Goal: Task Accomplishment & Management: Use online tool/utility

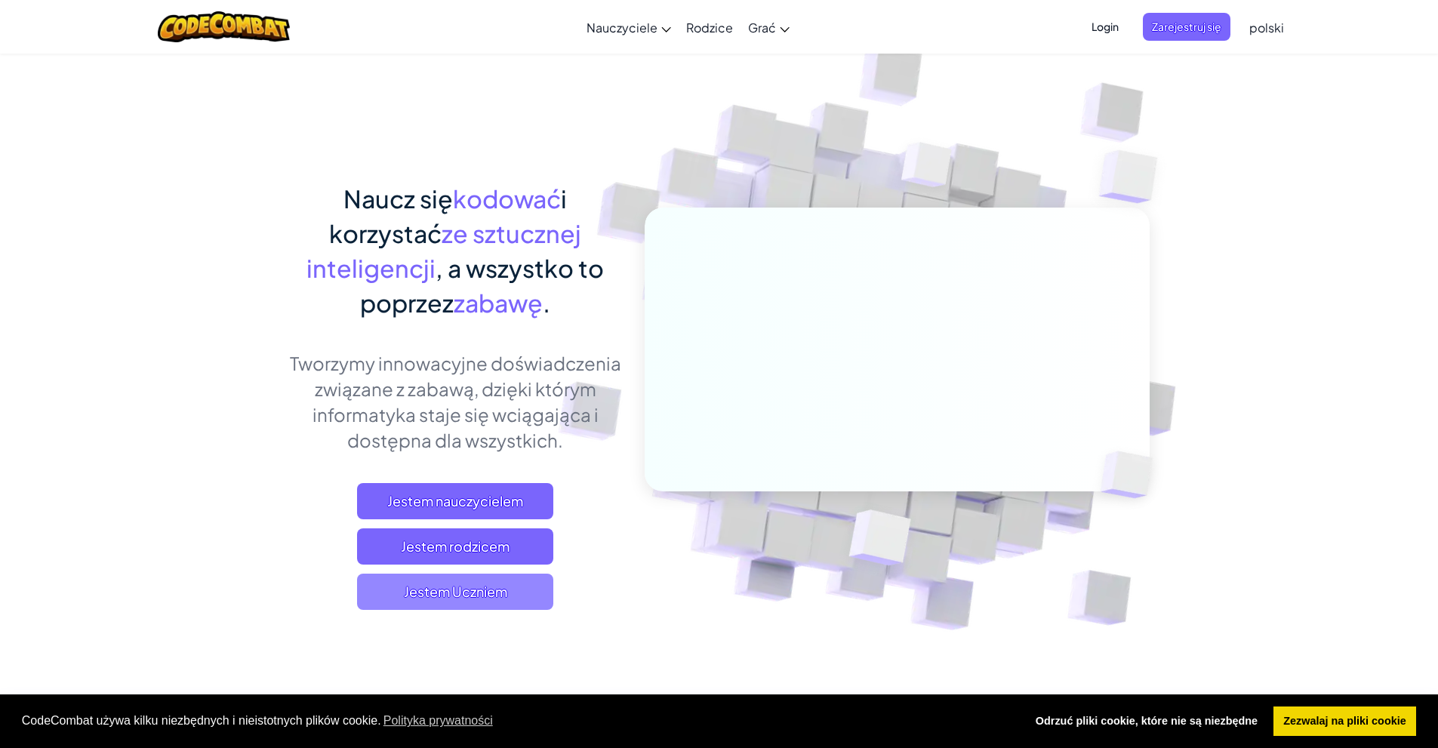
click at [501, 582] on span "Jestem Uczniem" at bounding box center [455, 592] width 196 height 36
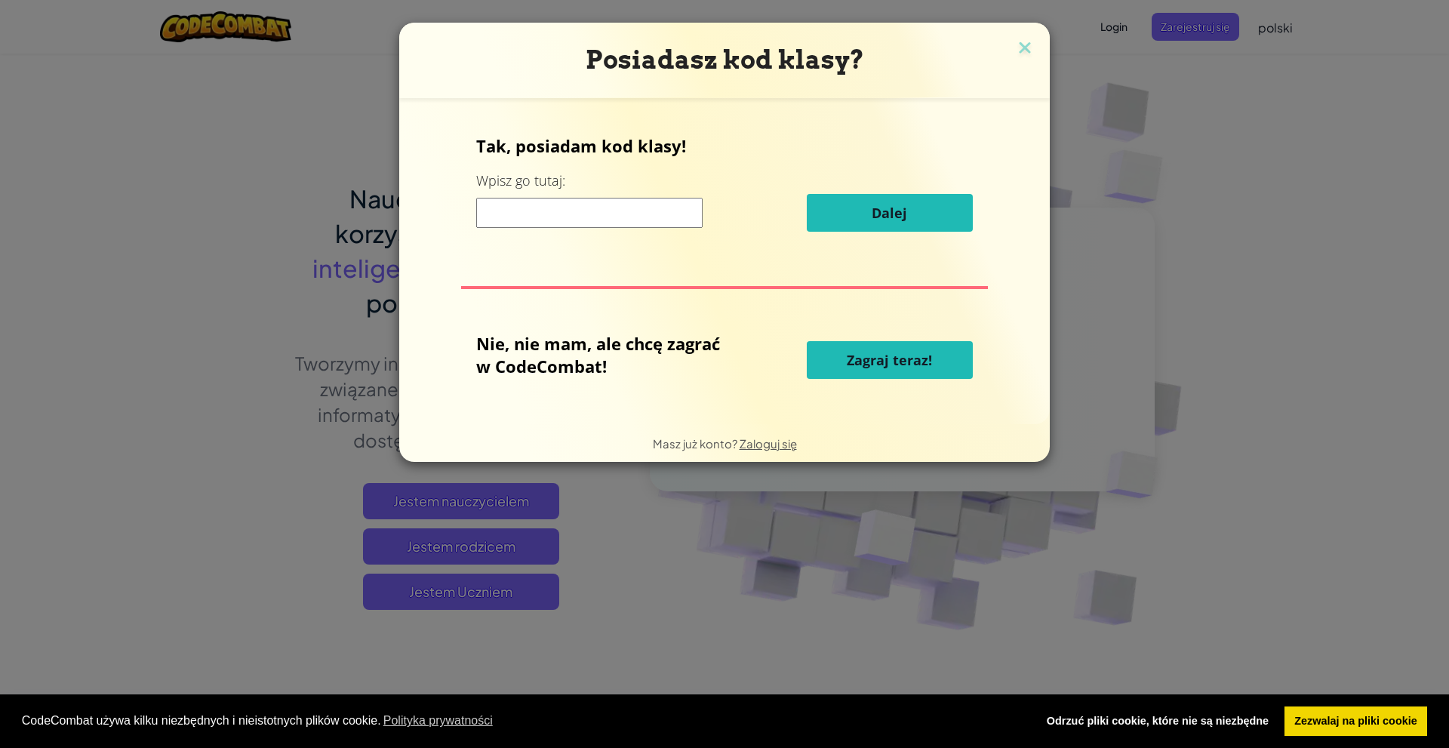
drag, startPoint x: 1012, startPoint y: 32, endPoint x: 1042, endPoint y: 53, distance: 35.8
click at [1015, 39] on div "Posiadasz kod klasy? Tak, posiadam kod klasy! Wpisz go tutaj: Dalej Nie, nie ma…" at bounding box center [724, 242] width 651 height 439
click at [1033, 47] on img at bounding box center [1025, 49] width 20 height 23
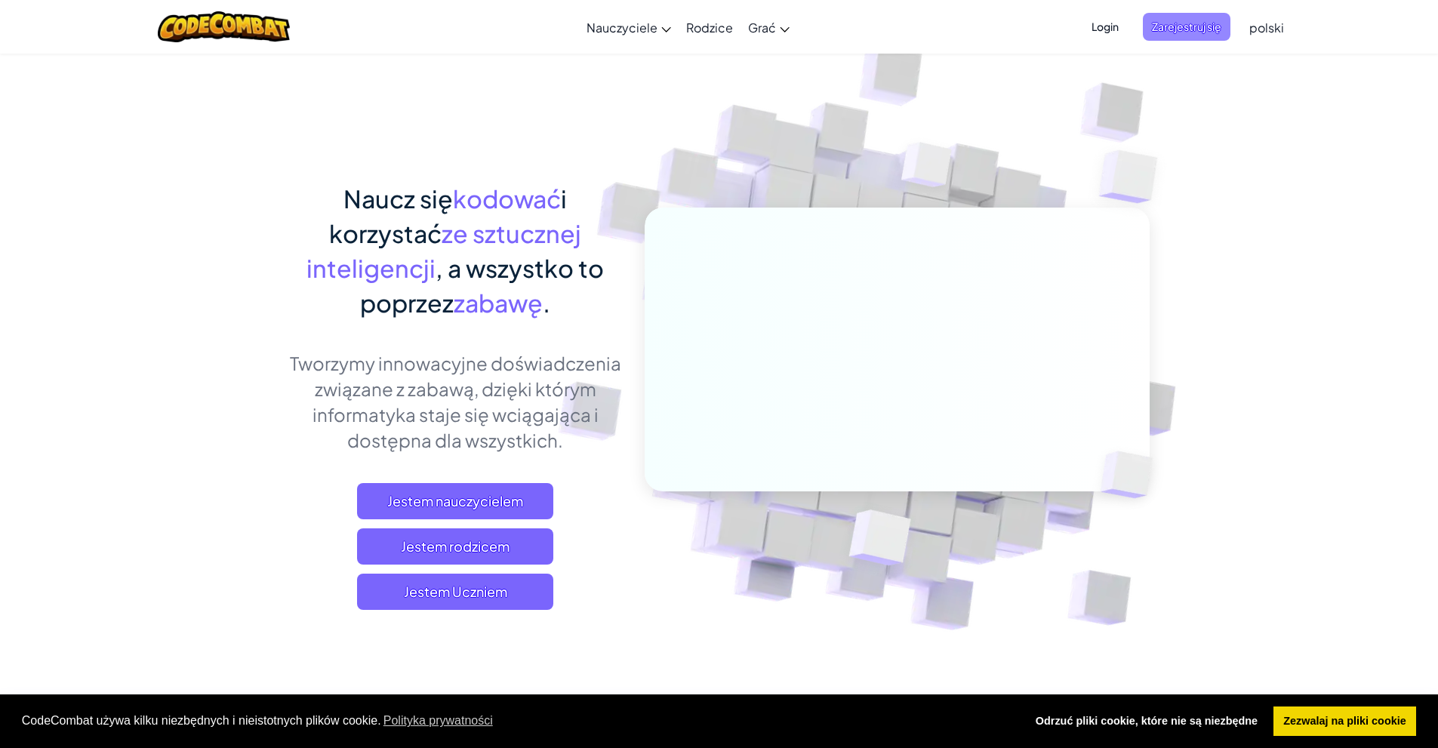
click at [1184, 24] on font "Zarejestruj się" at bounding box center [1186, 27] width 69 height 14
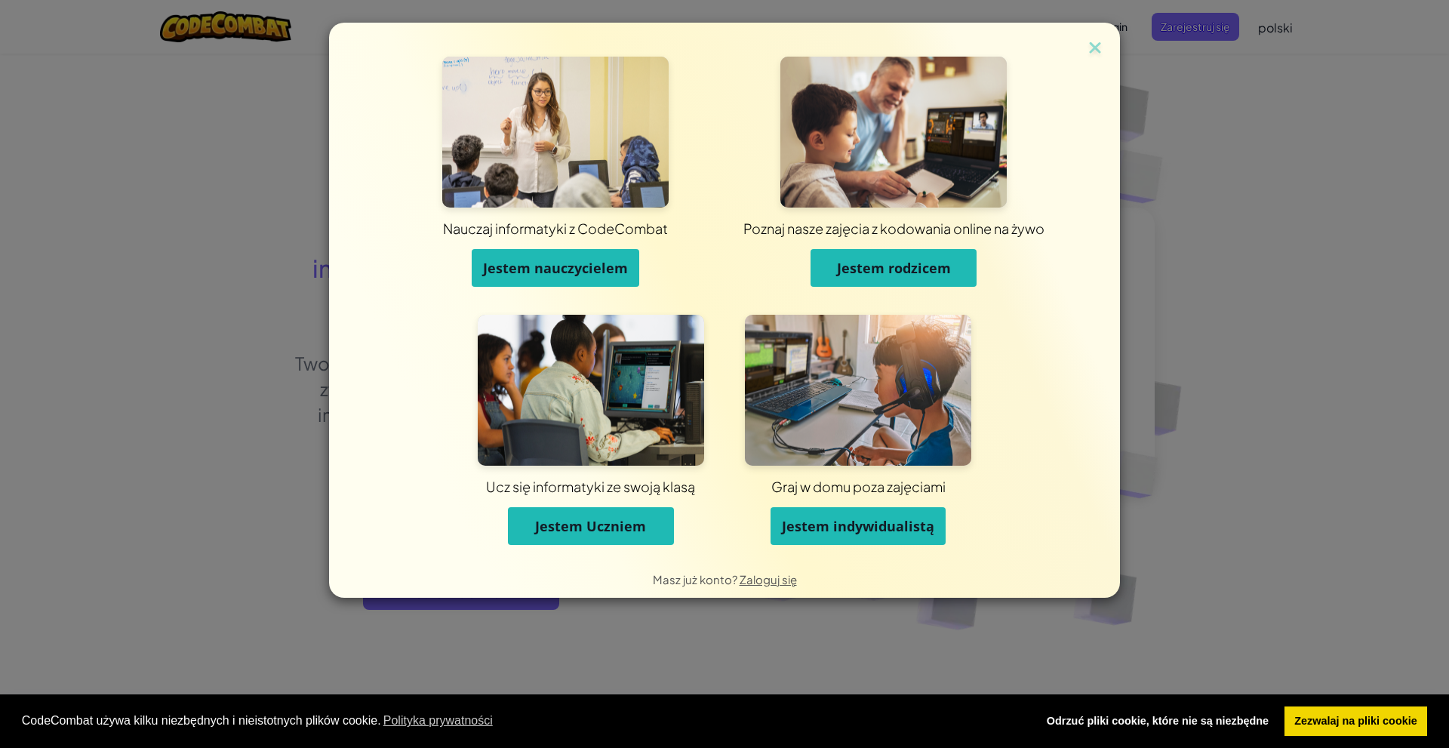
click at [827, 534] on font "Jestem indywidualistą" at bounding box center [858, 526] width 152 height 18
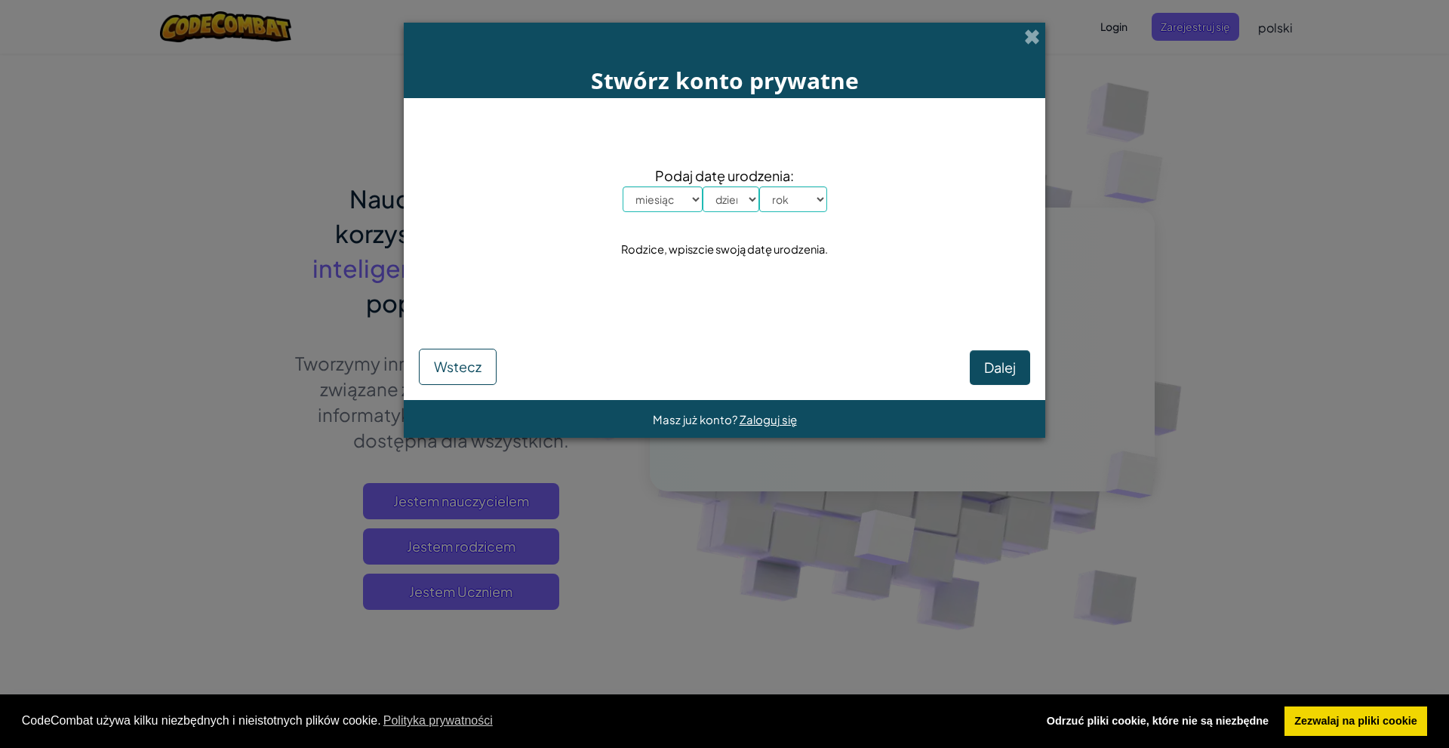
click at [698, 199] on select "miesiąc styczeń luty marzec kwiecień maj czerwiec lipiec sierpień wrzesień paźd…" at bounding box center [663, 199] width 80 height 26
select select "7"
click at [623, 186] on select "miesiąc styczeń luty marzec kwiecień maj czerwiec lipiec sierpień wrzesień paźd…" at bounding box center [663, 199] width 80 height 26
click at [742, 183] on font "Podaj datę urodzenia:" at bounding box center [724, 175] width 139 height 17
click at [741, 202] on select "dzień 1 2 3 4 5 6 7 8 9 10 11 12 13 14 15 16 17 18 19 20 21 22 23 24 25 26 27 2…" at bounding box center [731, 199] width 57 height 26
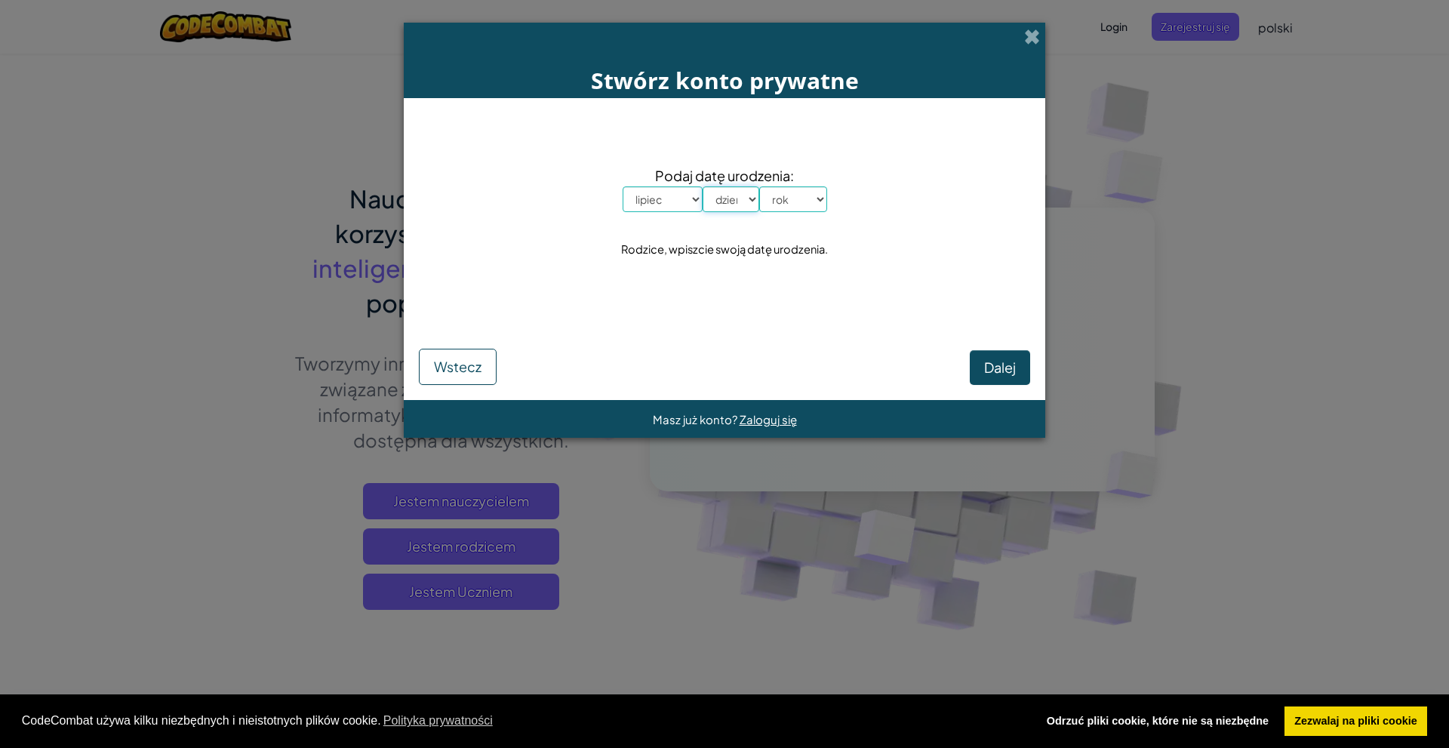
select select "8"
click at [703, 186] on select "dzień 1 2 3 4 5 6 7 8 9 10 11 12 13 14 15 16 17 18 19 20 21 22 23 24 25 26 27 2…" at bounding box center [731, 199] width 57 height 26
click at [781, 178] on font "Podaj datę urodzenia:" at bounding box center [724, 175] width 139 height 17
click at [775, 205] on select "rok 2025 2024 2023 2022 2021 2020 2019 2018 2017 2016 2015 2014 2013 2012 2011 …" at bounding box center [793, 199] width 68 height 26
select select "2000"
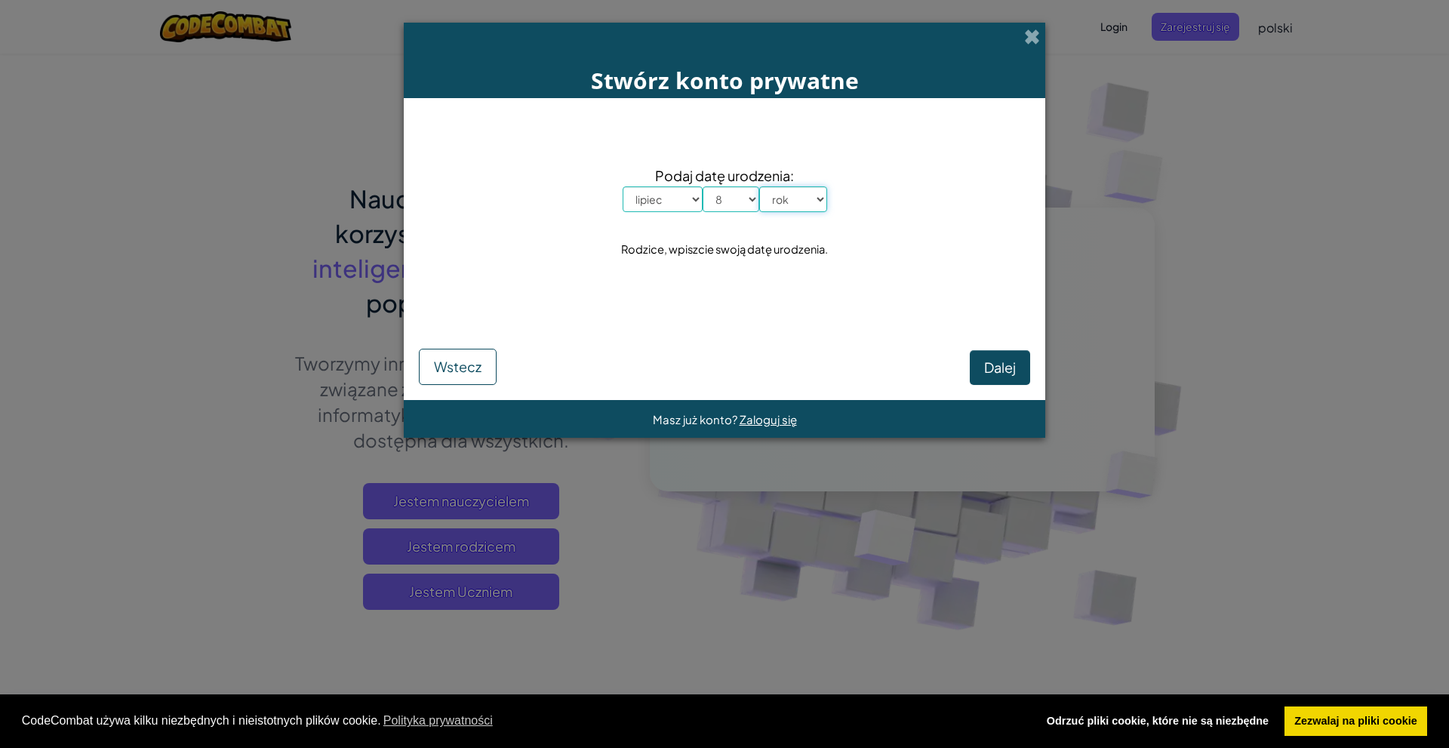
click at [759, 186] on select "rok 2025 2024 2023 2022 2021 2020 2019 2018 2017 2016 2015 2014 2013 2012 2011 …" at bounding box center [793, 199] width 68 height 26
click at [1002, 362] on font "Dalej" at bounding box center [1000, 367] width 32 height 17
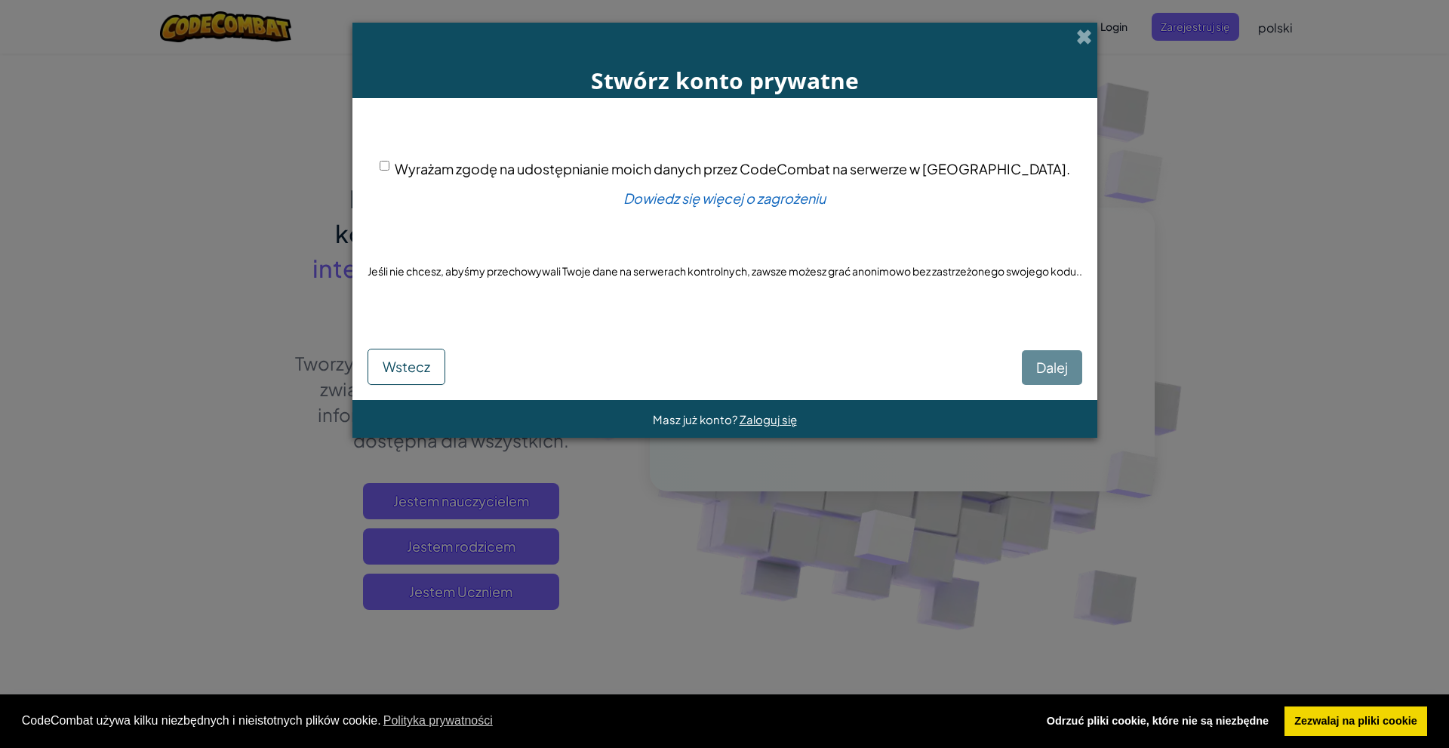
click at [390, 163] on input "Wyrażam zgodę na udostępnianie moich danych przez CodeCombat na serwerze w [GEO…" at bounding box center [385, 166] width 10 height 10
checkbox input "true"
click at [1054, 367] on font "Dalej" at bounding box center [1053, 367] width 32 height 17
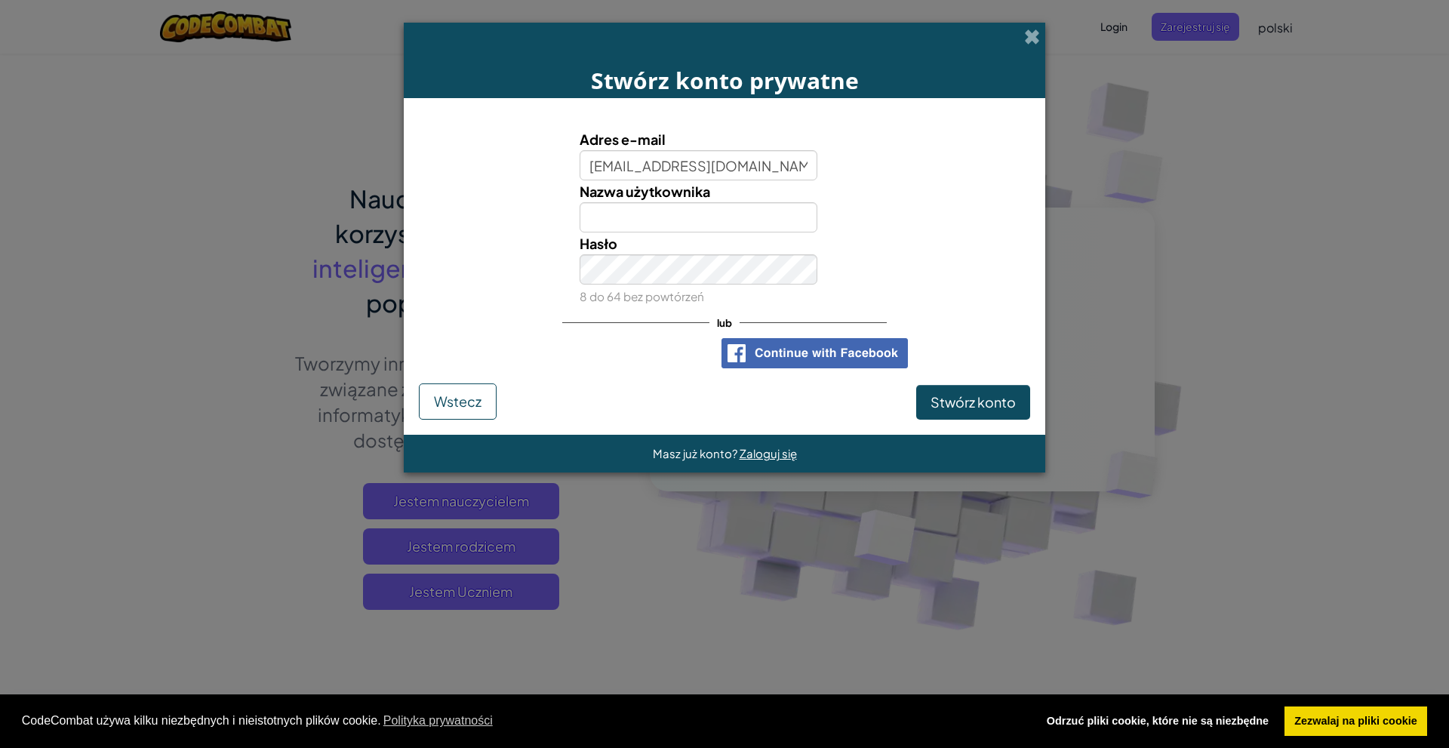
type input "[EMAIL_ADDRESS][DOMAIN_NAME]"
click at [679, 211] on input "Nazwa użytkownika" at bounding box center [699, 217] width 239 height 30
drag, startPoint x: 950, startPoint y: 223, endPoint x: 1041, endPoint y: 252, distance: 95.0
click at [1041, 252] on form "Adres e-mail [EMAIL_ADDRESS][DOMAIN_NAME] Email wygląda dobrze! Nazwa użytkowni…" at bounding box center [725, 266] width 642 height 337
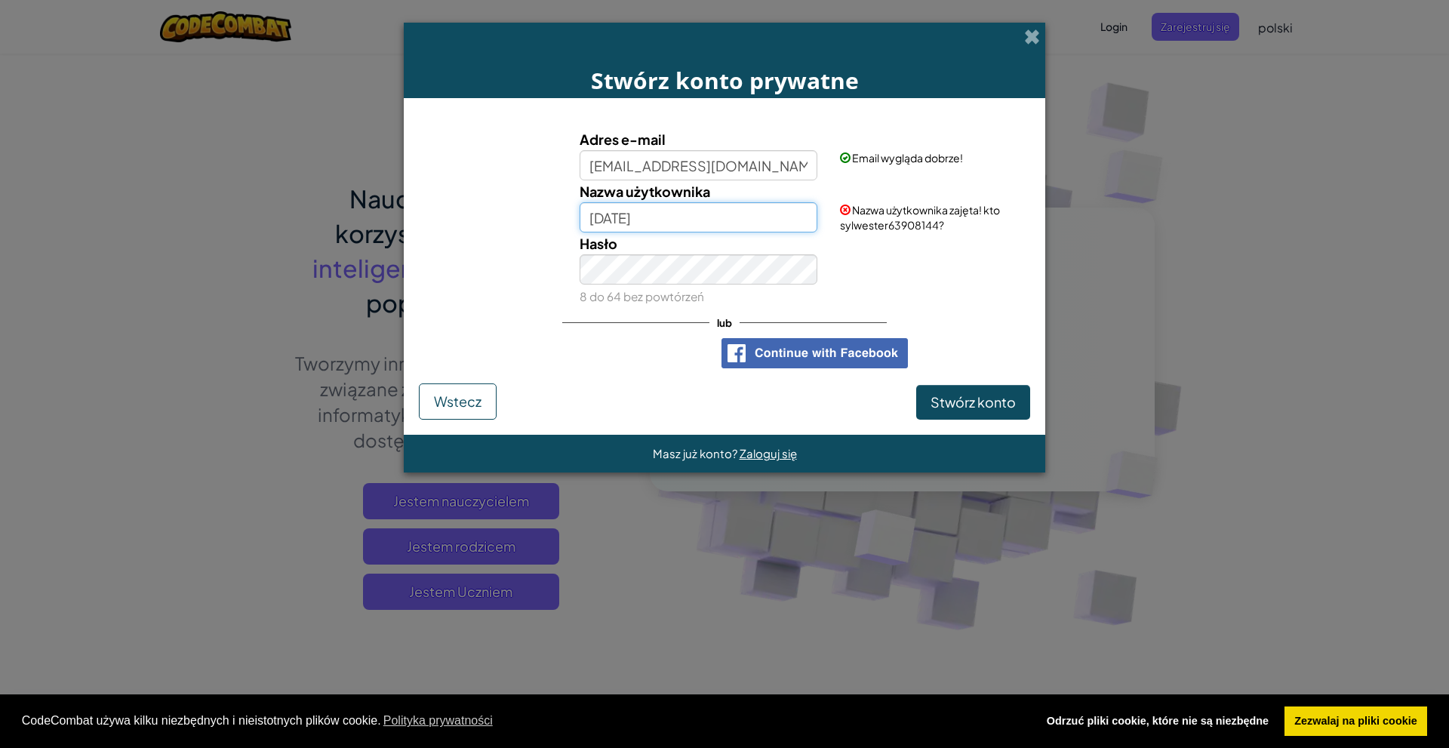
click at [676, 211] on input "[DATE]" at bounding box center [699, 217] width 239 height 30
type input "sylwester124"
click at [916, 385] on button "Stwórz konto" at bounding box center [973, 402] width 114 height 35
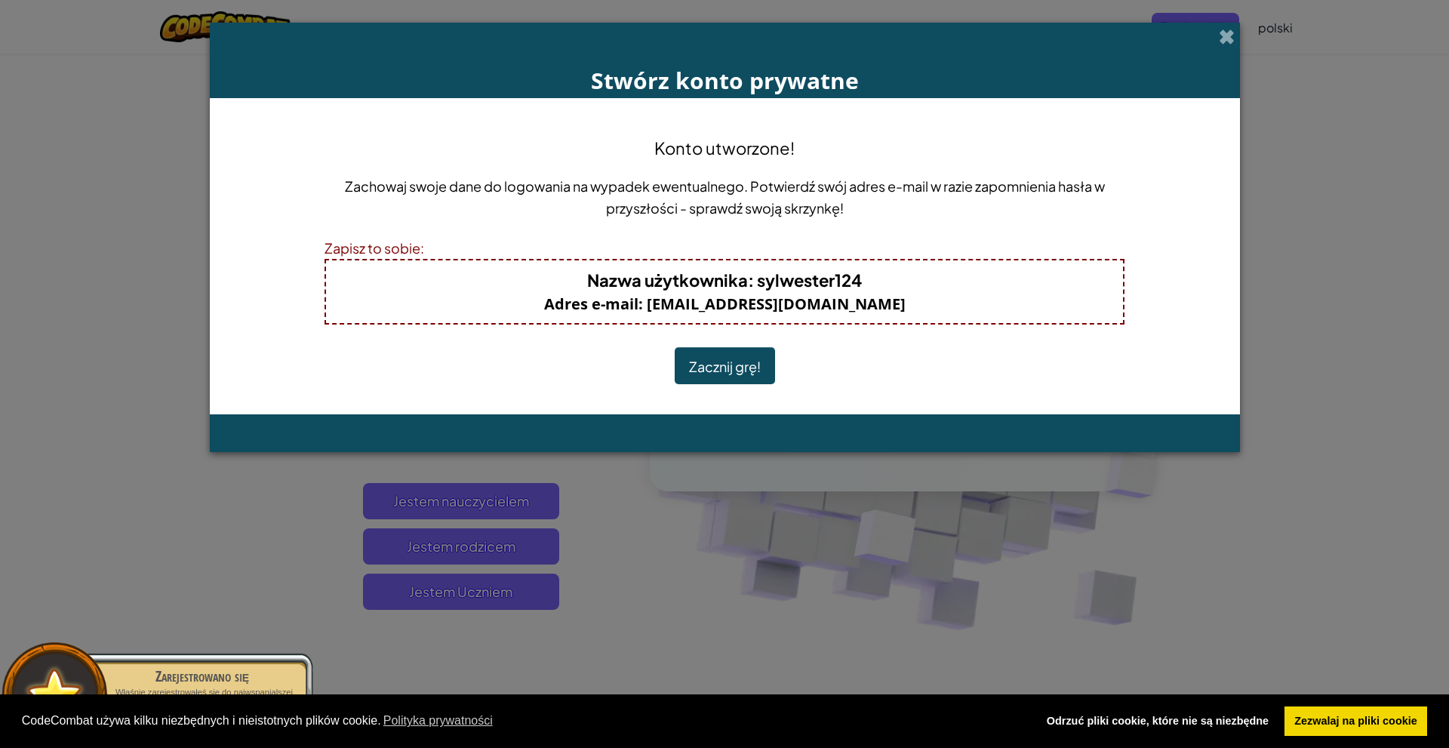
click at [727, 371] on font "Zacznij grę!" at bounding box center [725, 366] width 72 height 17
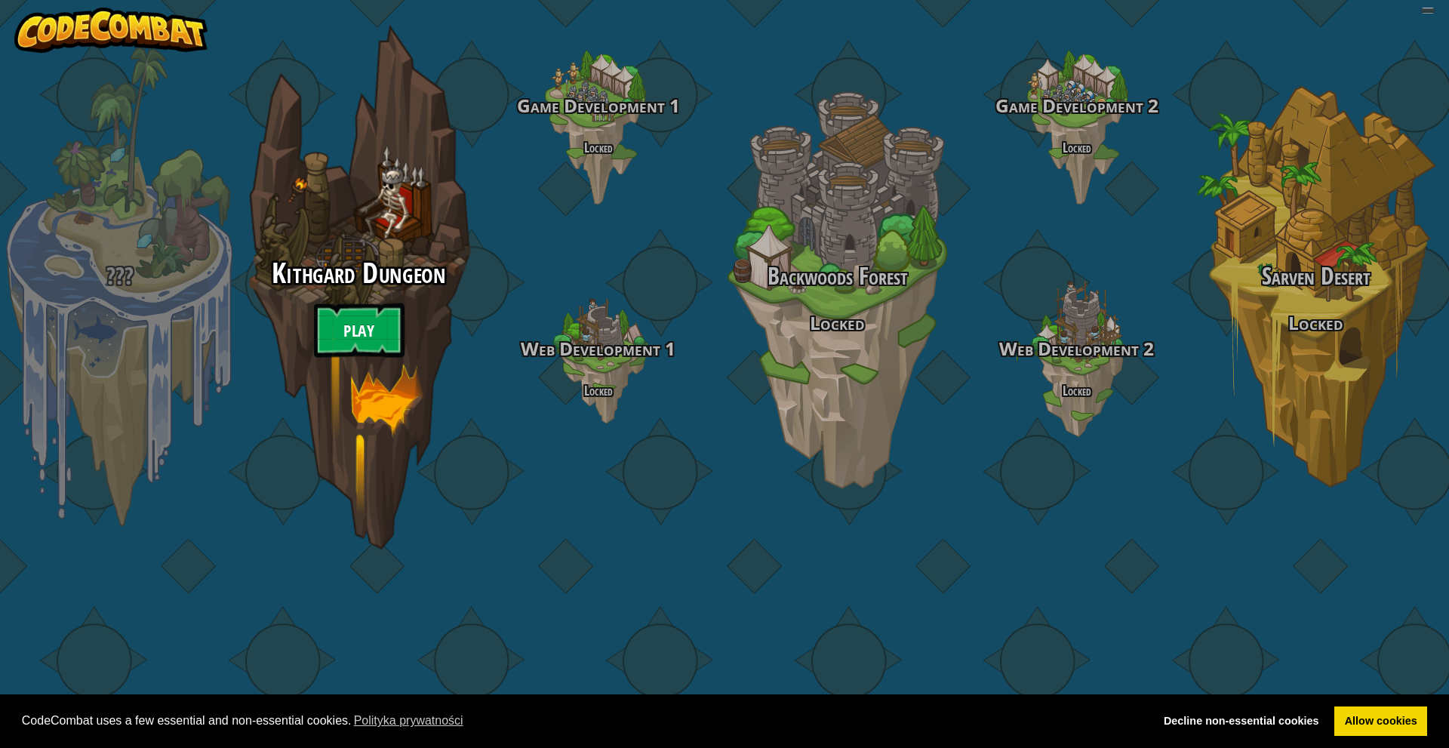
select select "pl"
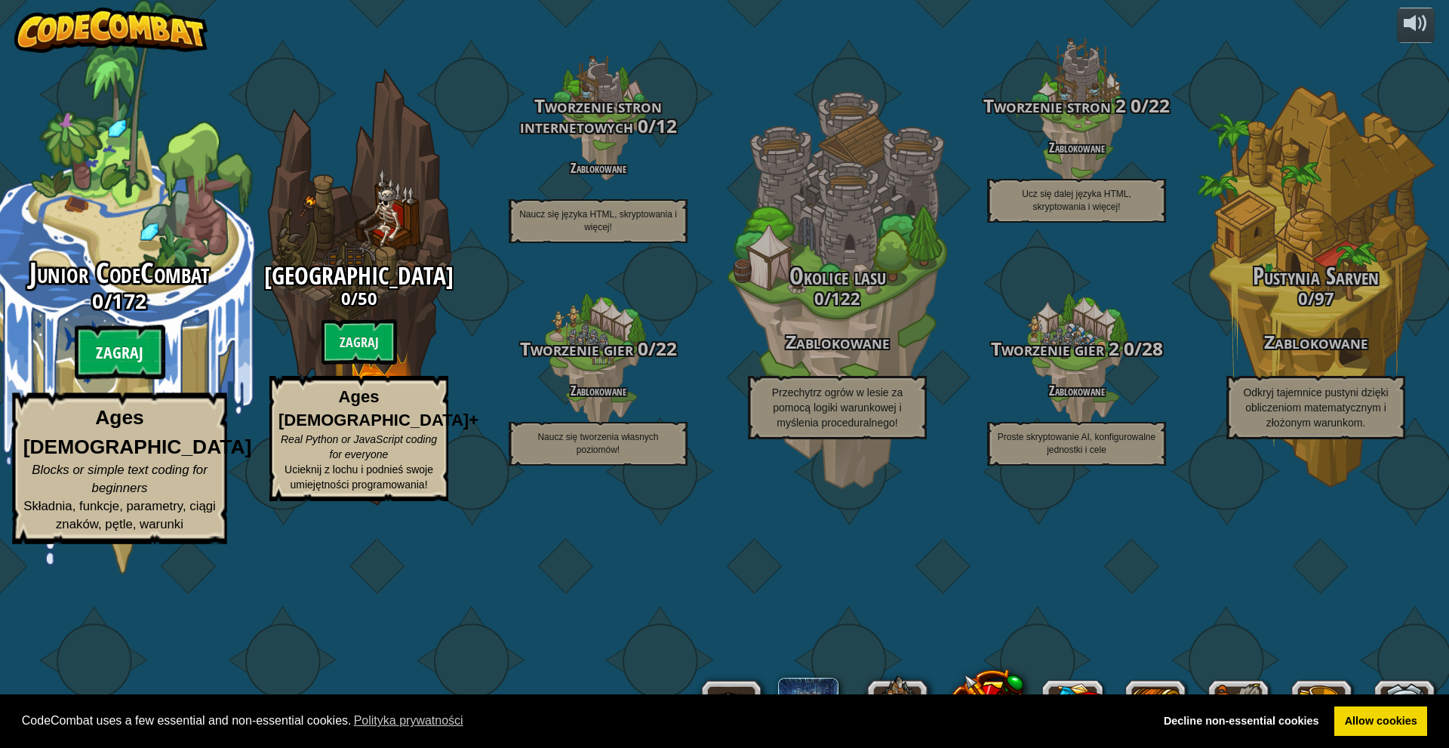
click at [95, 380] on btn "Zagraj" at bounding box center [120, 352] width 91 height 54
select select "pl"
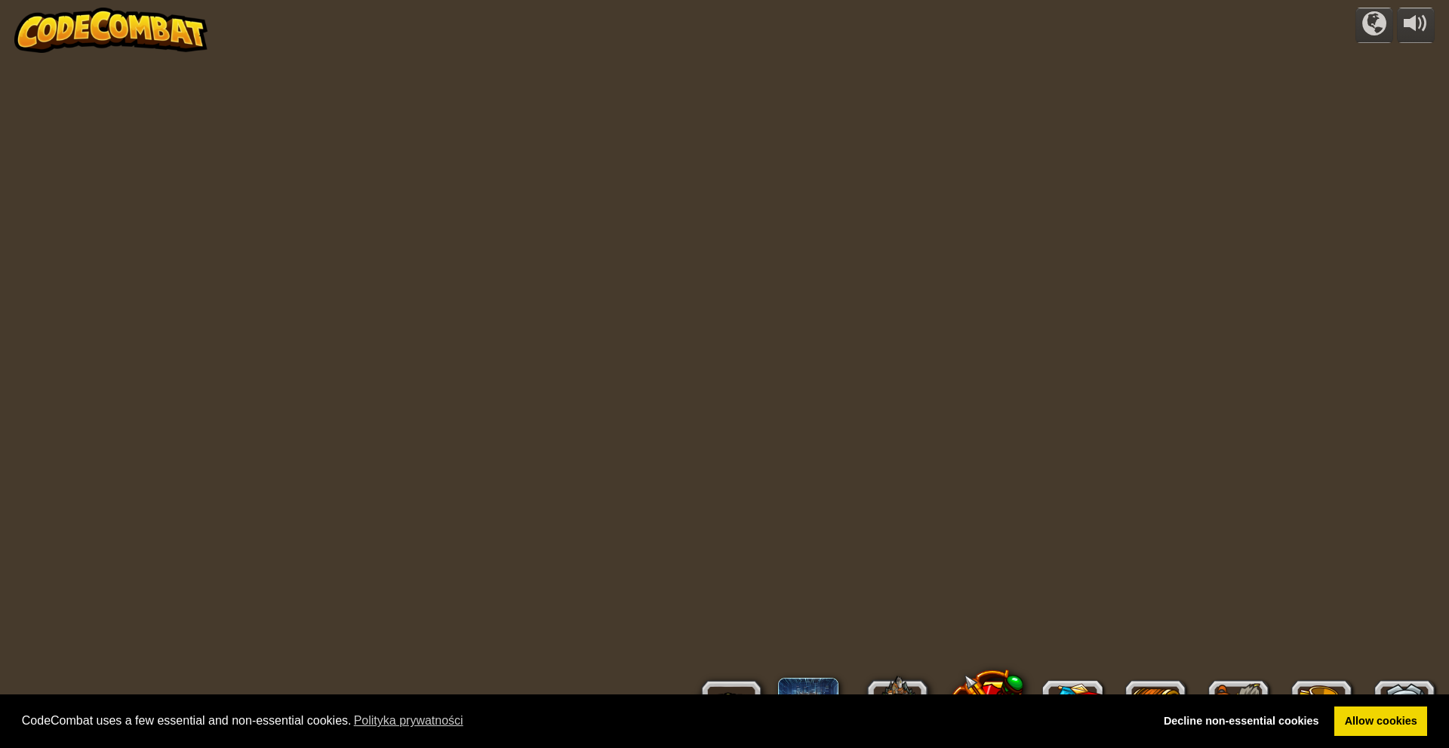
select select "pl"
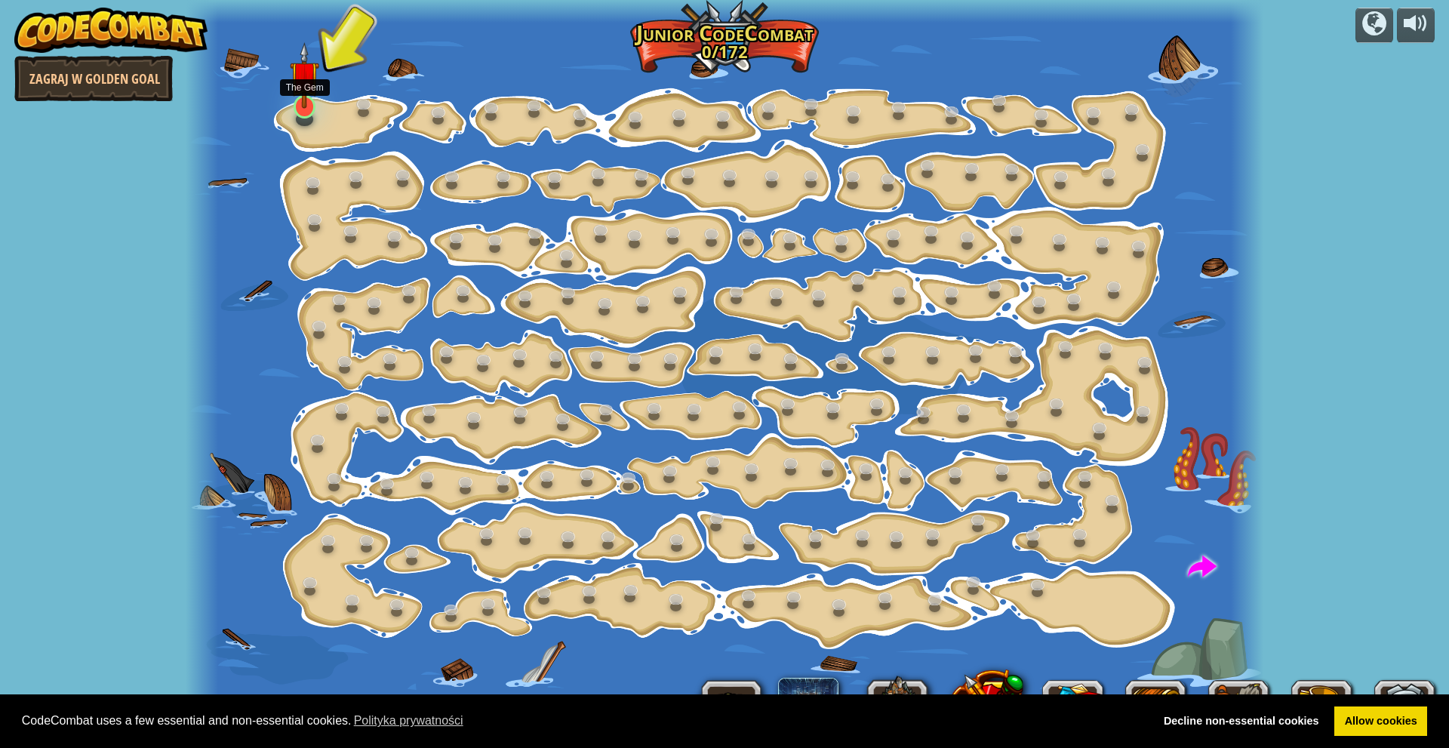
click at [300, 103] on img at bounding box center [304, 75] width 29 height 66
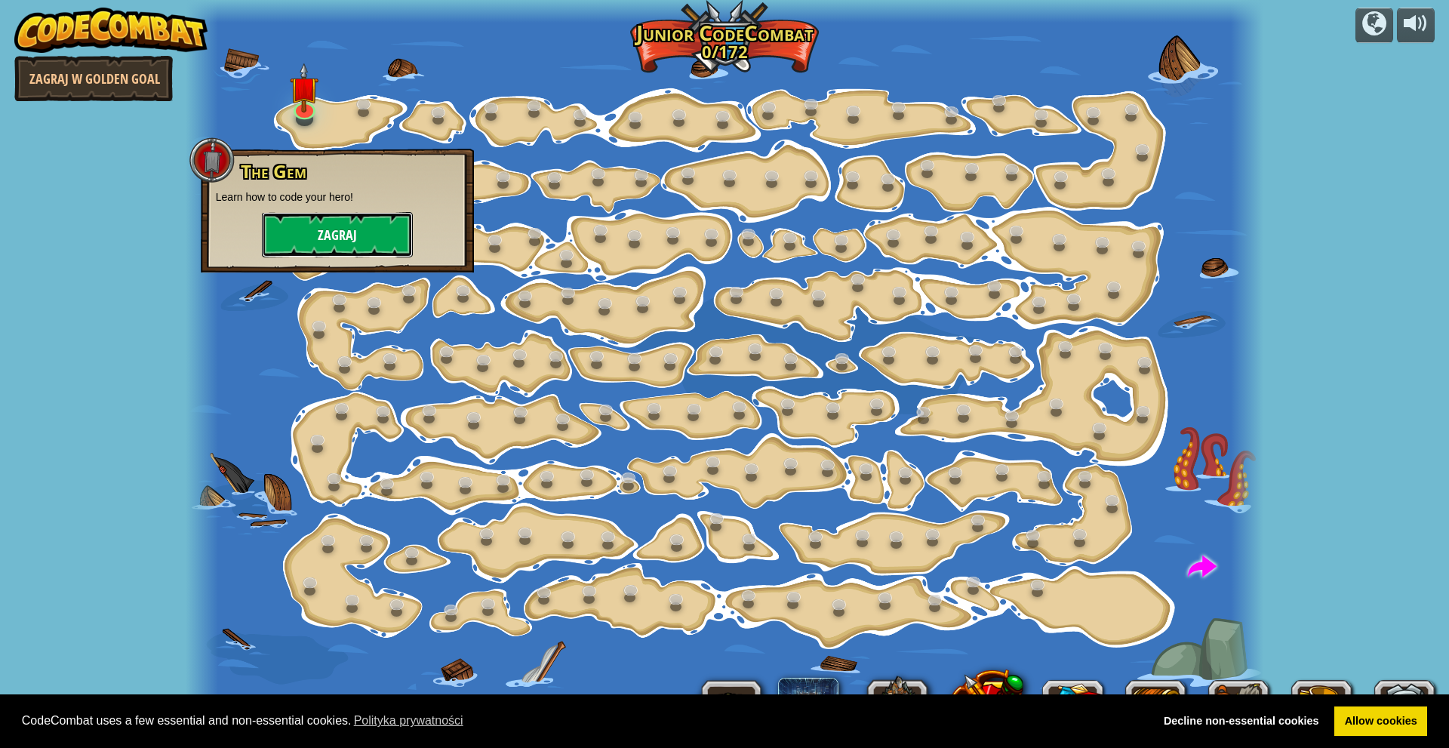
click at [366, 229] on button "Zagraj" at bounding box center [337, 234] width 151 height 45
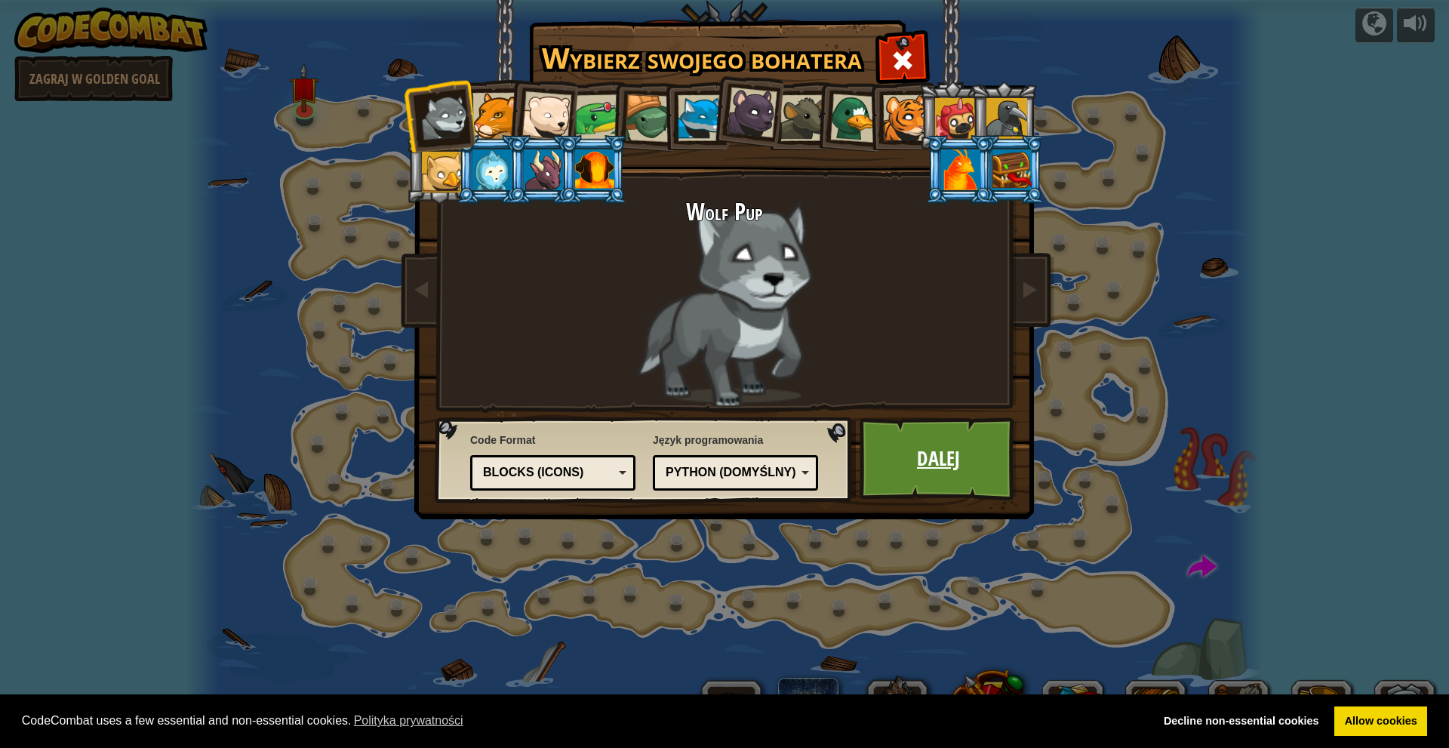
click at [972, 461] on link "Dalej" at bounding box center [939, 458] width 158 height 83
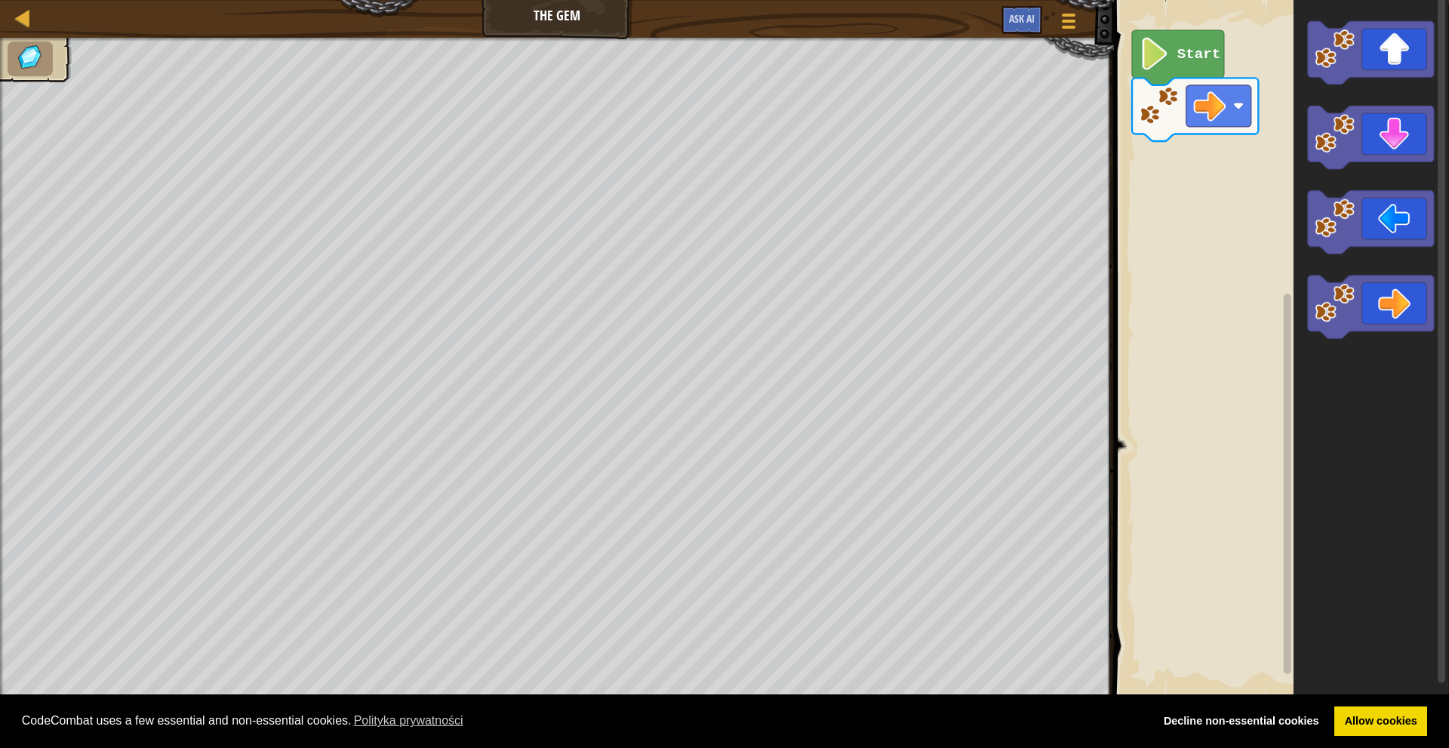
click at [1152, 57] on image "Obszar roboczy Blockly" at bounding box center [1155, 54] width 31 height 32
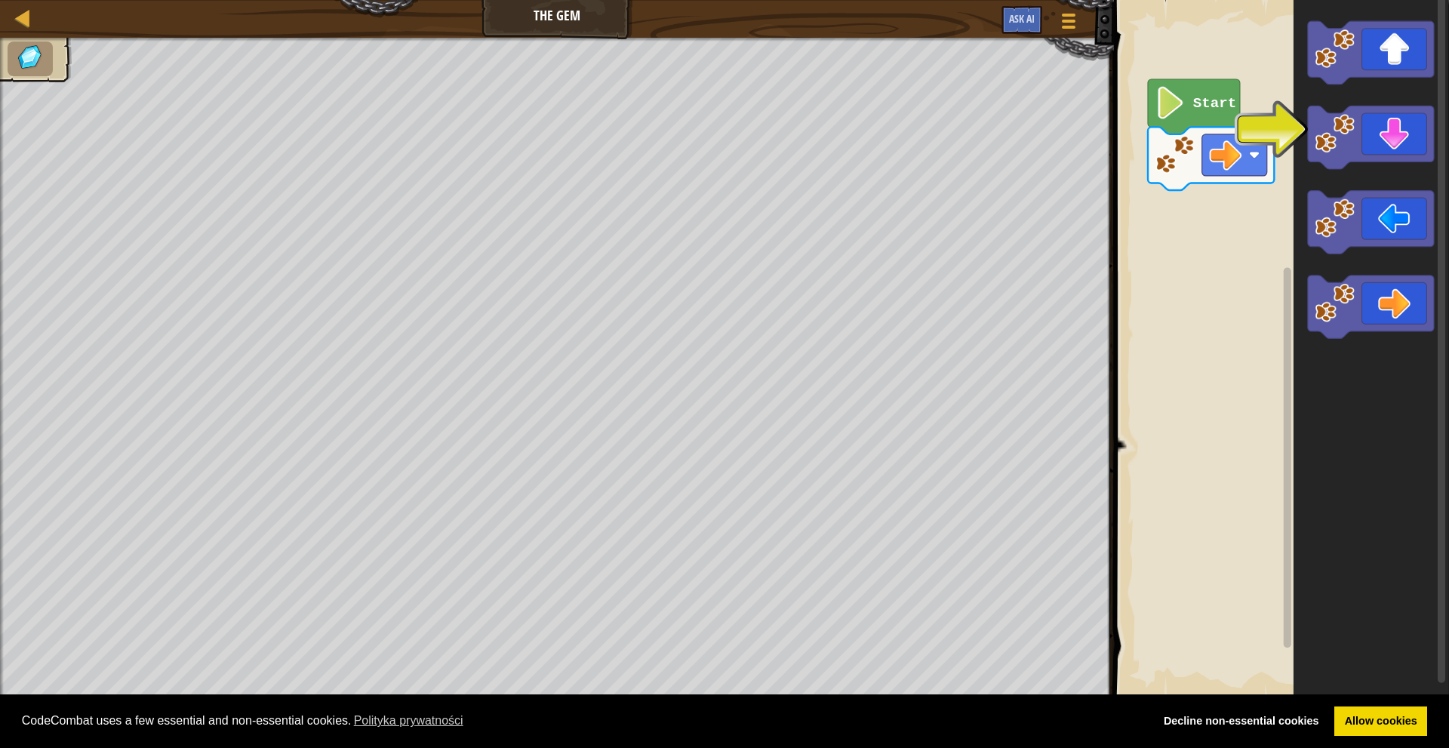
click at [1305, 157] on icon "Obszar roboczy Blockly" at bounding box center [1372, 348] width 156 height 713
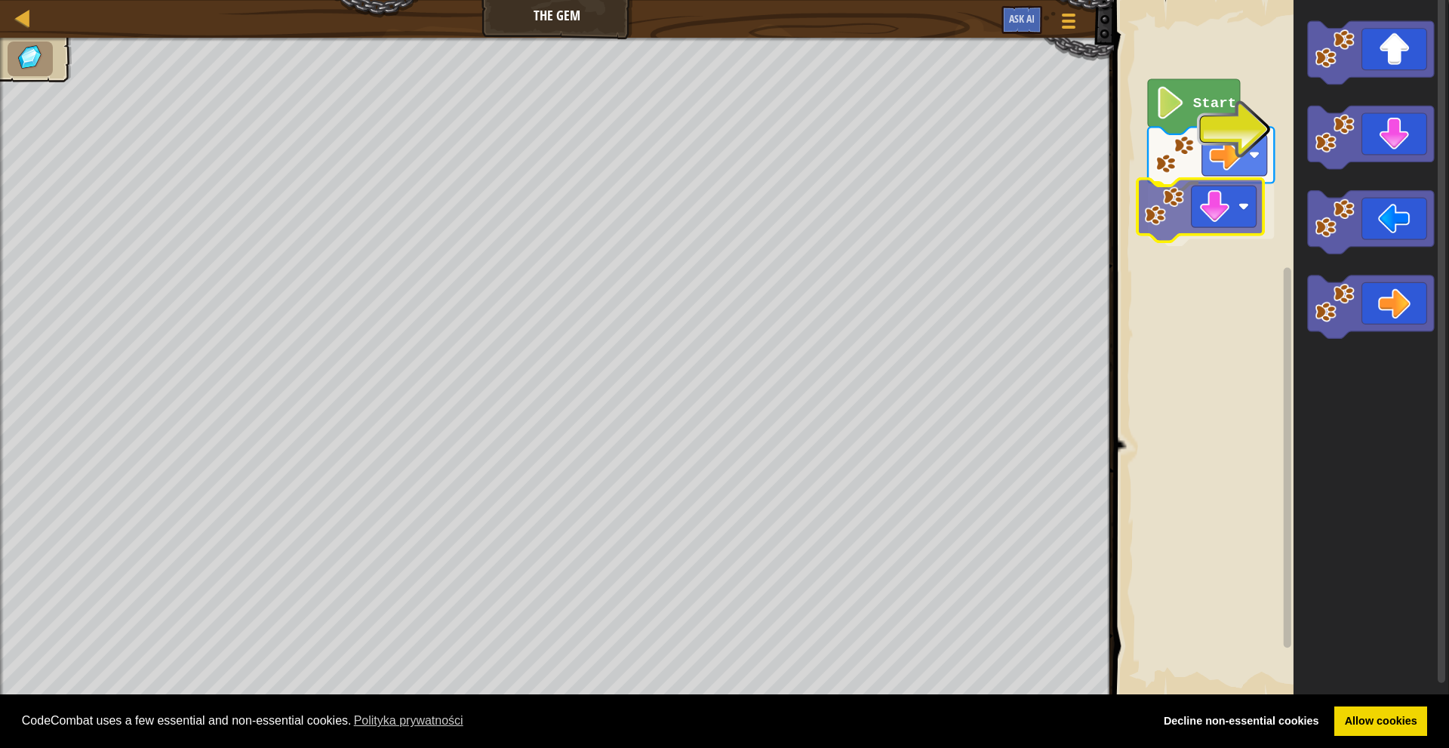
click at [1202, 207] on div "Start" at bounding box center [1280, 348] width 340 height 713
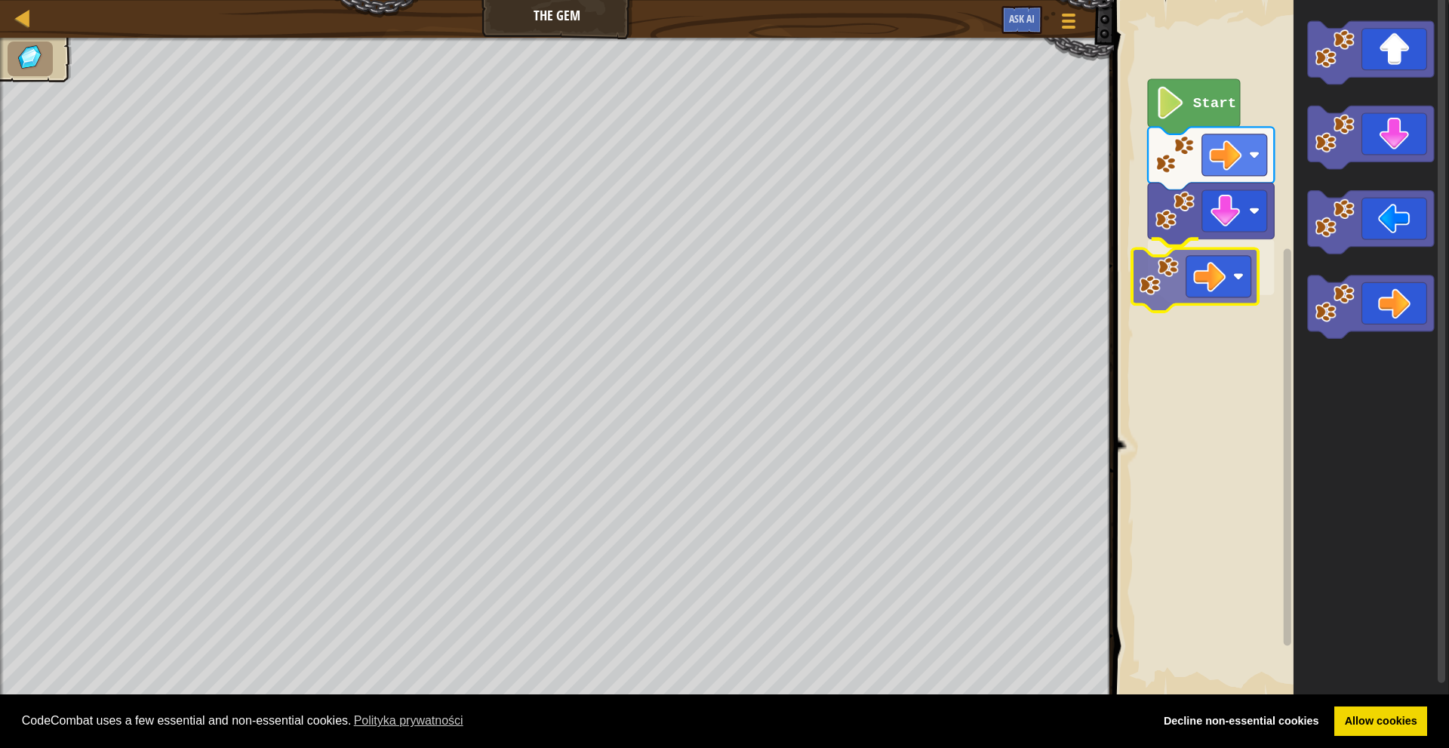
click at [1192, 275] on div "Start" at bounding box center [1280, 348] width 340 height 713
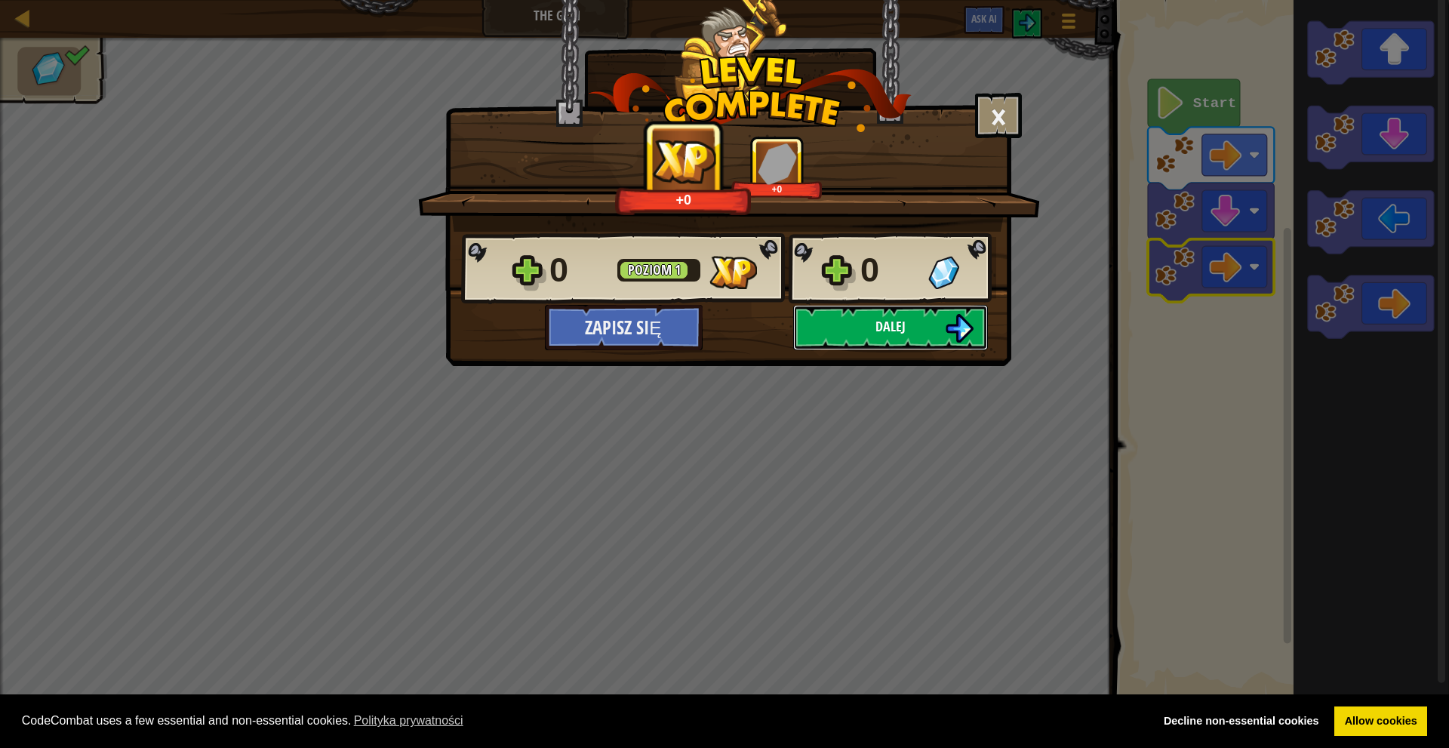
click at [938, 339] on button "Dalej" at bounding box center [890, 327] width 195 height 45
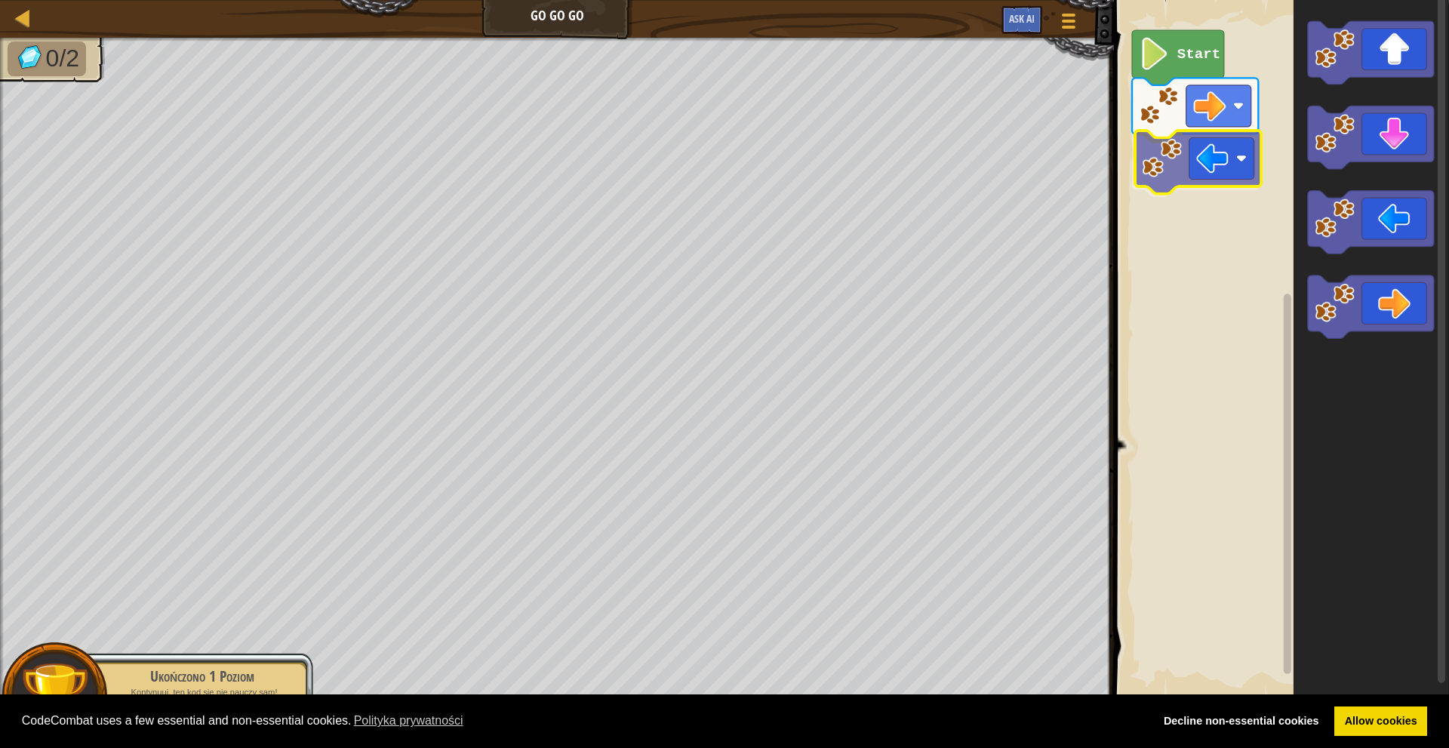
click at [1206, 176] on div "Start" at bounding box center [1280, 348] width 340 height 713
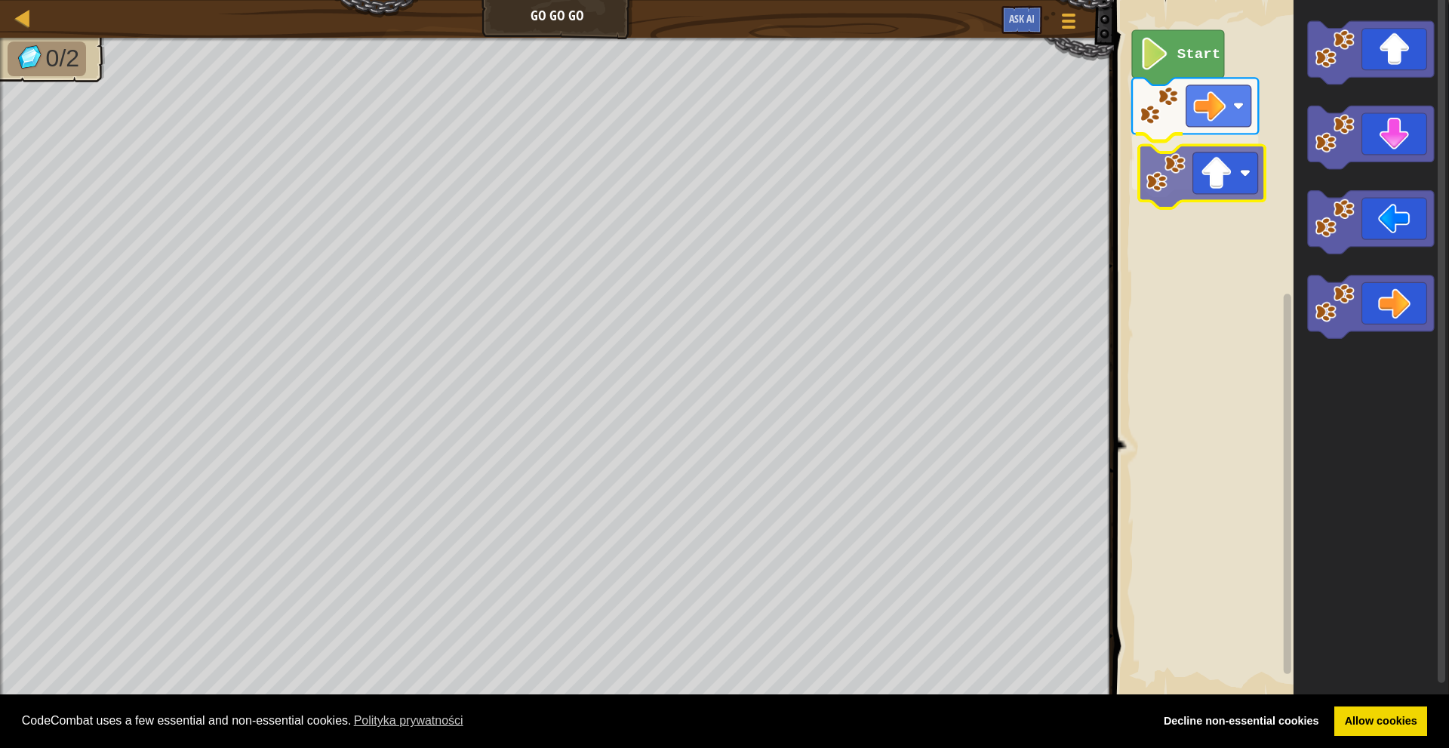
click at [1231, 182] on div "Start" at bounding box center [1280, 348] width 340 height 713
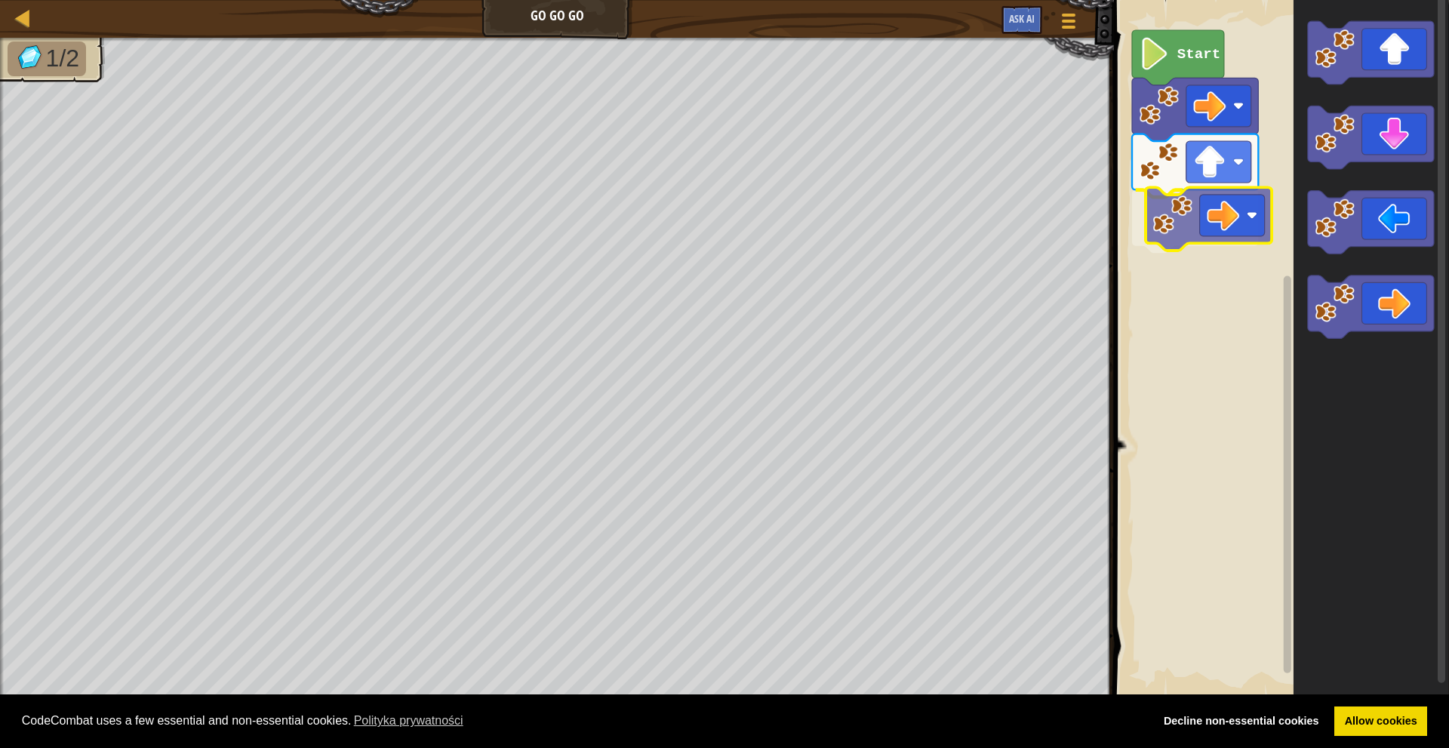
click at [1184, 229] on div "Start" at bounding box center [1280, 348] width 340 height 713
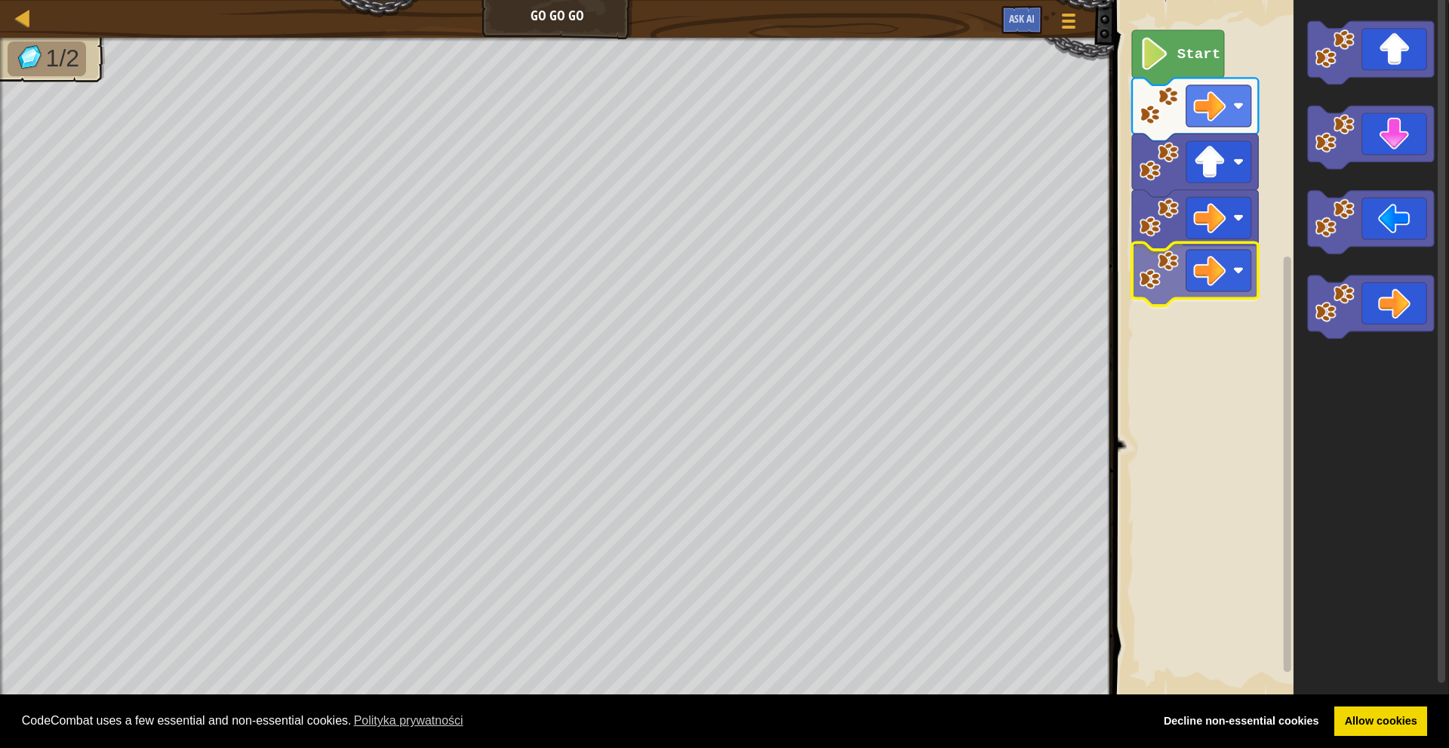
click at [1209, 277] on div "Start" at bounding box center [1280, 348] width 340 height 713
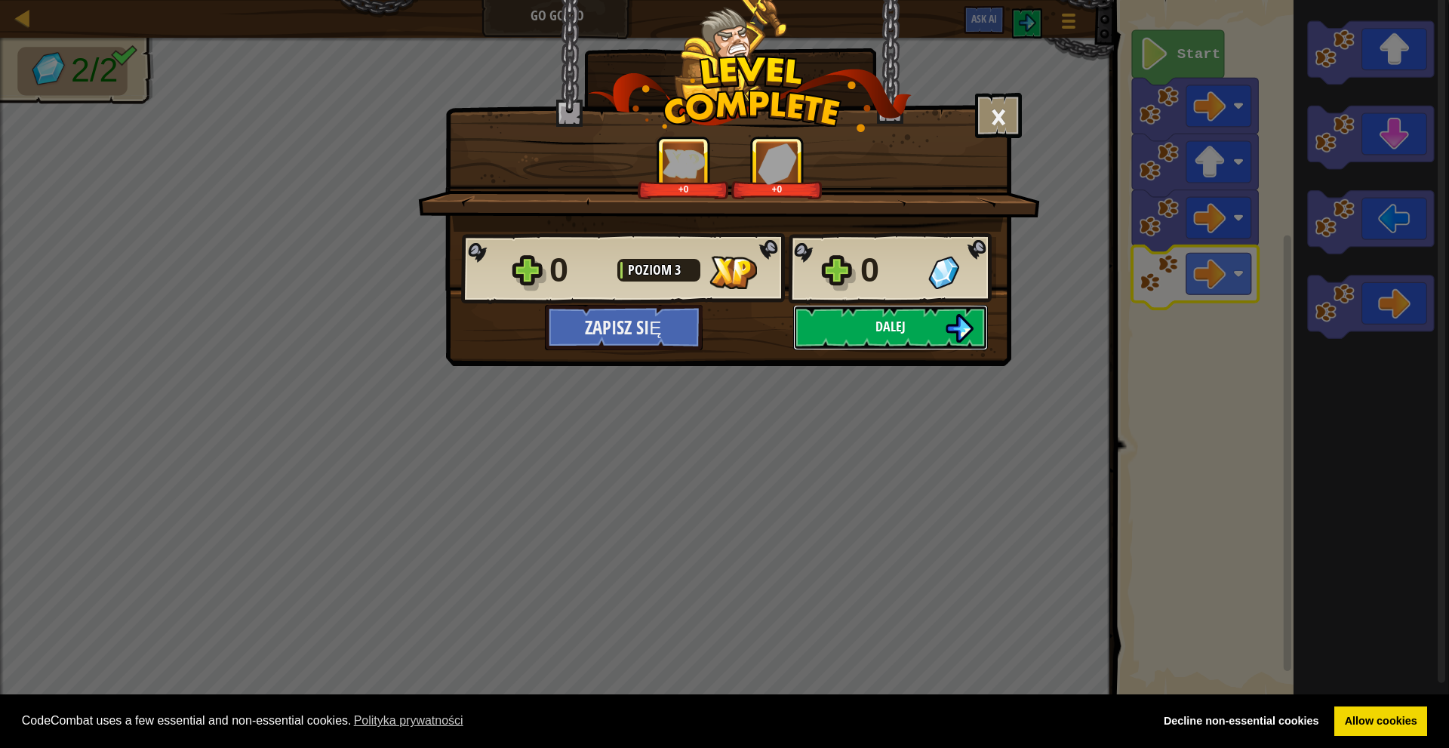
click at [905, 331] on span "Dalej" at bounding box center [891, 326] width 30 height 19
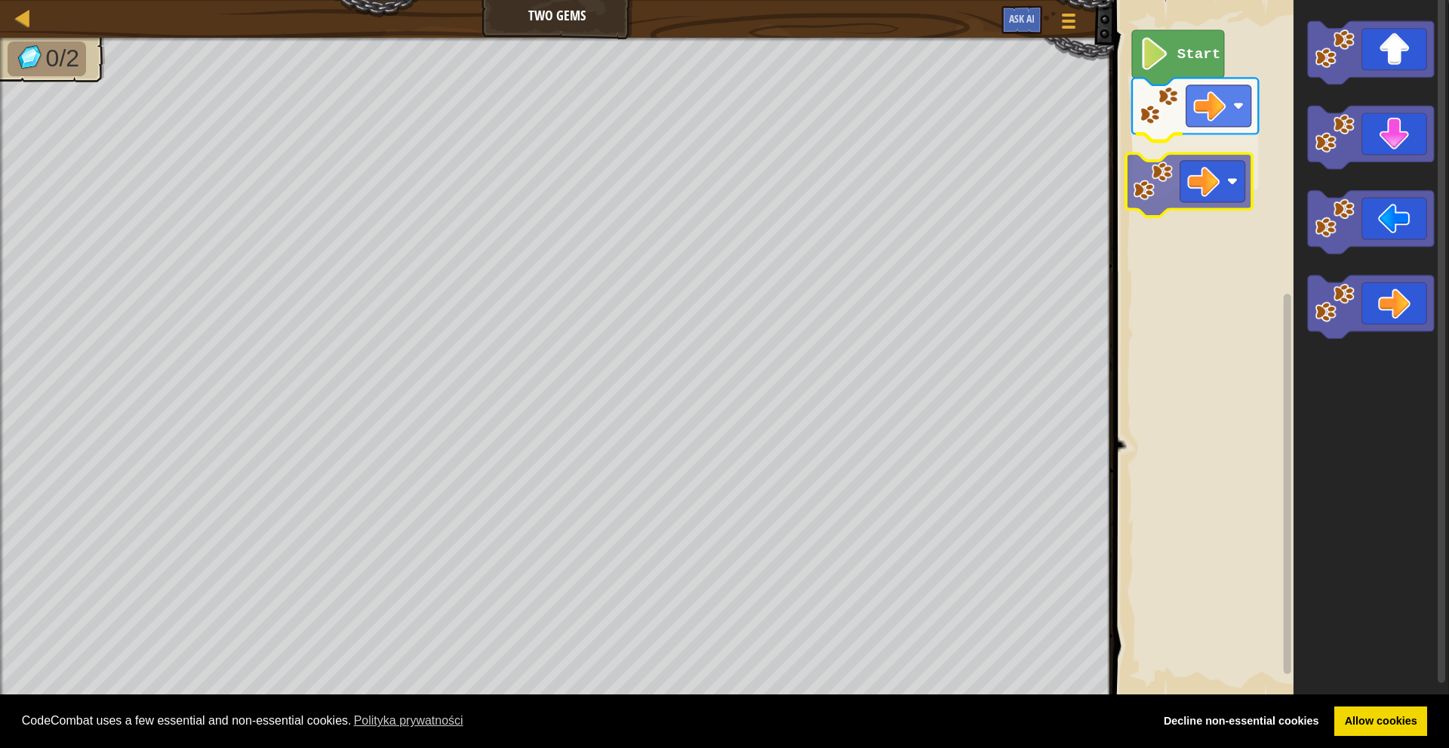
click at [1194, 179] on div "Start" at bounding box center [1280, 348] width 340 height 713
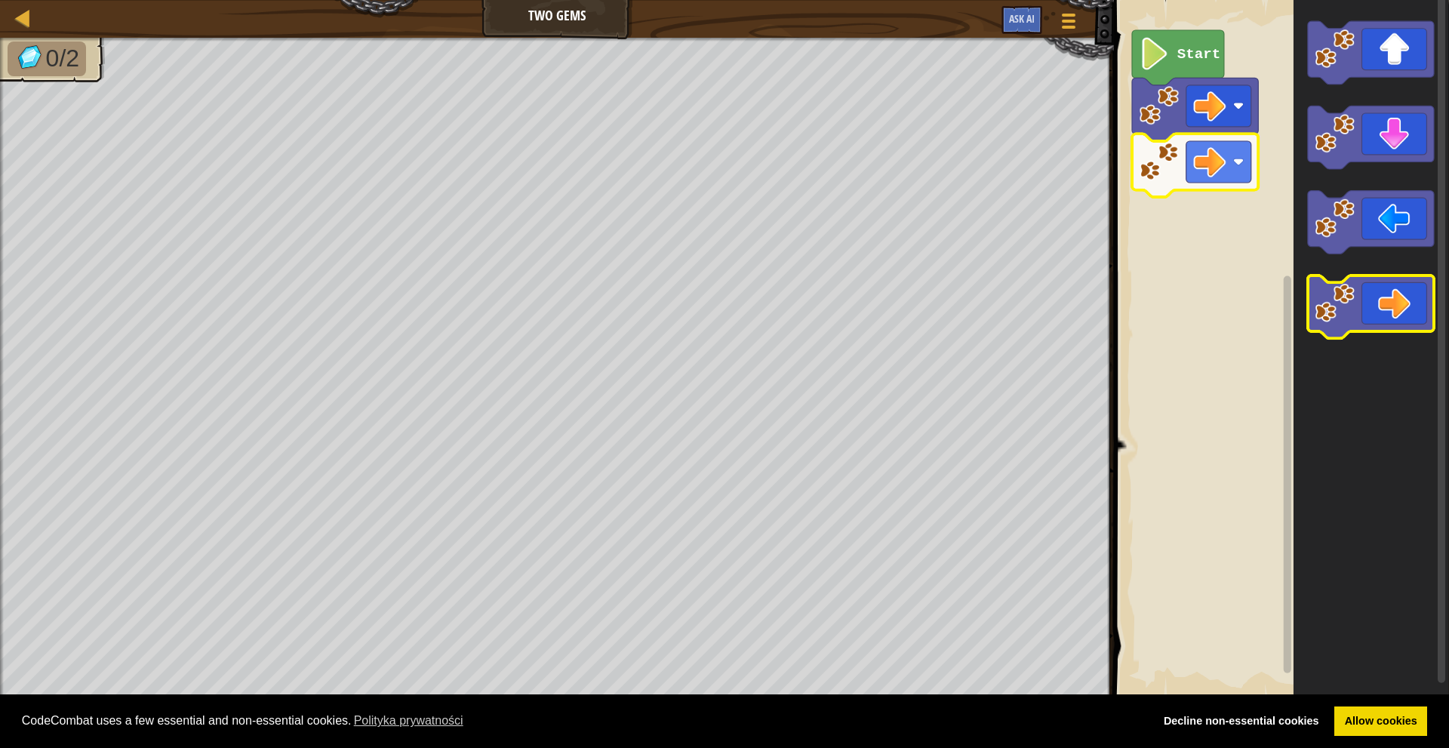
click at [1355, 300] on div "Start" at bounding box center [1280, 348] width 340 height 713
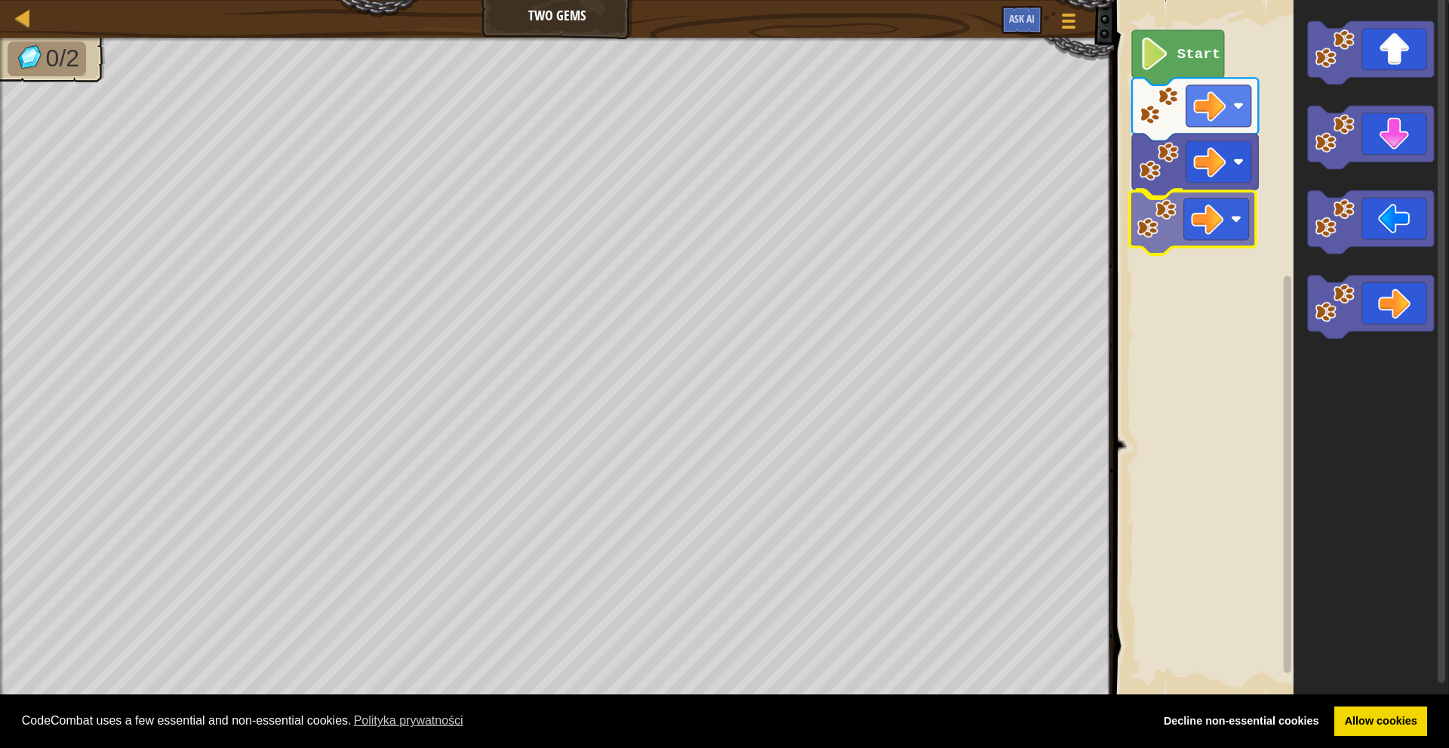
click at [1180, 208] on div "Start" at bounding box center [1280, 348] width 340 height 713
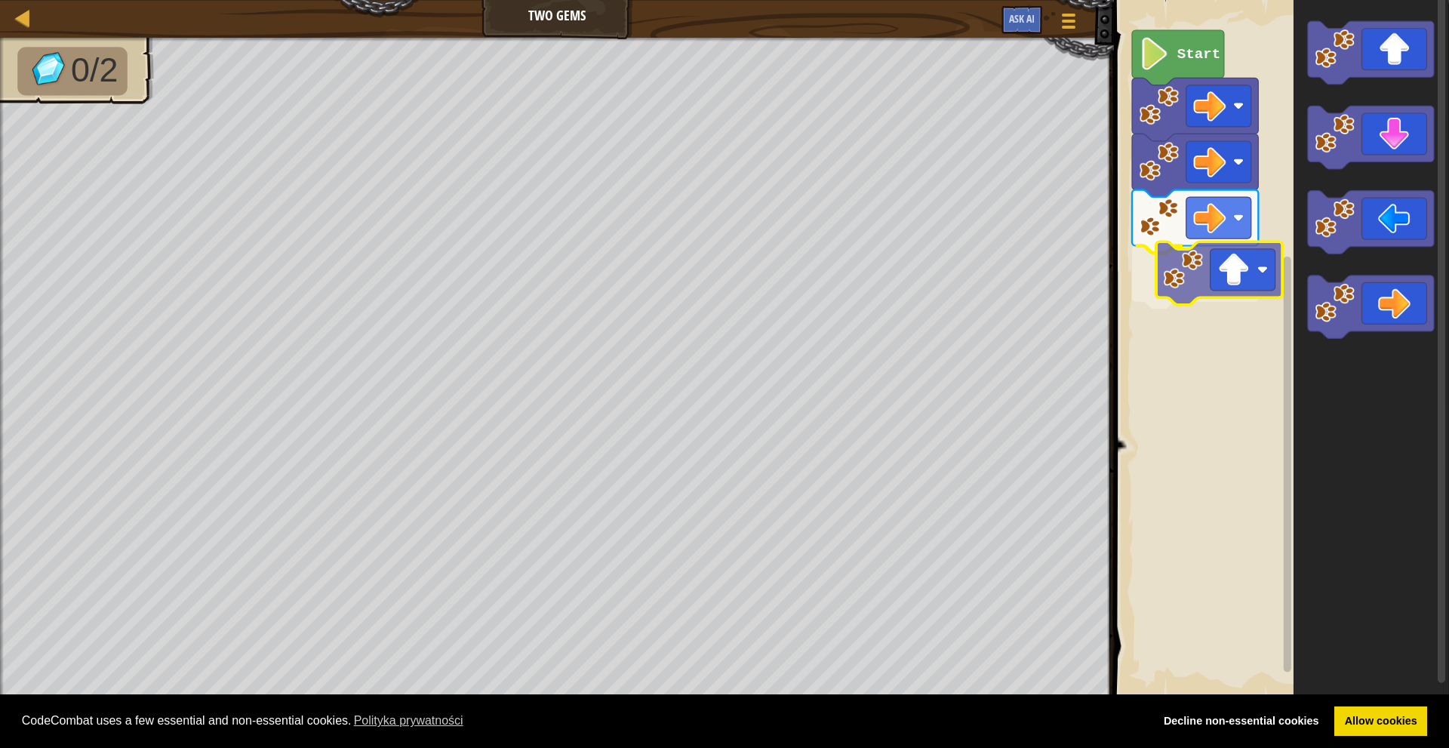
click at [1240, 279] on div "Start" at bounding box center [1280, 348] width 340 height 713
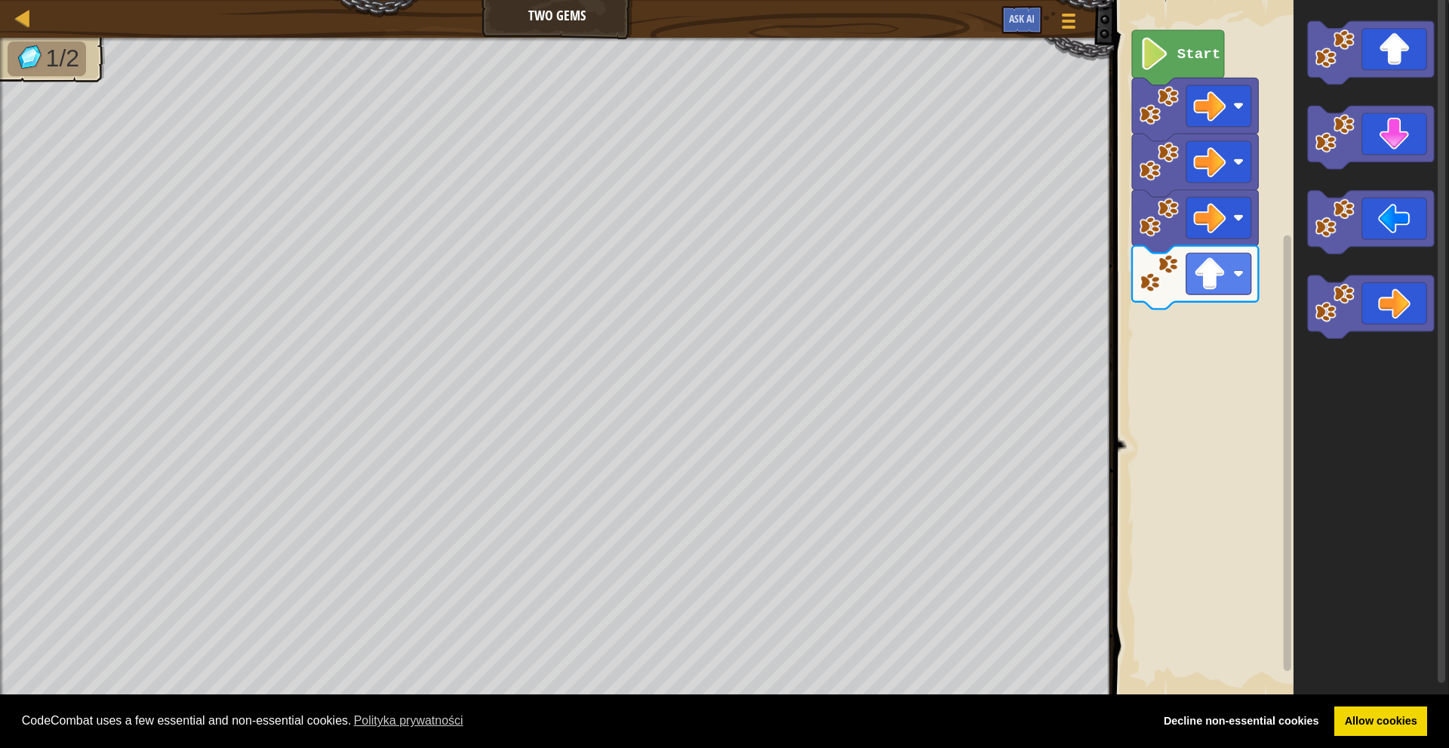
click at [1328, 188] on icon "Obszar roboczy Blockly" at bounding box center [1372, 348] width 156 height 713
click at [1312, 185] on icon "Obszar roboczy Blockly" at bounding box center [1372, 348] width 156 height 713
click at [1187, 350] on div "Start" at bounding box center [1280, 348] width 340 height 713
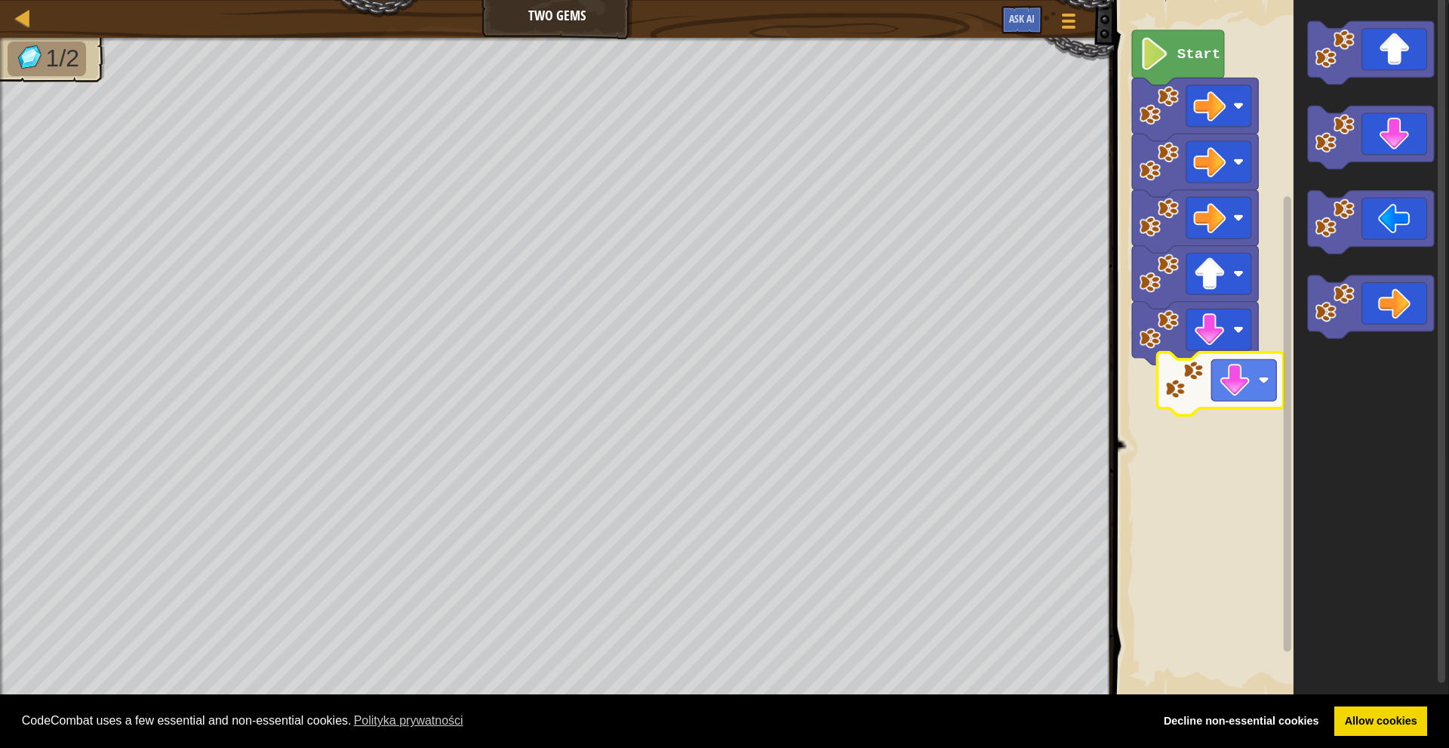
click at [1189, 398] on image "Obszar roboczy Blockly" at bounding box center [1185, 380] width 40 height 40
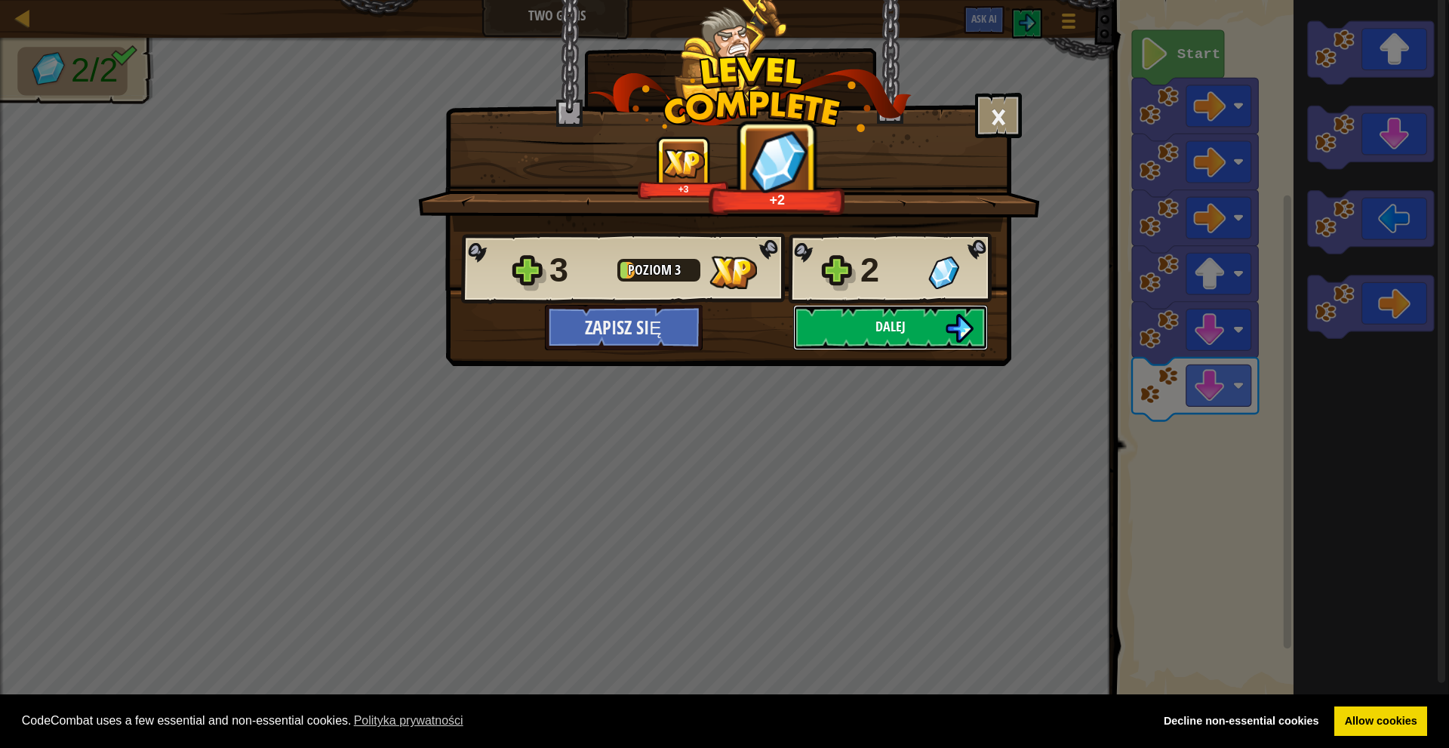
click at [920, 323] on button "Dalej" at bounding box center [890, 327] width 195 height 45
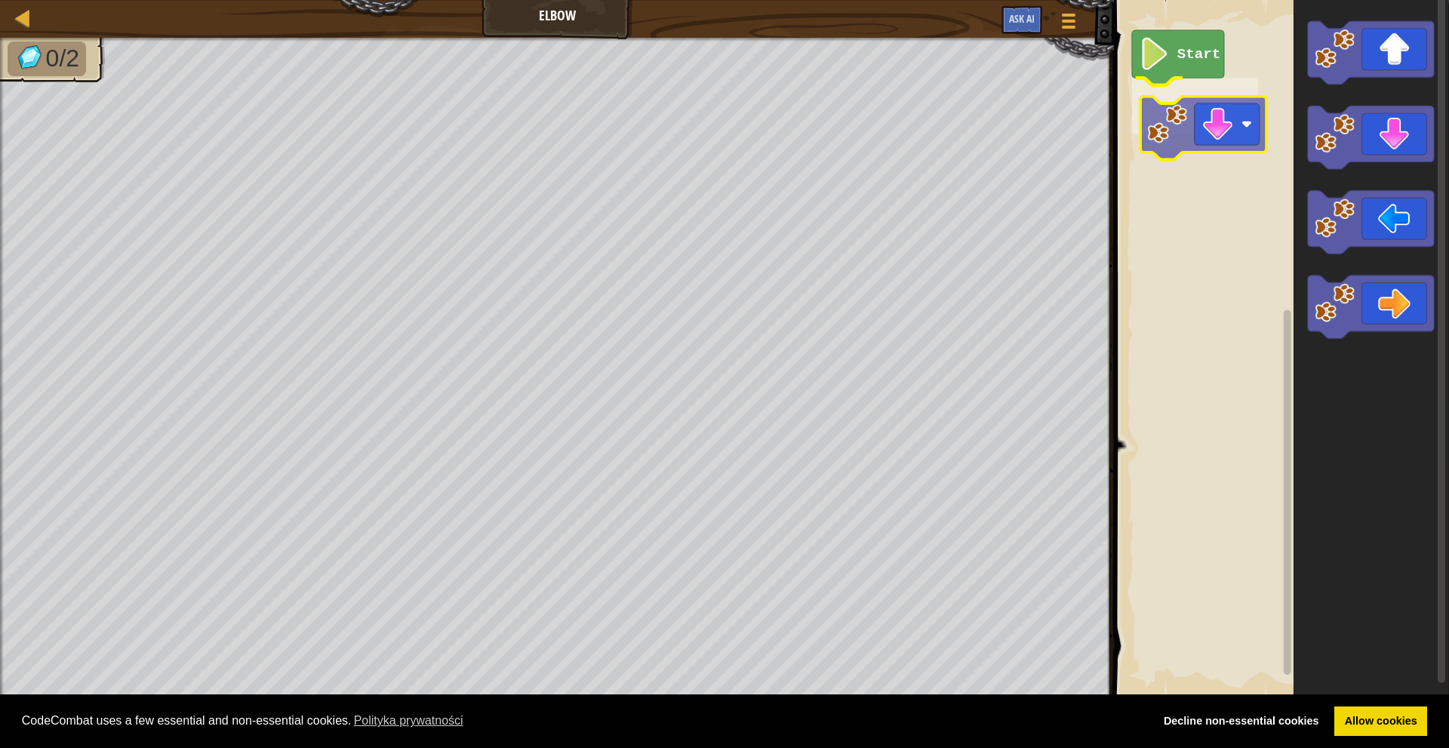
click at [1203, 128] on div "Start" at bounding box center [1280, 348] width 340 height 713
click at [1340, 171] on icon "Obszar roboczy Blockly" at bounding box center [1372, 348] width 156 height 713
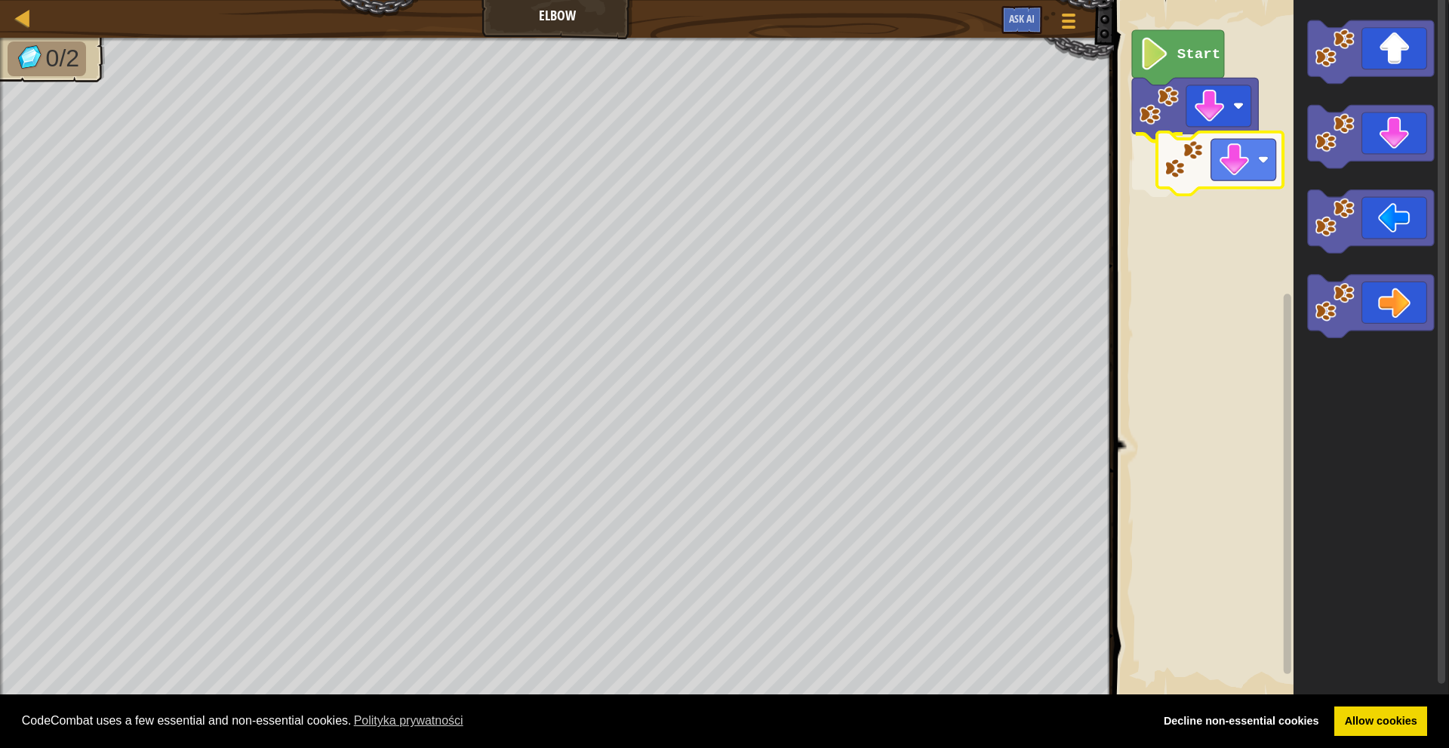
click at [1221, 177] on div "Start" at bounding box center [1280, 348] width 340 height 713
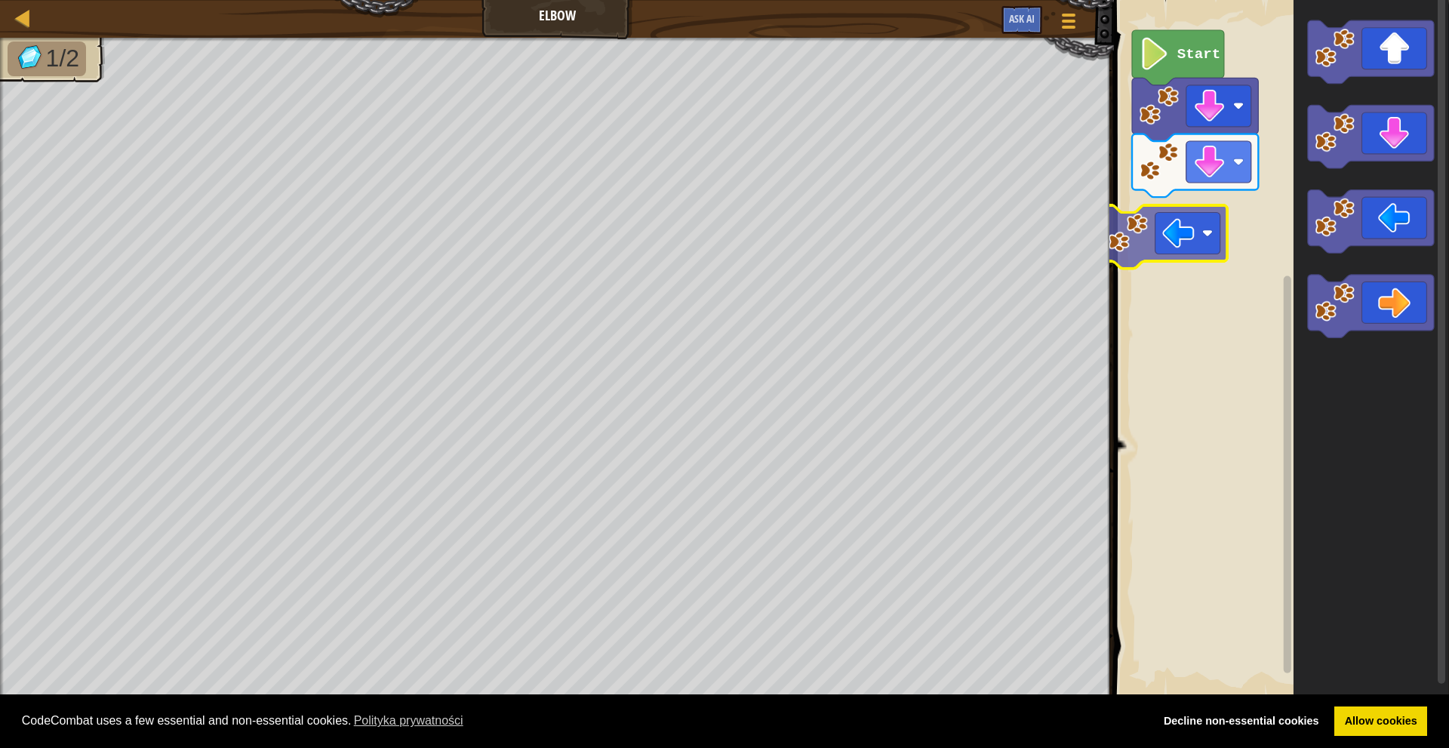
click at [1170, 247] on div "Start" at bounding box center [1280, 348] width 340 height 713
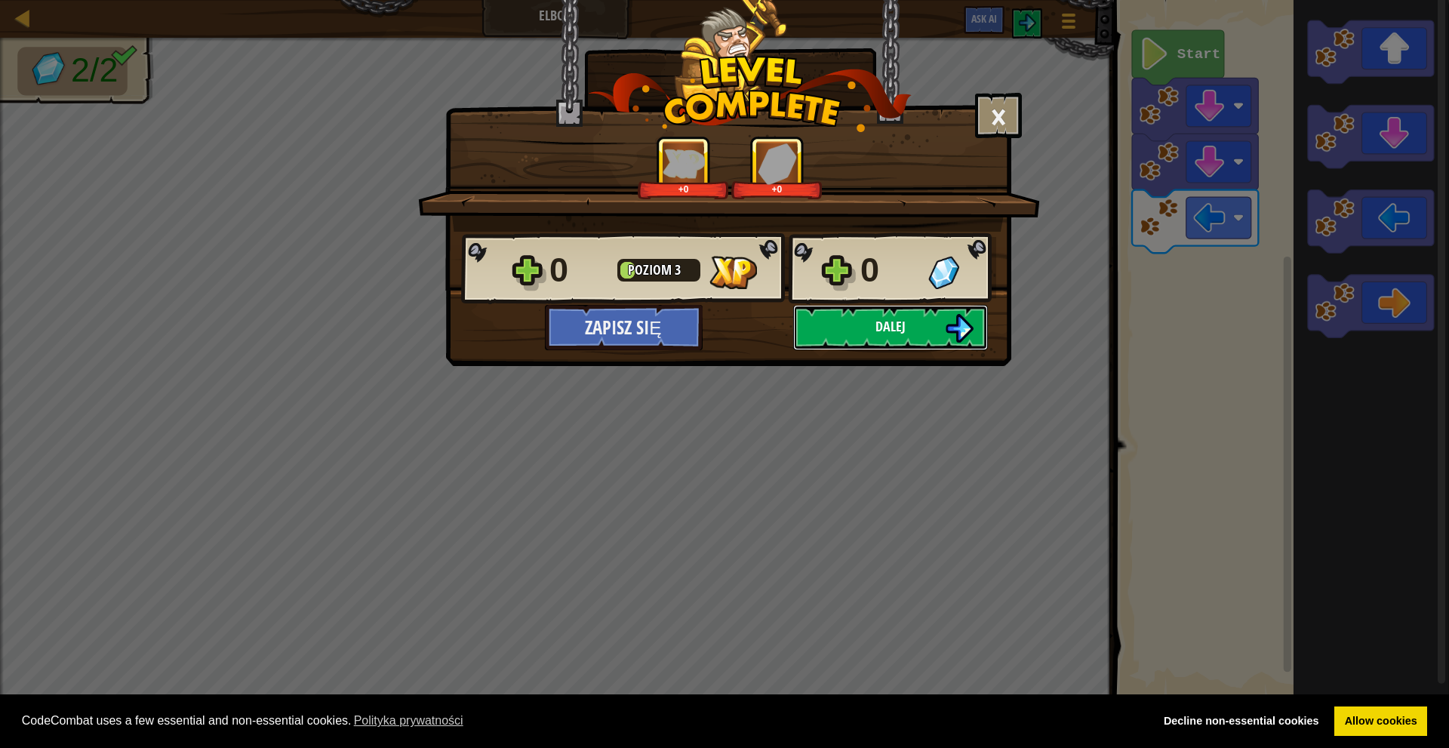
click at [833, 325] on button "Dalej" at bounding box center [890, 327] width 195 height 45
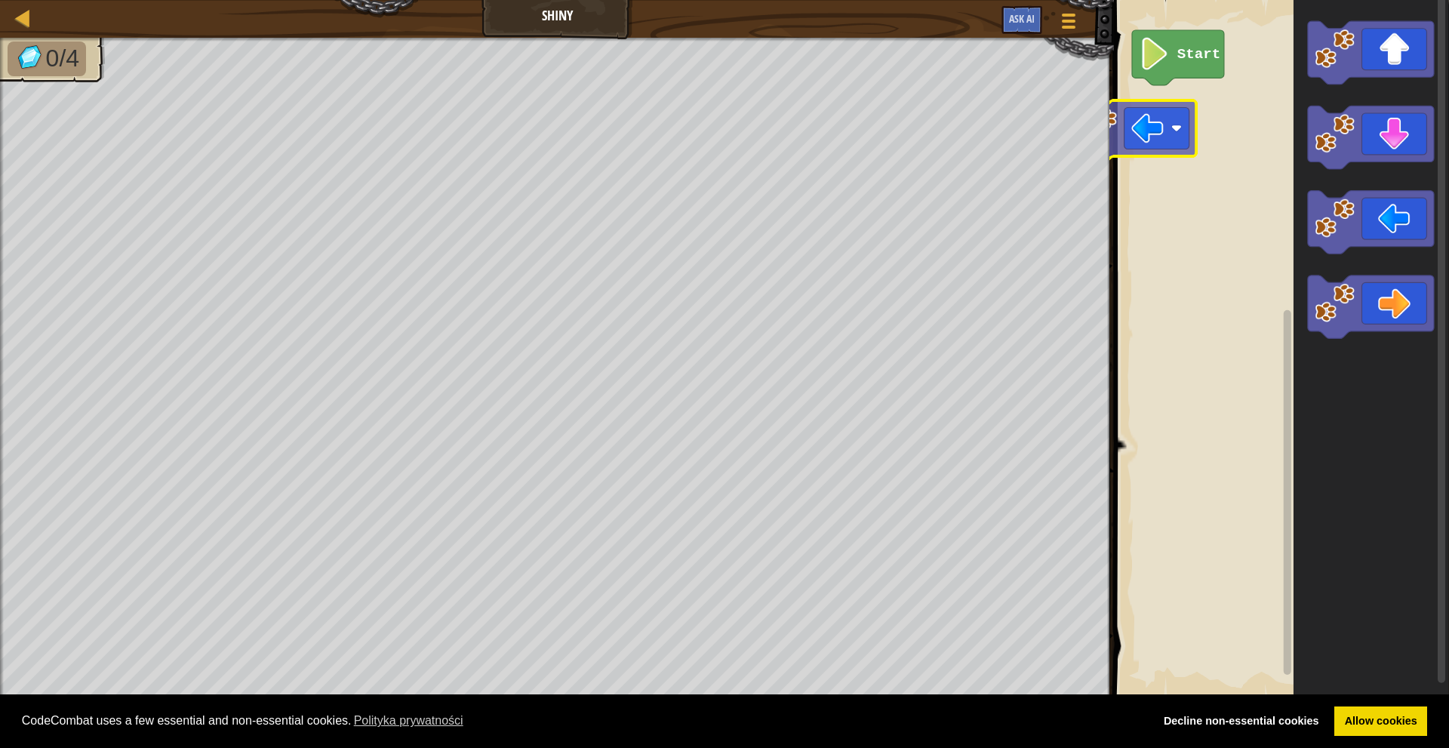
click at [1117, 127] on div "Start" at bounding box center [1280, 348] width 340 height 713
click at [1198, 106] on div "Start" at bounding box center [1280, 348] width 340 height 713
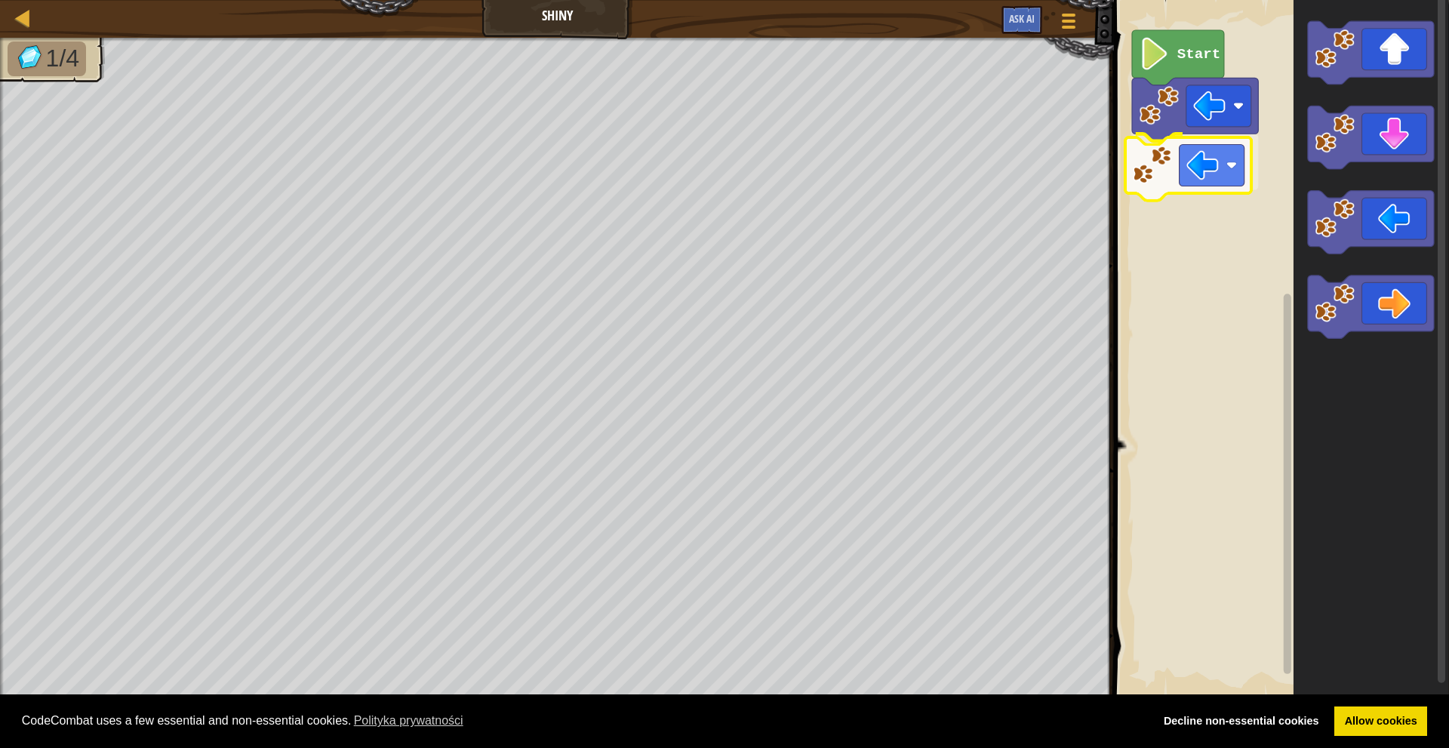
click at [1244, 197] on div "Start" at bounding box center [1280, 348] width 340 height 713
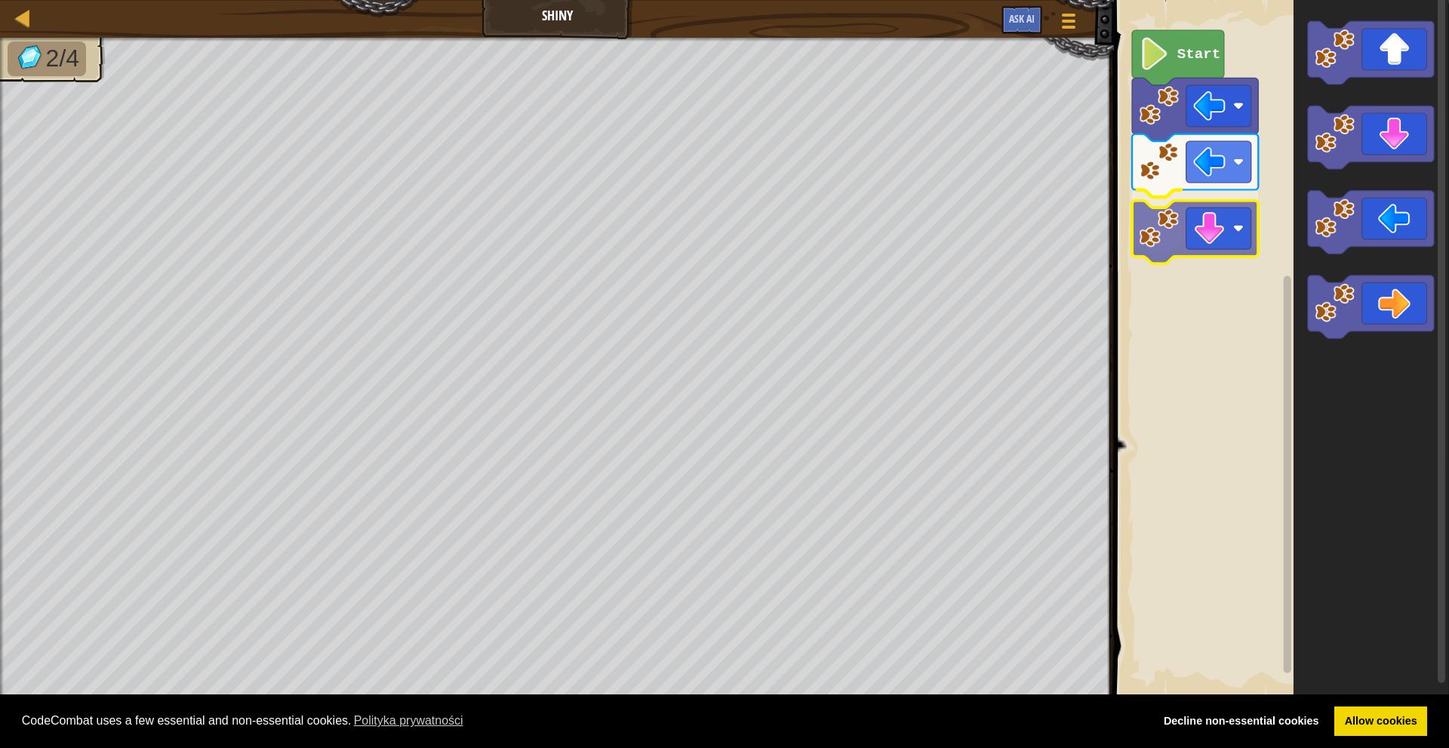
click at [1187, 255] on div "Start" at bounding box center [1280, 348] width 340 height 713
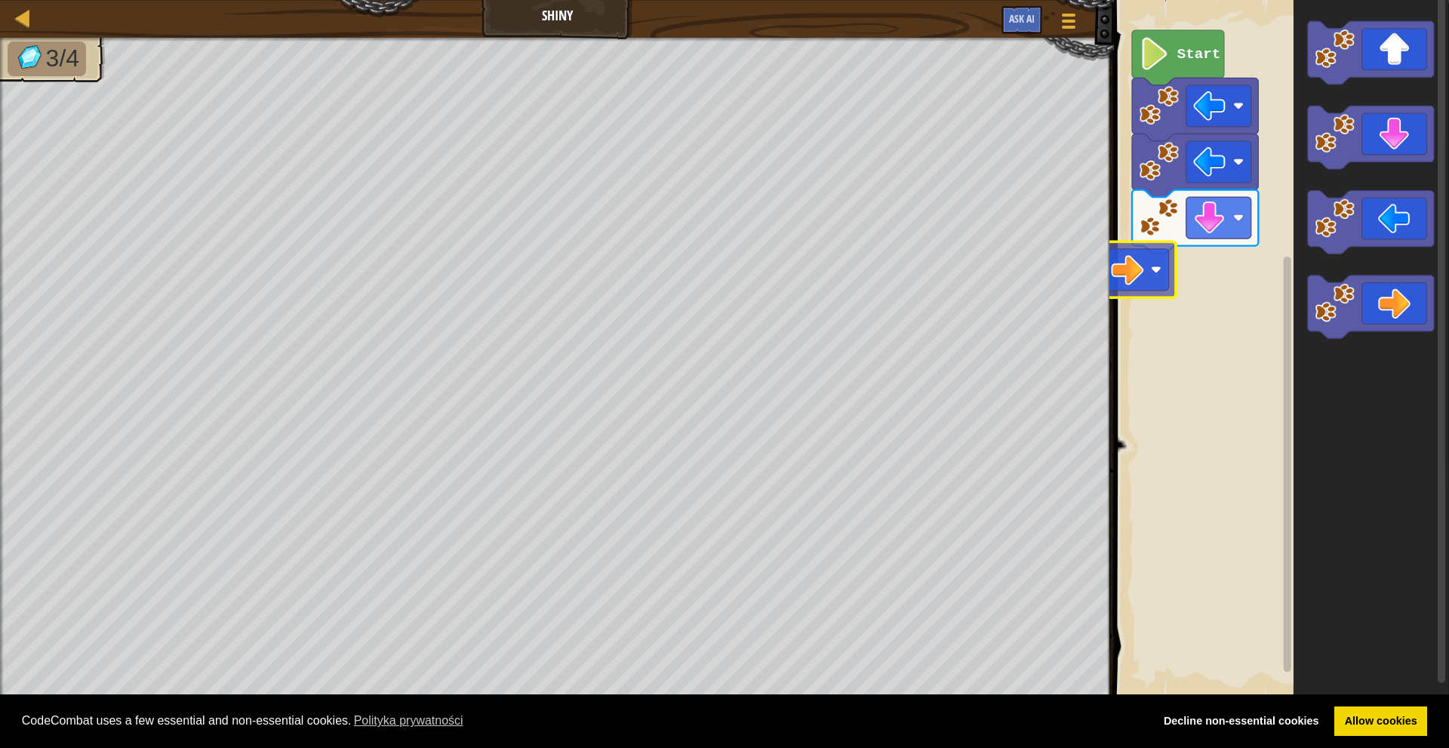
click at [1143, 286] on div "Start" at bounding box center [1280, 348] width 340 height 713
click at [1212, 264] on div "Start" at bounding box center [1280, 348] width 340 height 713
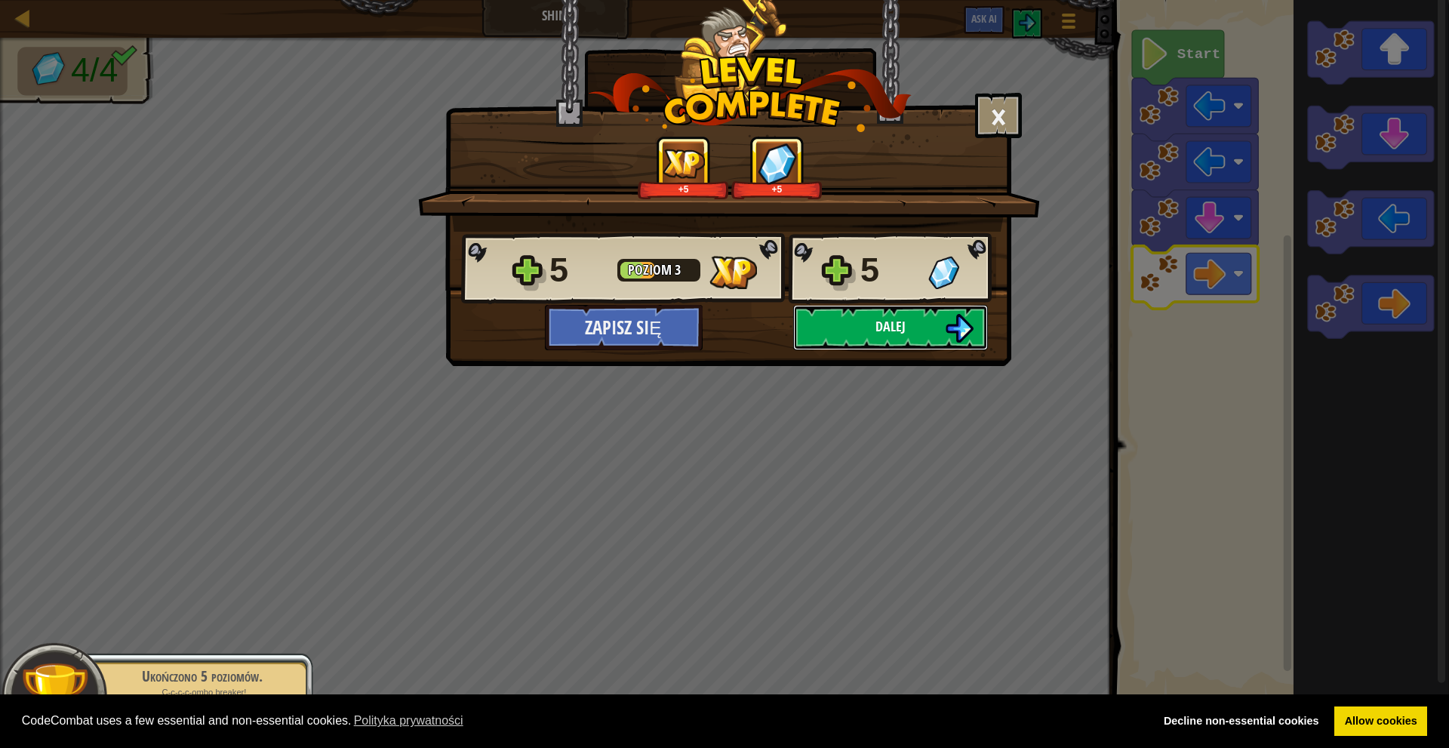
click at [974, 331] on button "Dalej" at bounding box center [890, 327] width 195 height 45
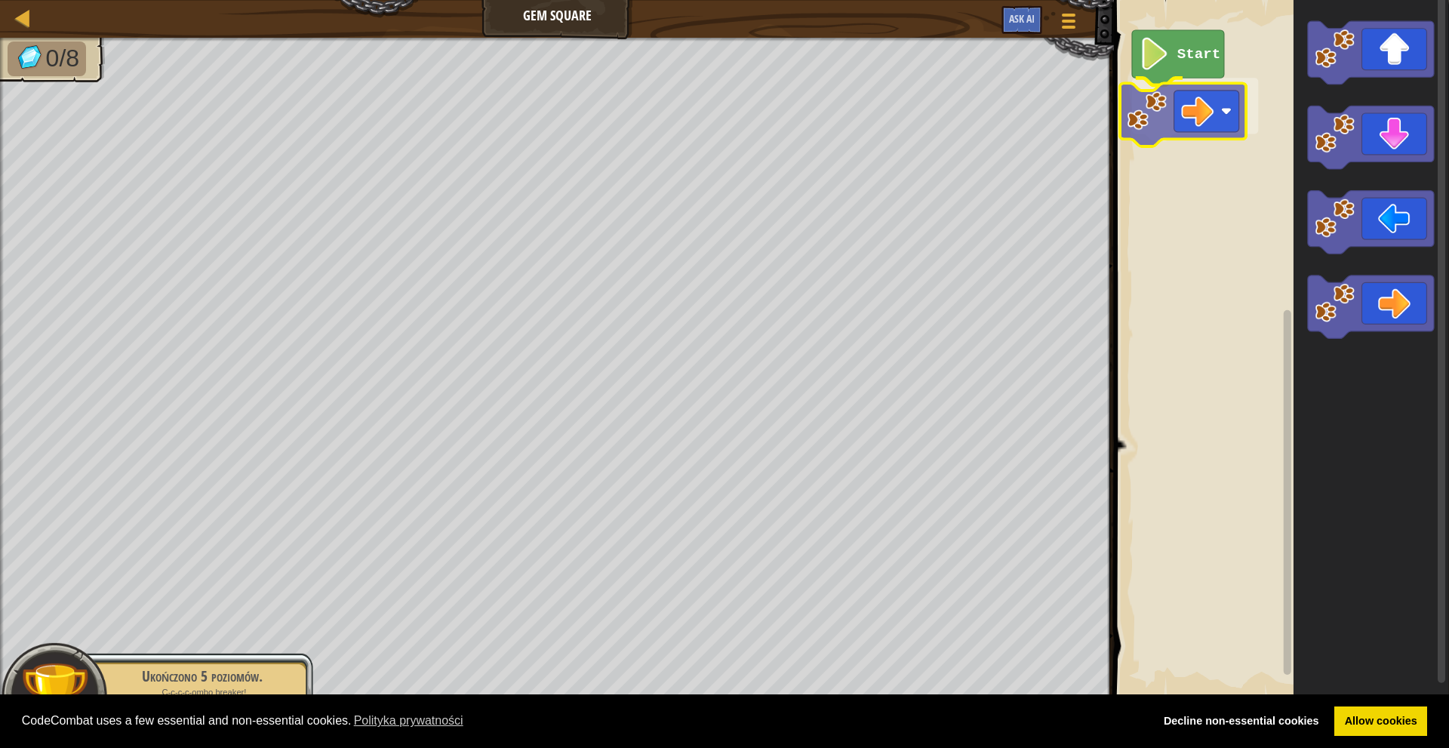
click at [1207, 122] on div "Start" at bounding box center [1280, 348] width 340 height 713
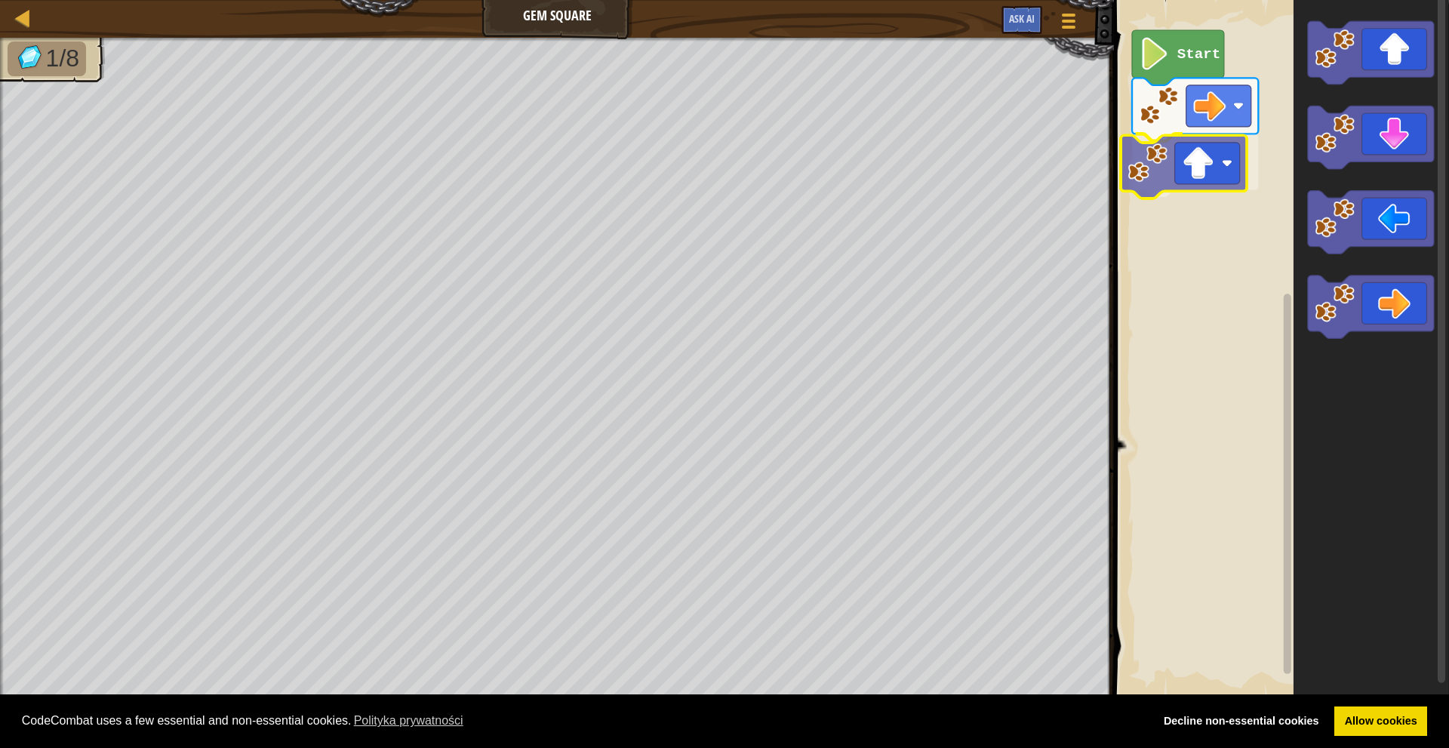
click at [1191, 187] on div "Start" at bounding box center [1280, 348] width 340 height 713
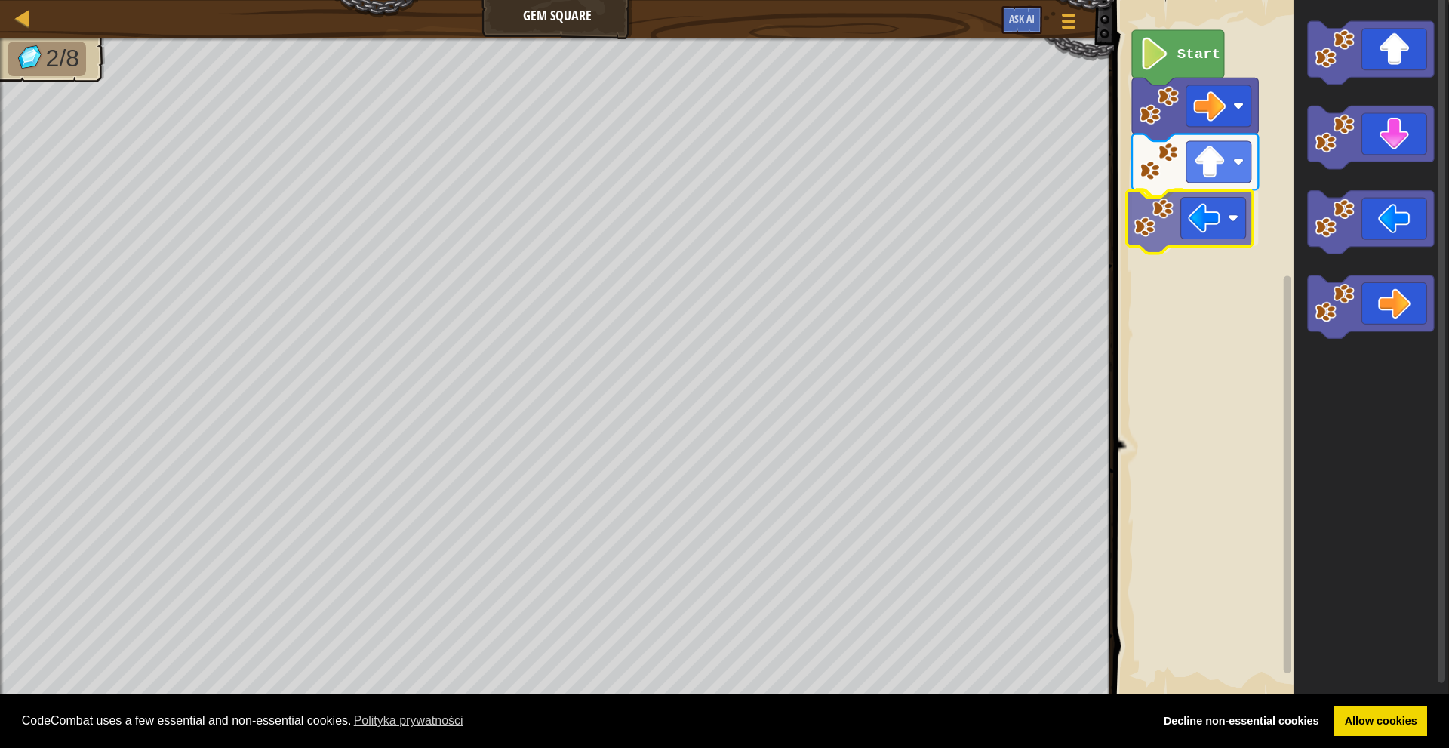
click at [1235, 234] on div "Start" at bounding box center [1280, 348] width 340 height 713
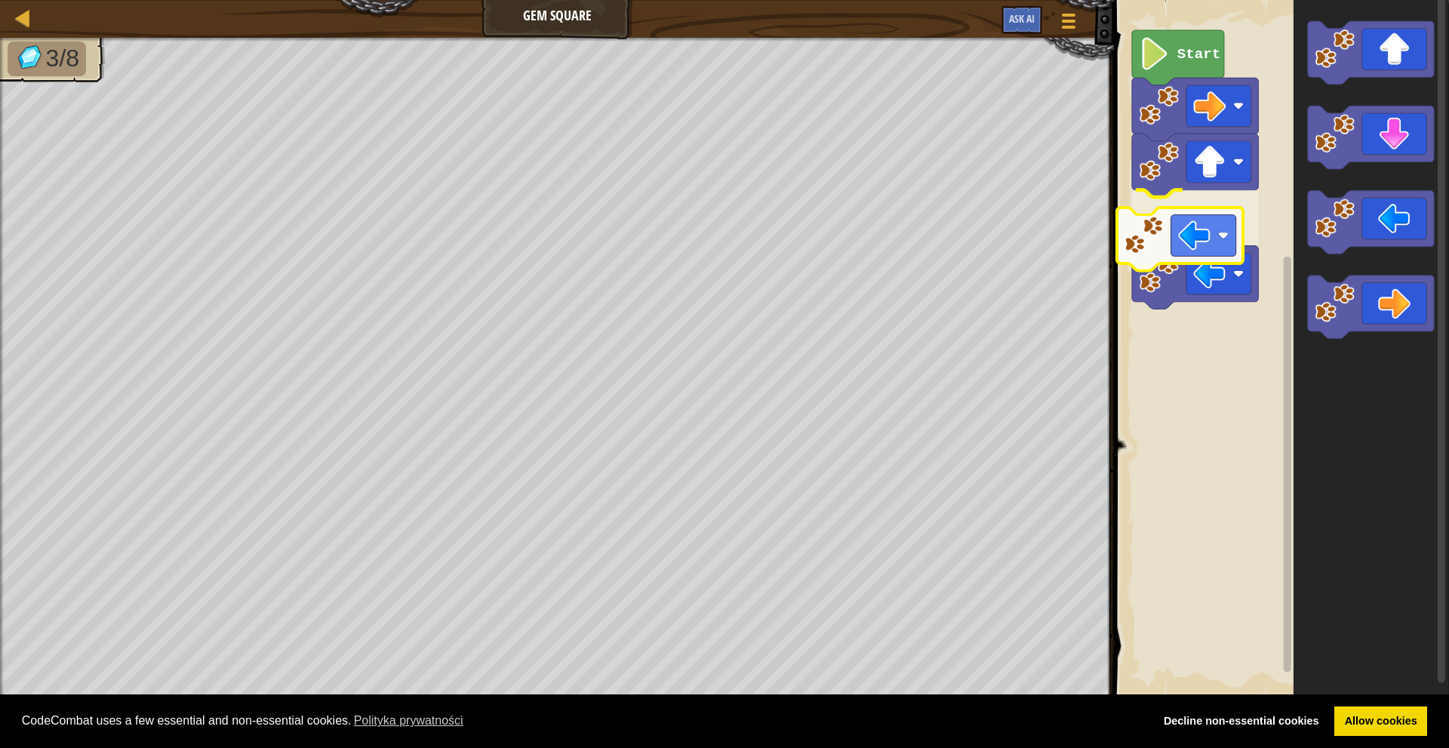
click at [1216, 262] on div "Start" at bounding box center [1280, 348] width 340 height 713
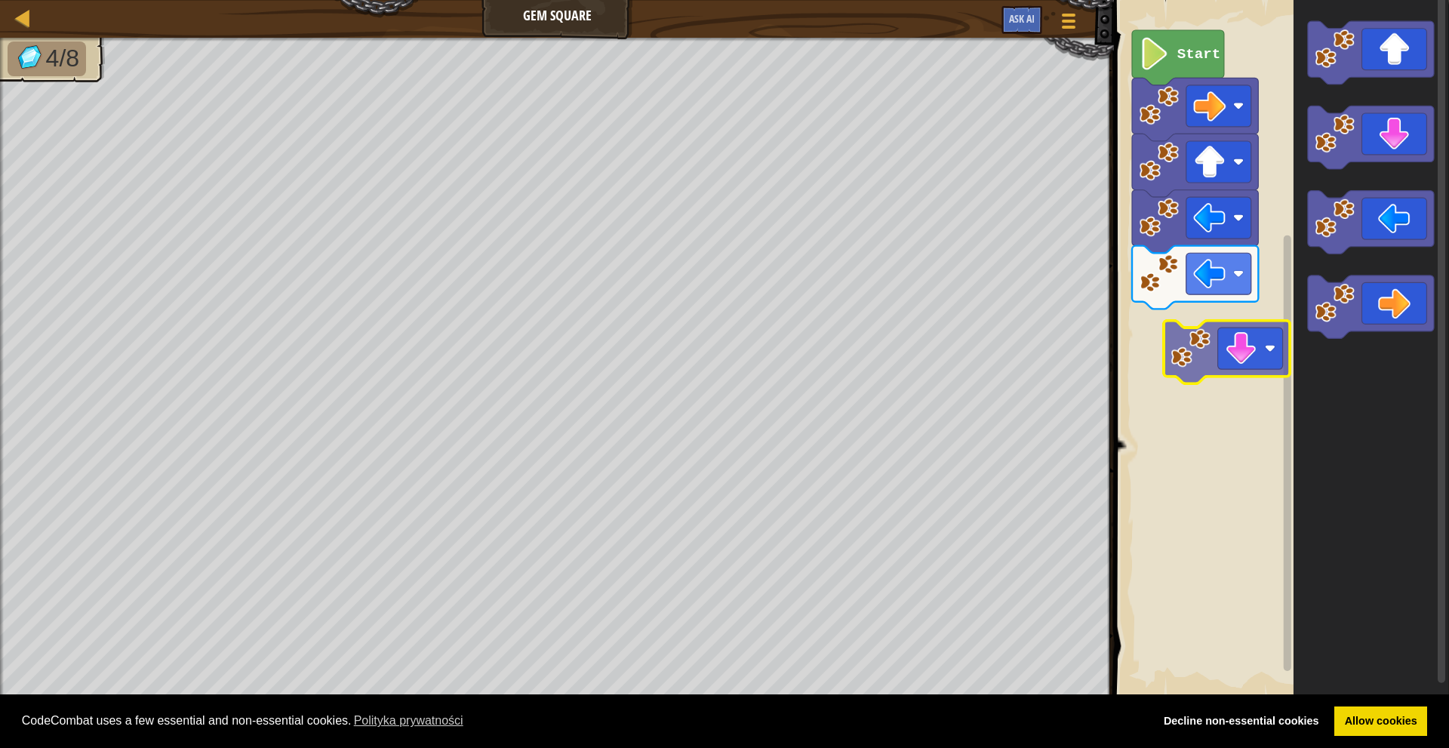
click at [1237, 357] on div "Start" at bounding box center [1280, 348] width 340 height 713
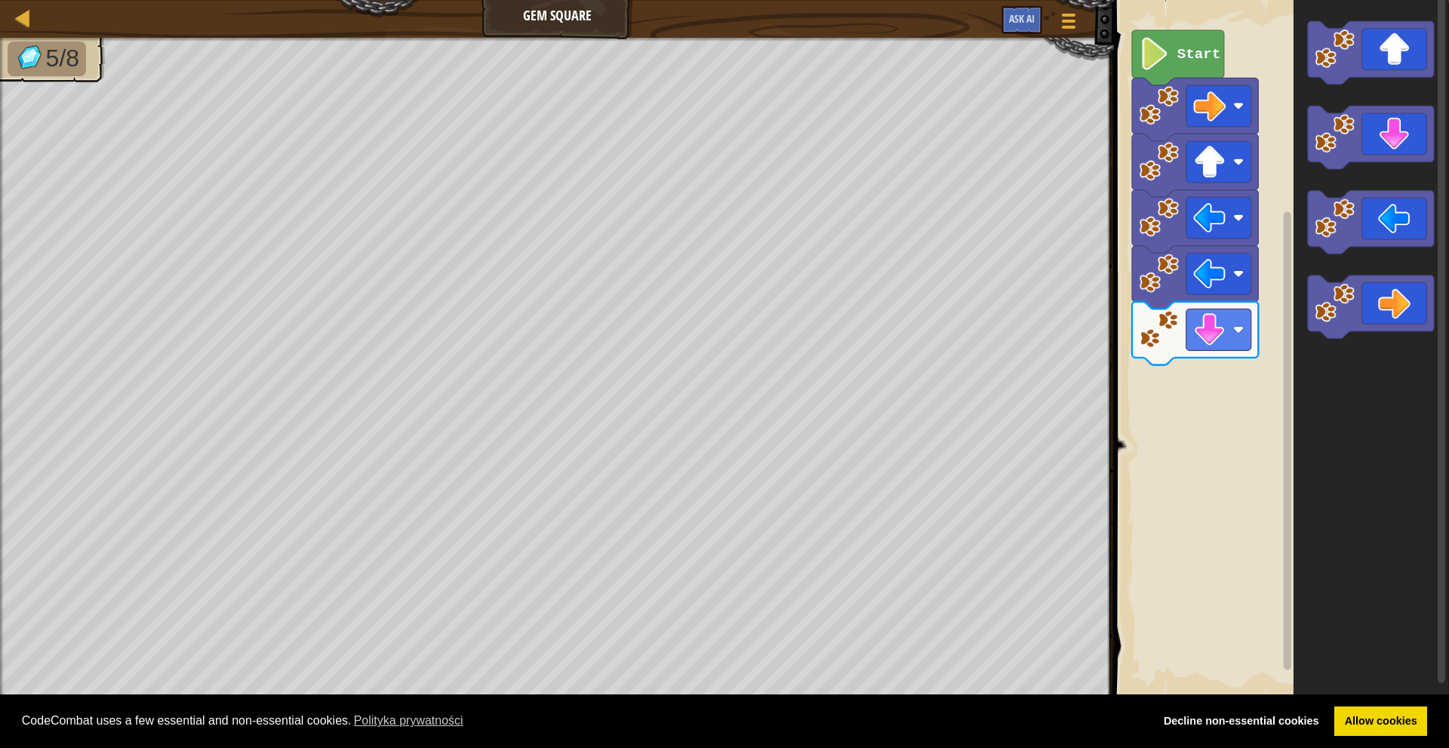
click at [1264, 343] on div "Start" at bounding box center [1280, 348] width 340 height 713
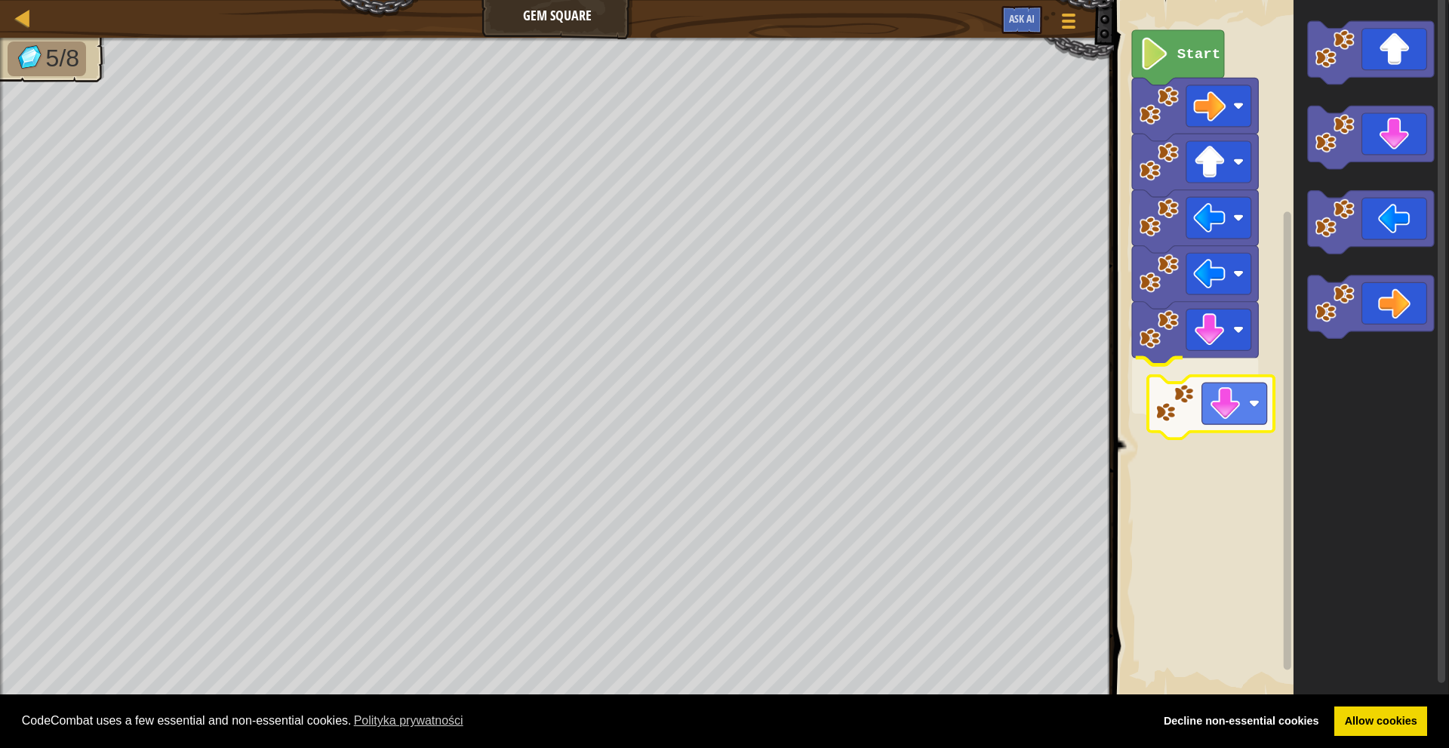
click at [1221, 393] on div "Start" at bounding box center [1280, 348] width 340 height 713
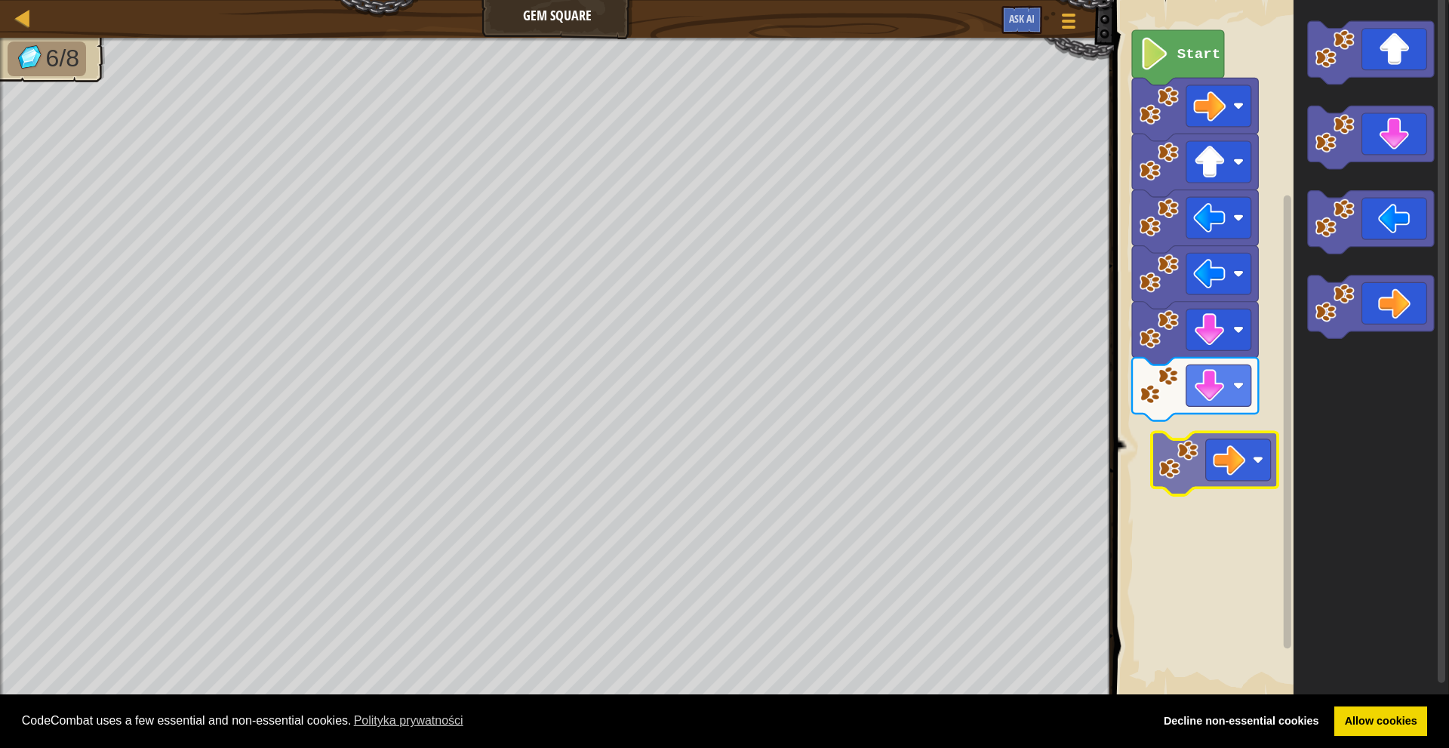
click at [1207, 445] on div "Start" at bounding box center [1280, 348] width 340 height 713
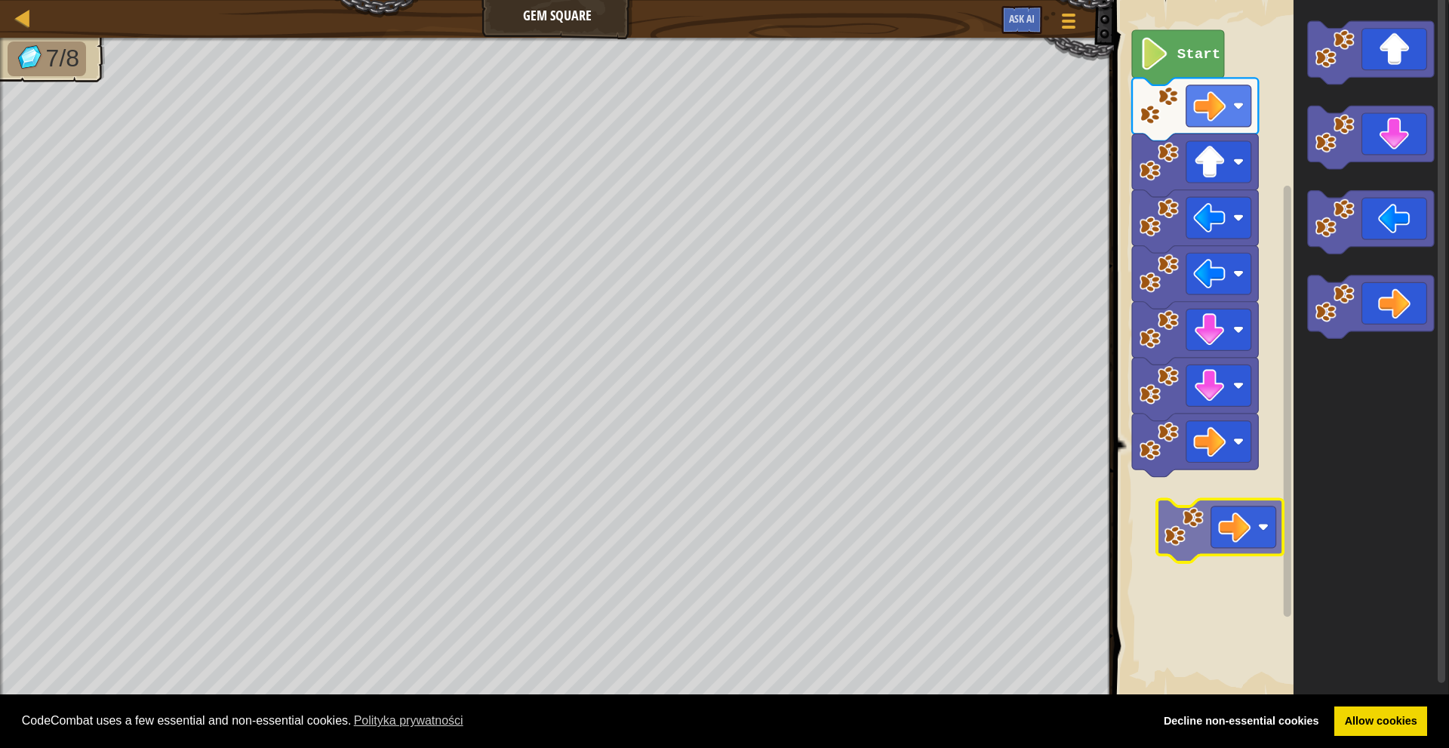
click at [1210, 523] on div "Start" at bounding box center [1280, 348] width 340 height 713
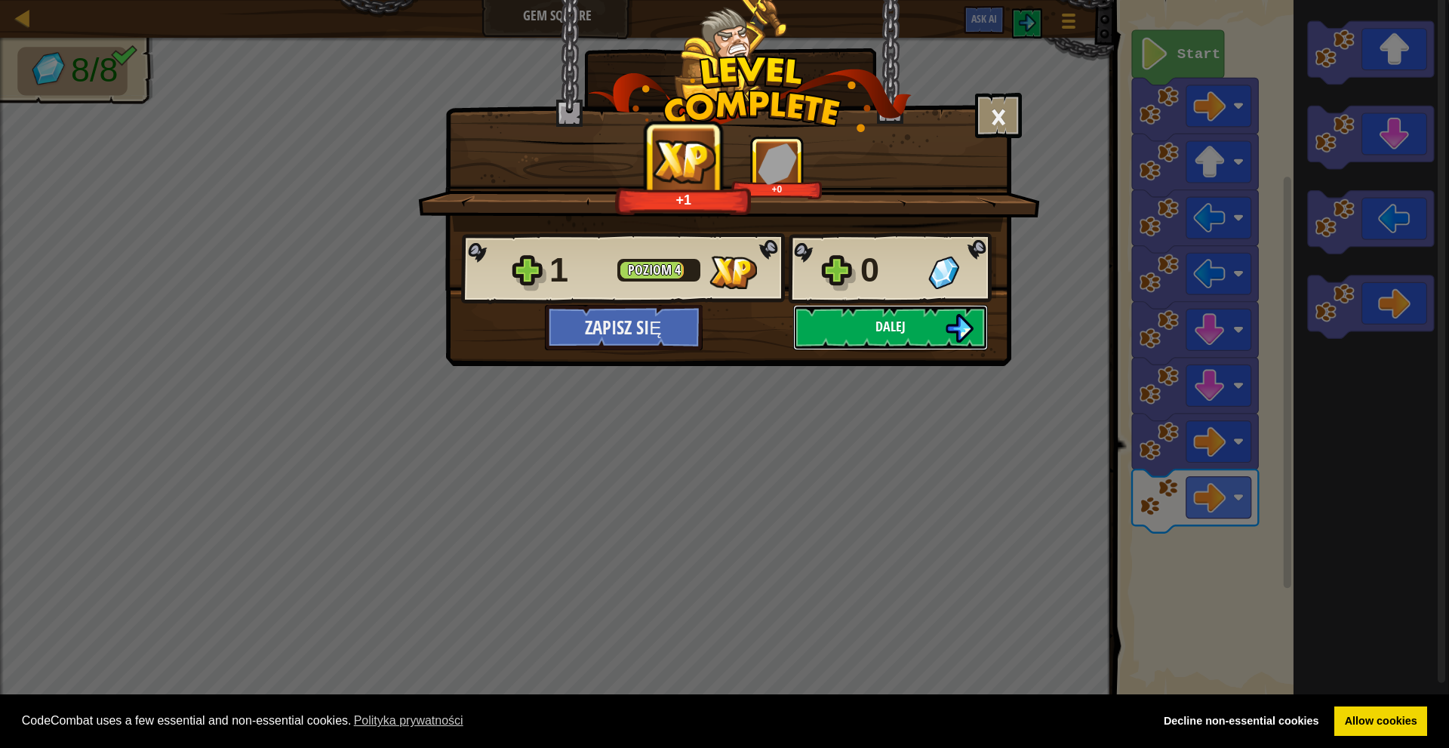
click at [879, 334] on span "Dalej" at bounding box center [891, 326] width 30 height 19
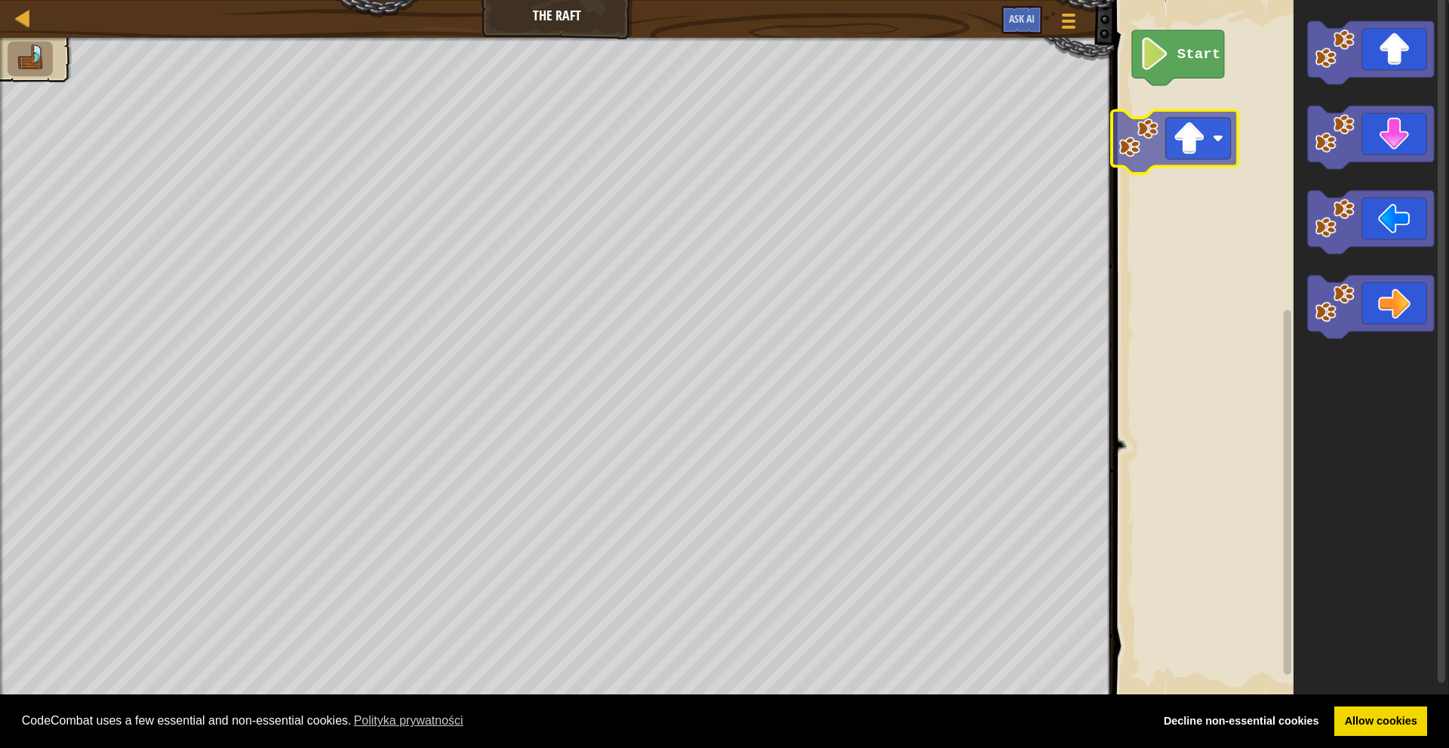
click at [1215, 151] on div "Start" at bounding box center [1280, 348] width 340 height 713
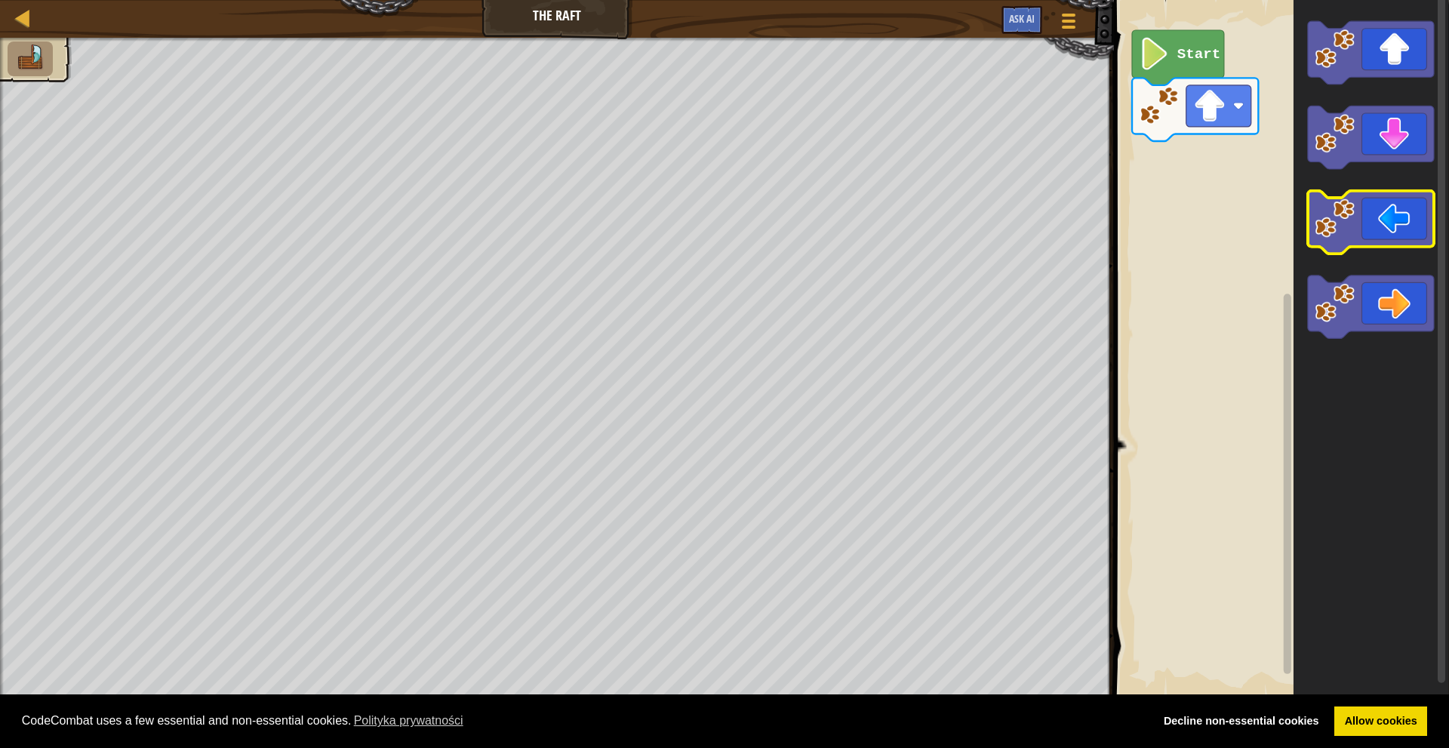
click at [1366, 232] on icon "Obszar roboczy Blockly" at bounding box center [1371, 222] width 126 height 63
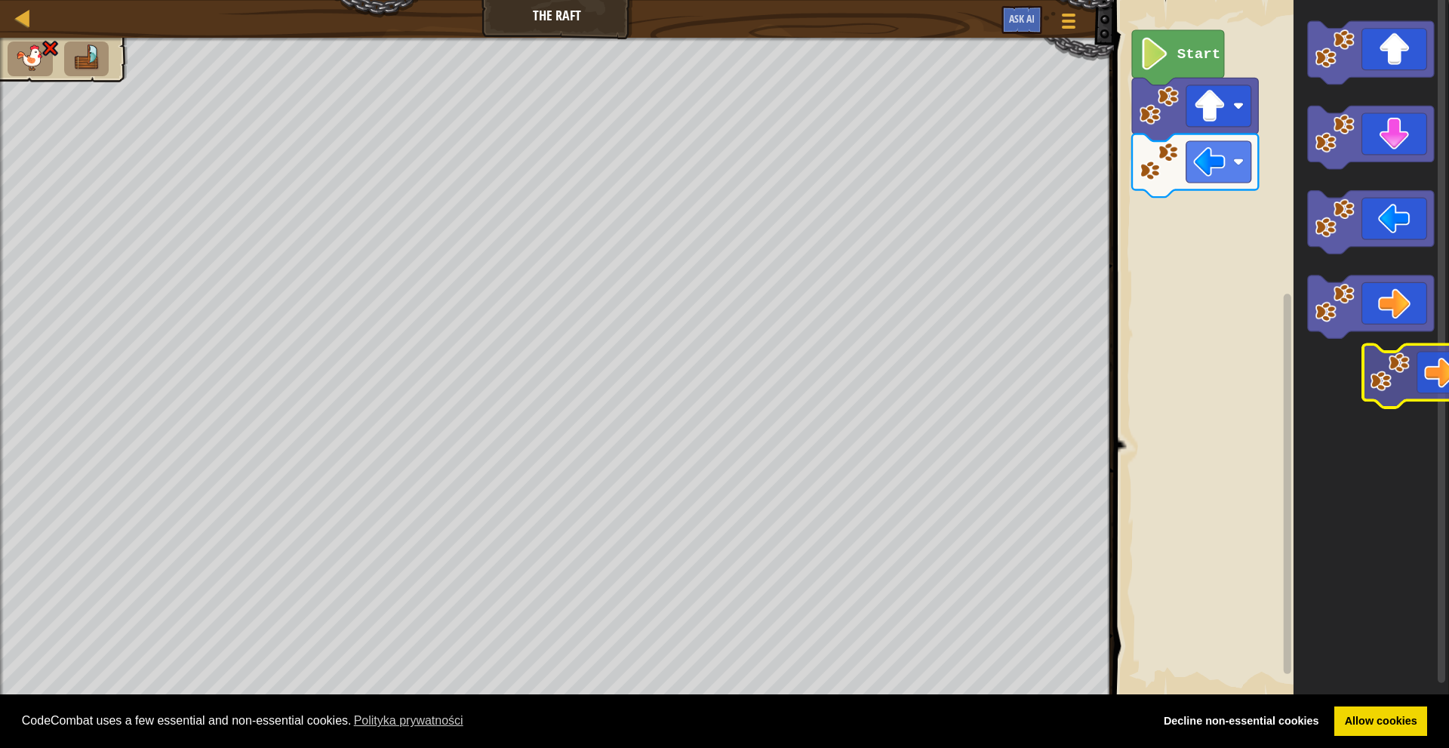
click at [1409, 383] on icon "Obszar roboczy Blockly" at bounding box center [1372, 348] width 156 height 713
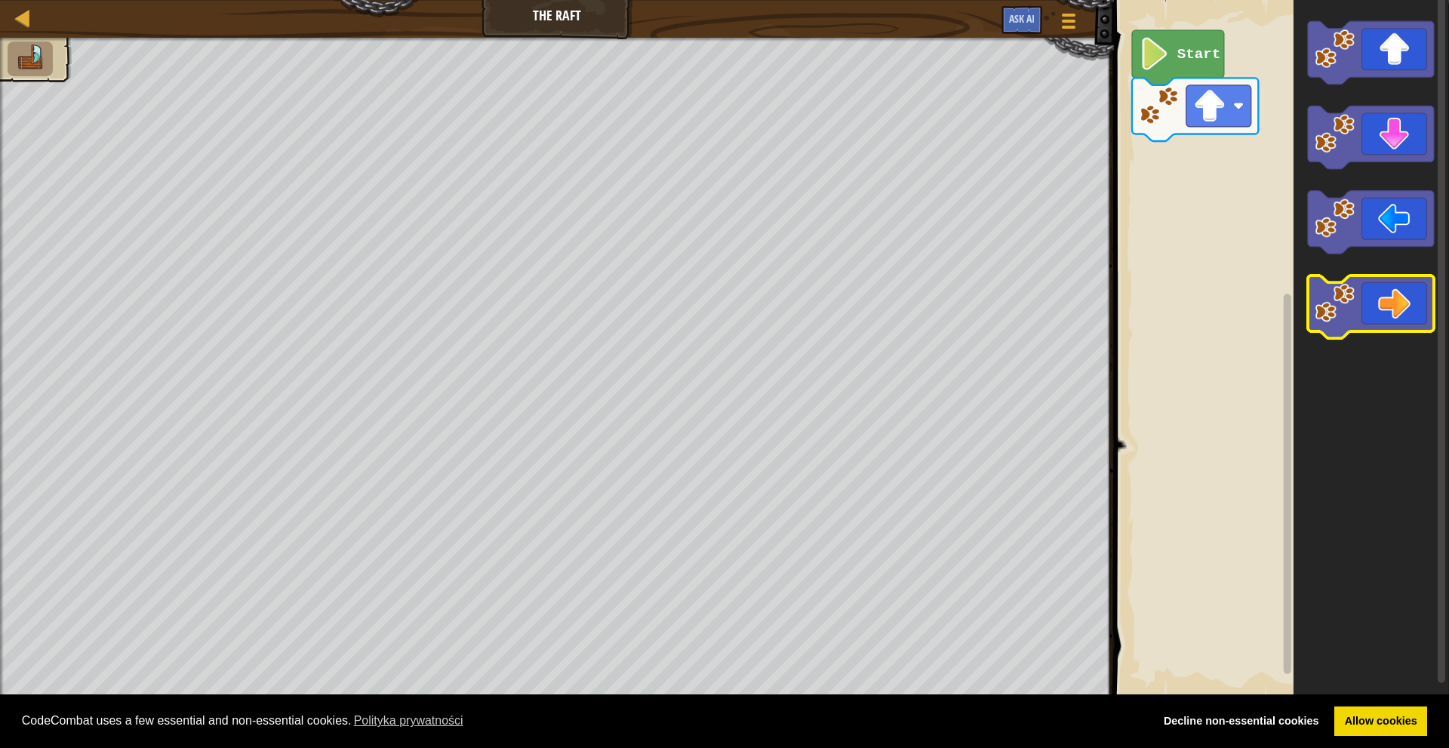
click at [1391, 321] on icon "Obszar roboczy Blockly" at bounding box center [1371, 307] width 126 height 63
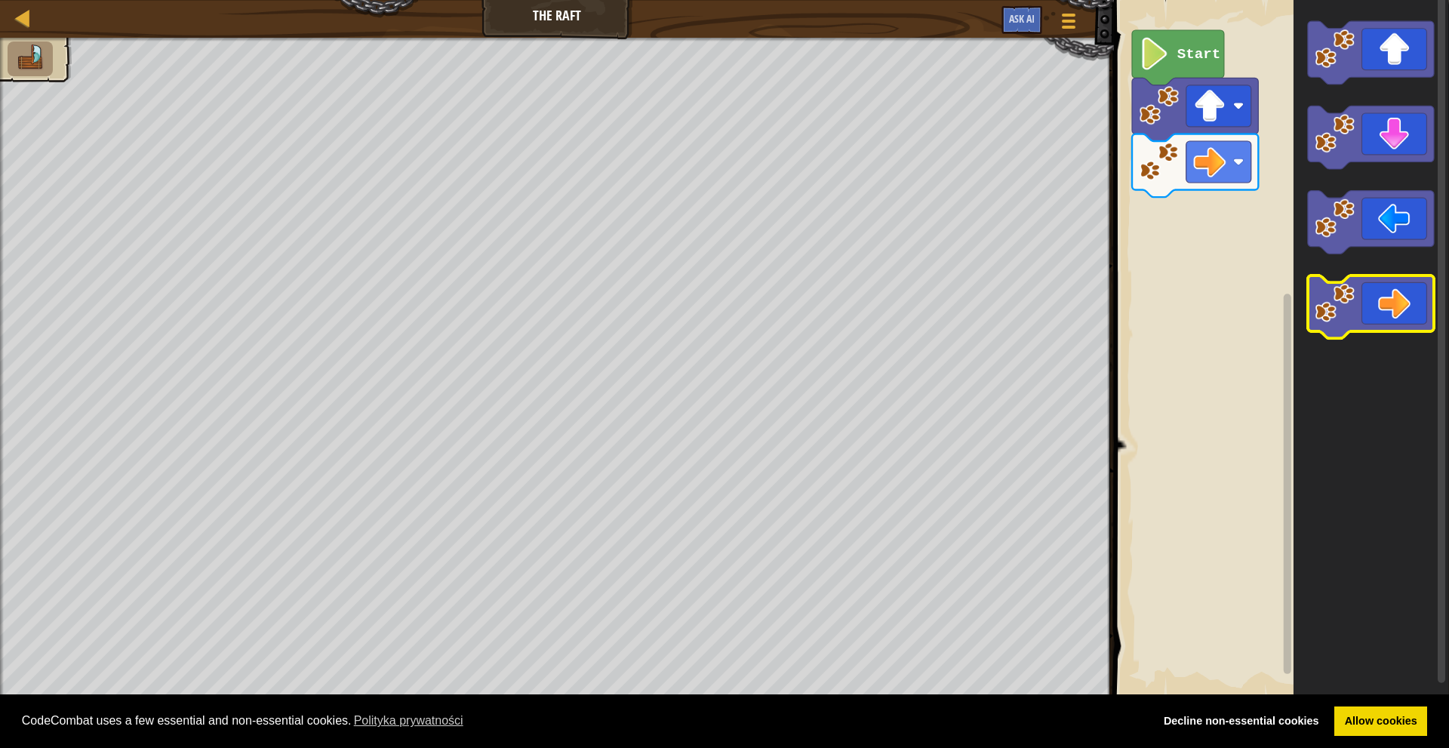
click at [1391, 321] on icon "Obszar roboczy Blockly" at bounding box center [1371, 307] width 126 height 63
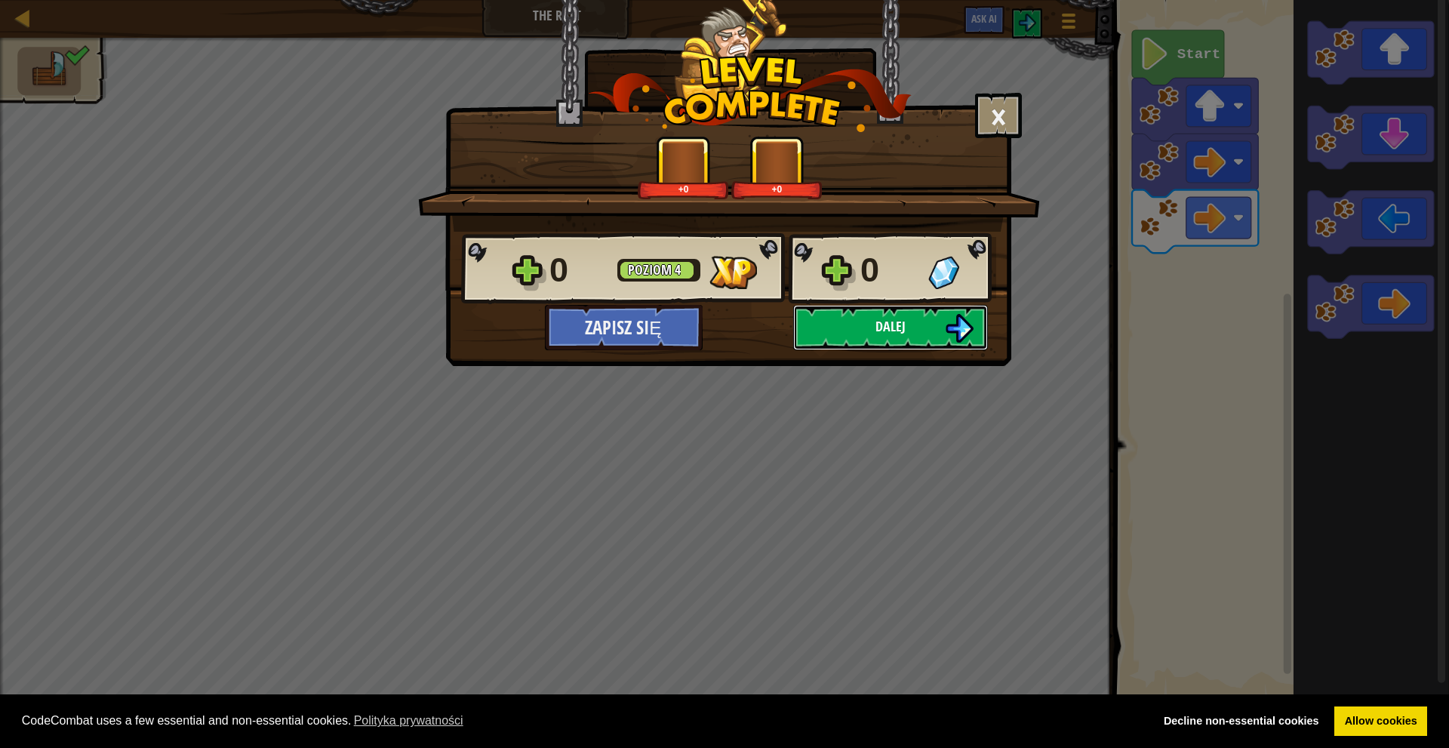
click at [920, 339] on button "Dalej" at bounding box center [890, 327] width 195 height 45
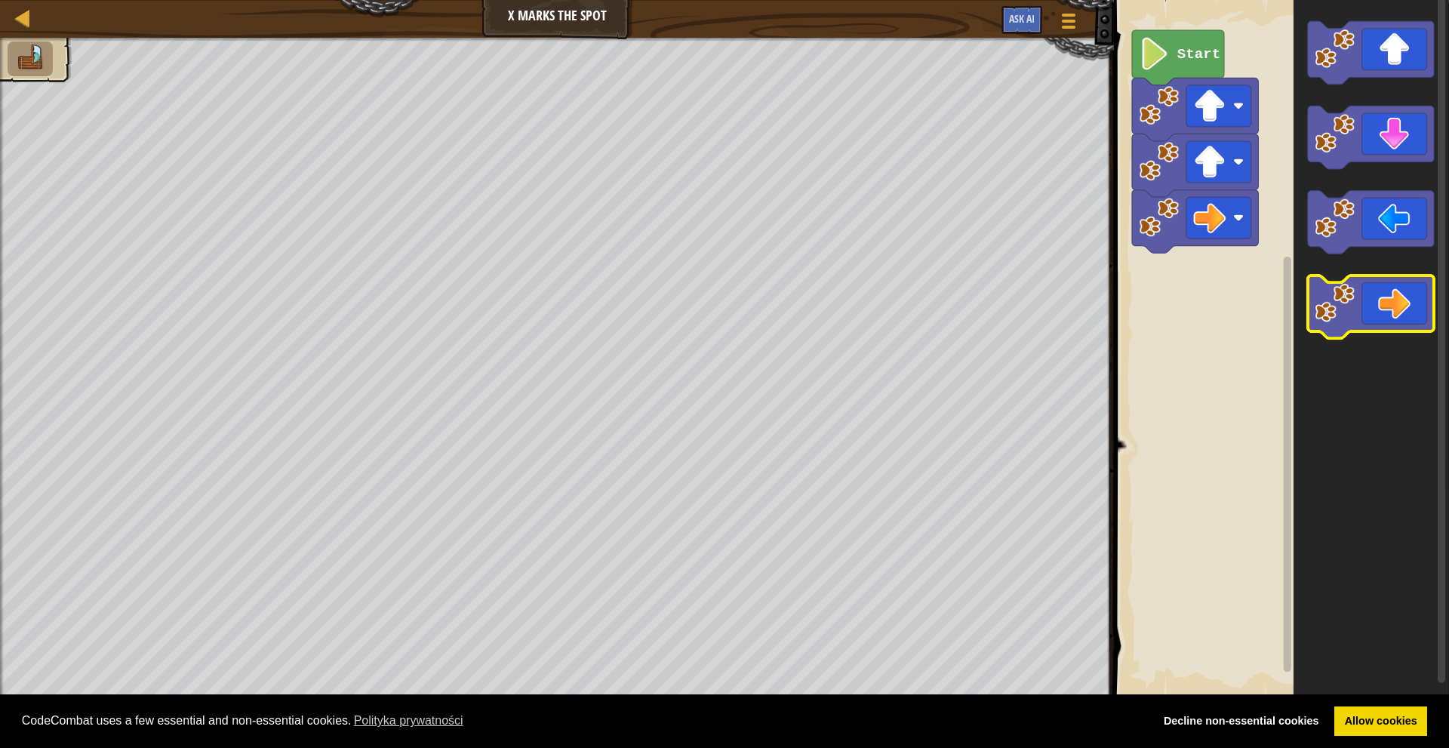
click at [1385, 316] on icon "Obszar roboczy Blockly" at bounding box center [1371, 307] width 126 height 63
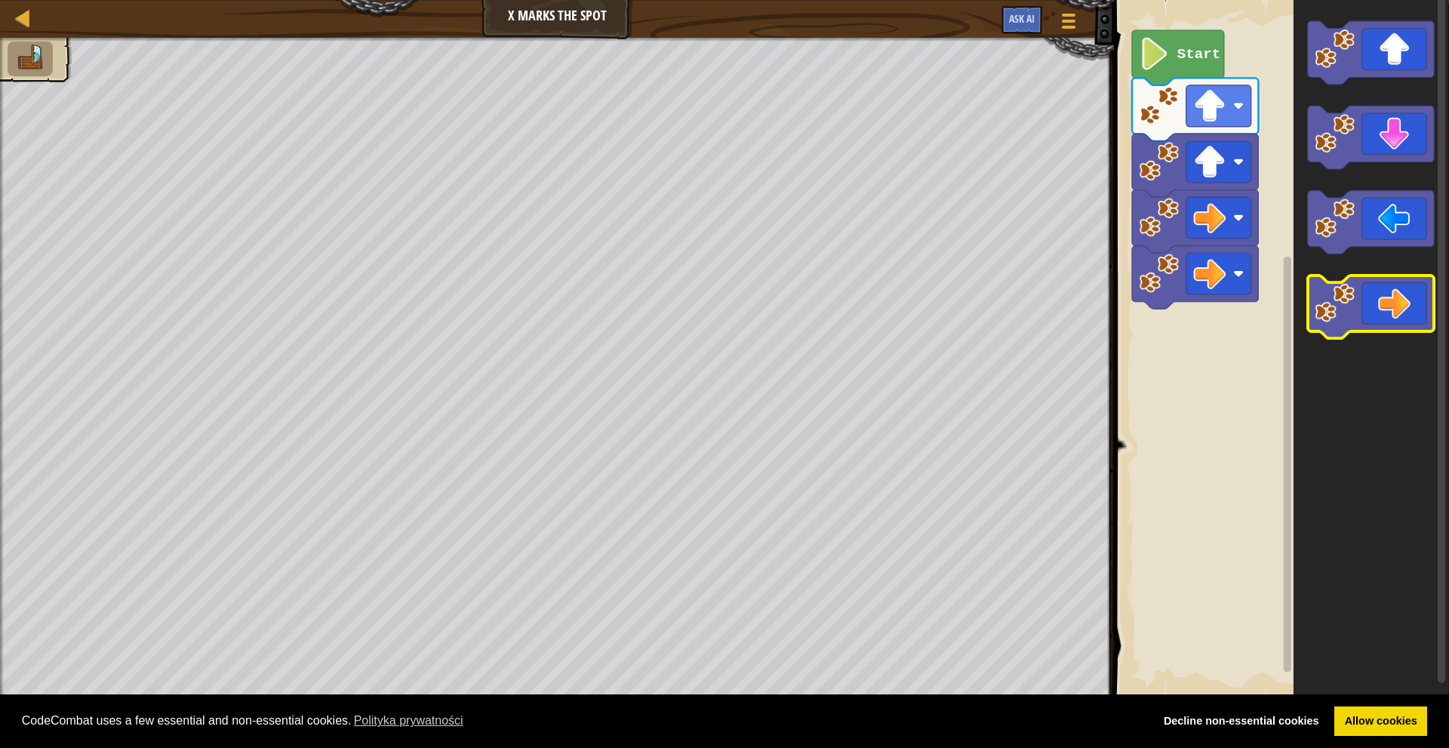
click at [1385, 316] on icon "Obszar roboczy Blockly" at bounding box center [1371, 307] width 126 height 63
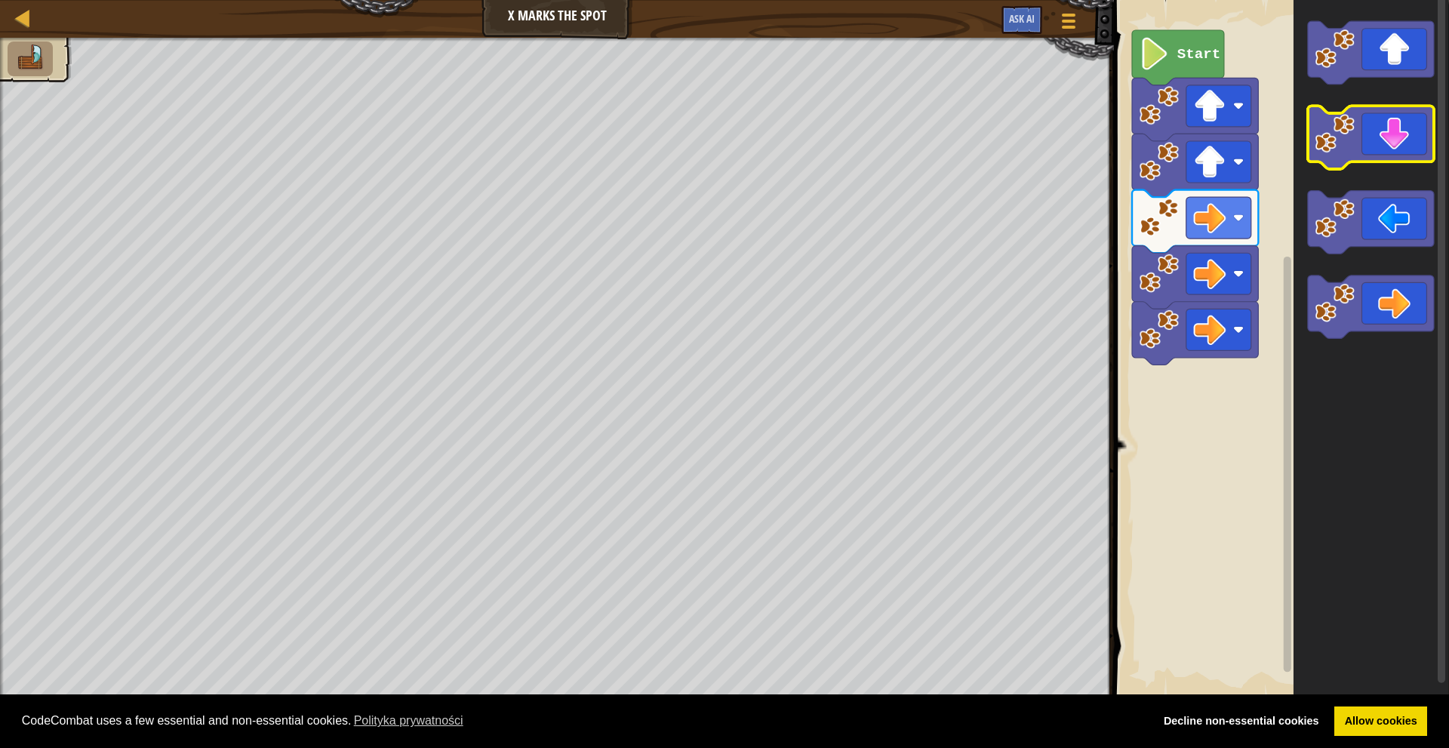
click at [1396, 152] on icon "Obszar roboczy Blockly" at bounding box center [1371, 137] width 126 height 63
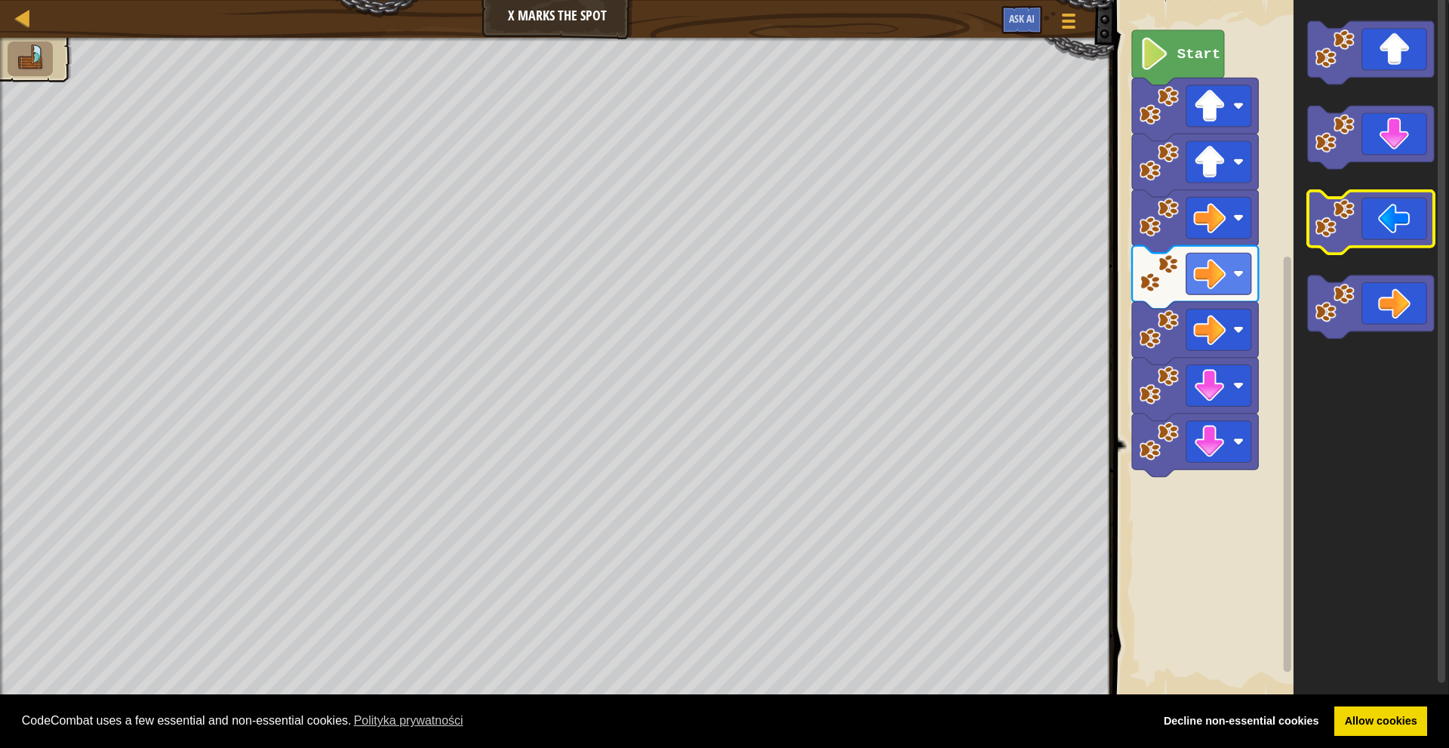
click at [1391, 229] on icon "Obszar roboczy Blockly" at bounding box center [1371, 222] width 126 height 63
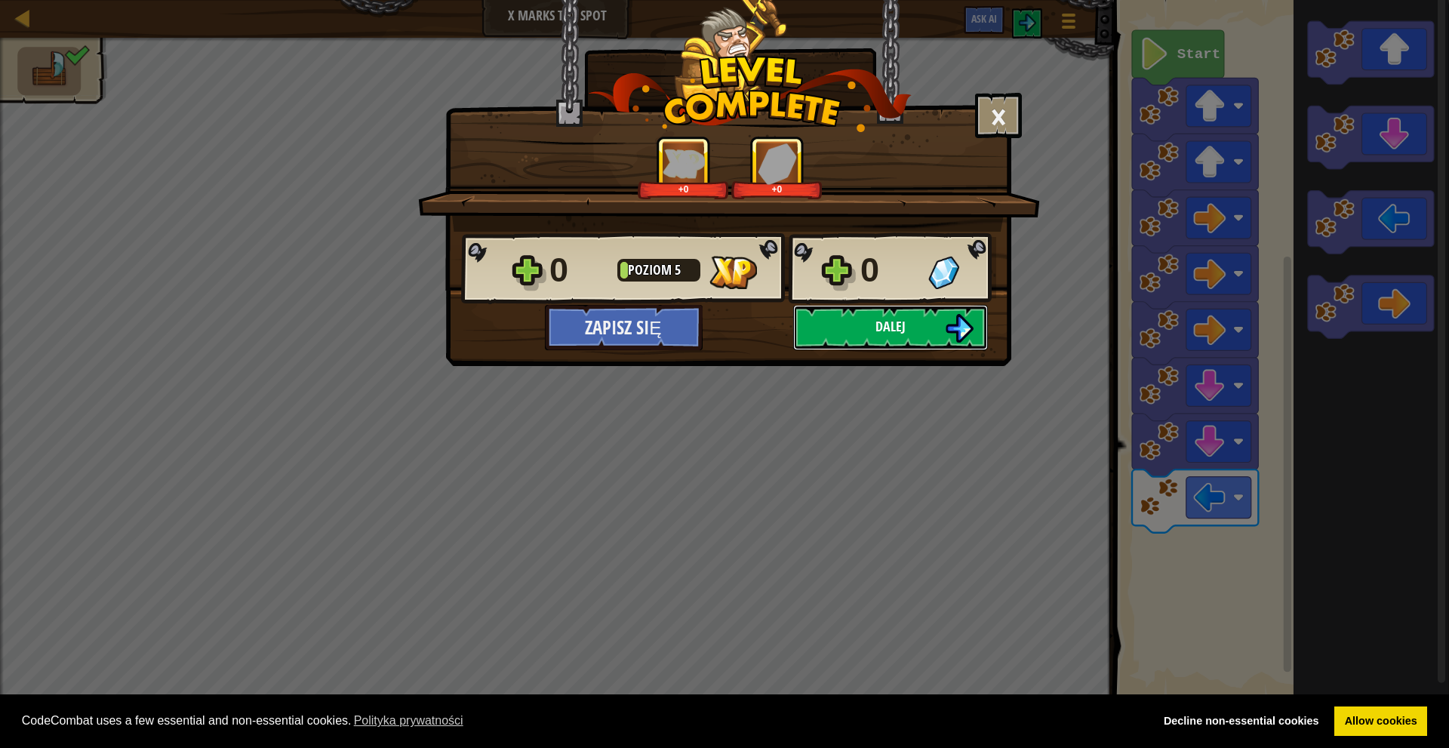
click at [952, 325] on img at bounding box center [959, 328] width 29 height 29
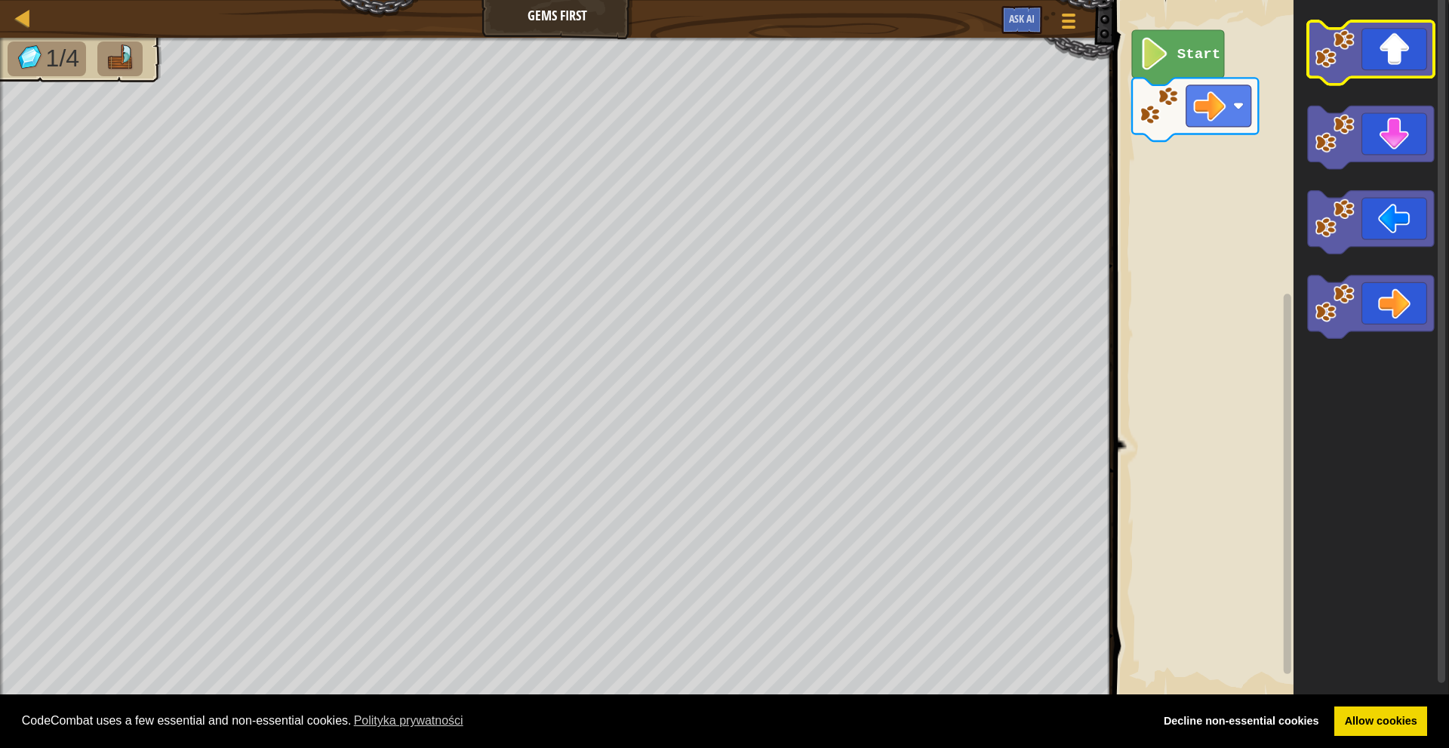
click at [1385, 73] on icon "Obszar roboczy Blockly" at bounding box center [1371, 52] width 126 height 63
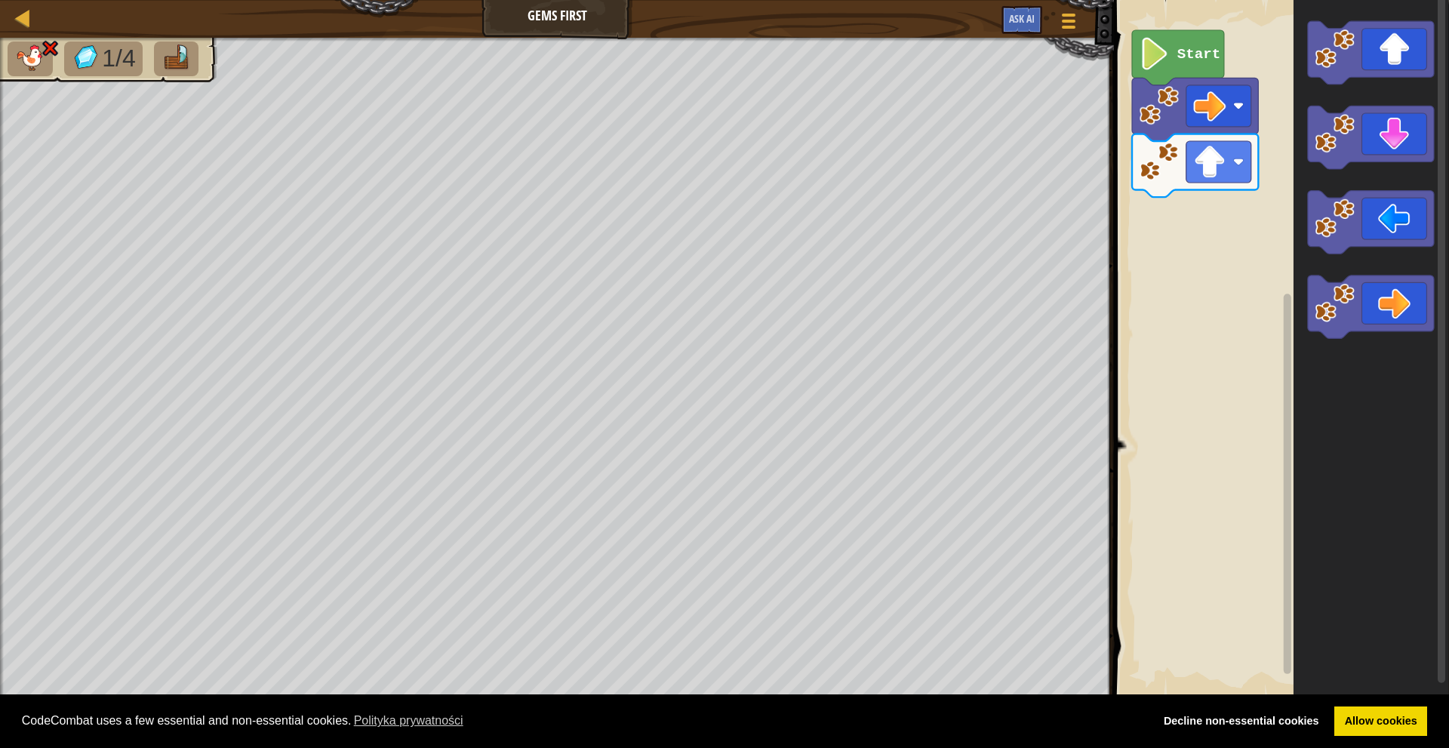
click at [1201, 174] on rect "Obszar roboczy Blockly" at bounding box center [1280, 348] width 340 height 713
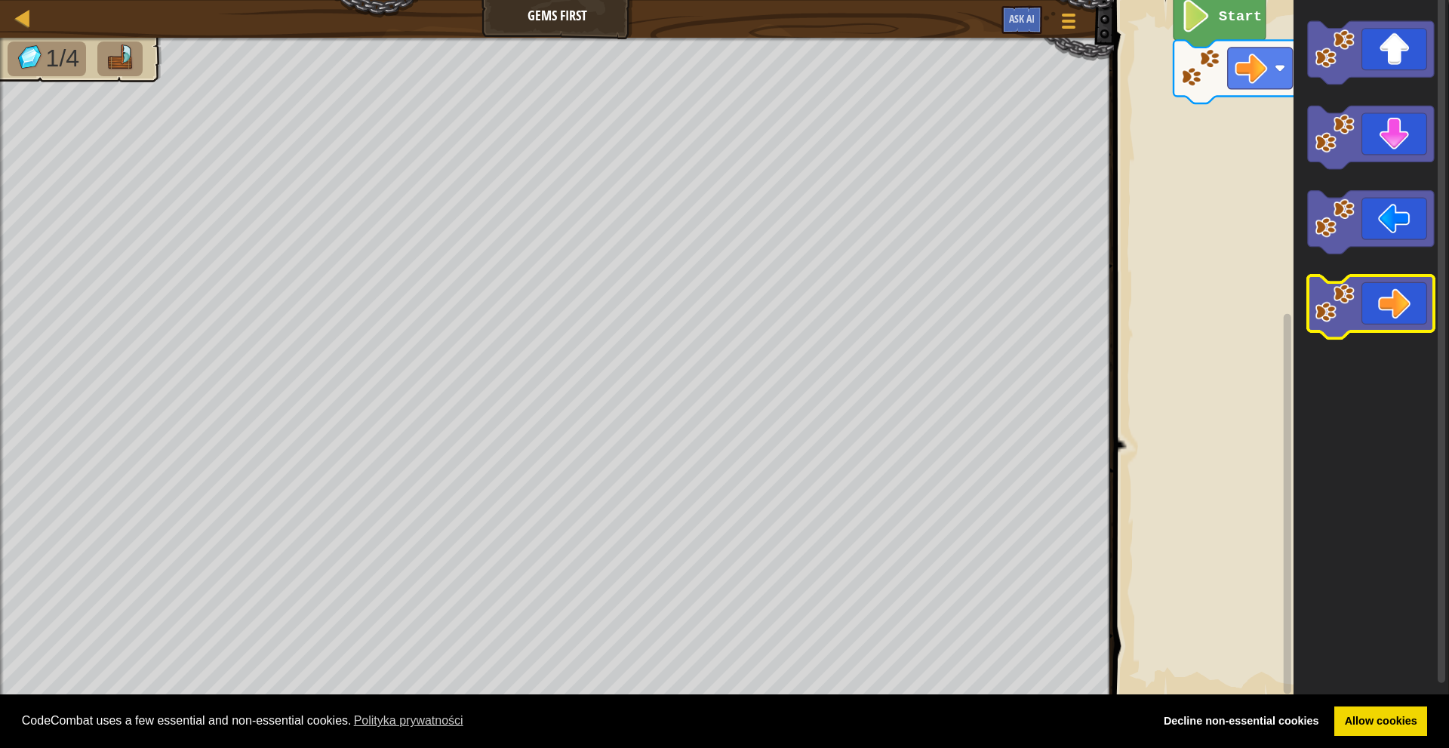
click at [1379, 310] on icon "Obszar roboczy Blockly" at bounding box center [1371, 307] width 126 height 63
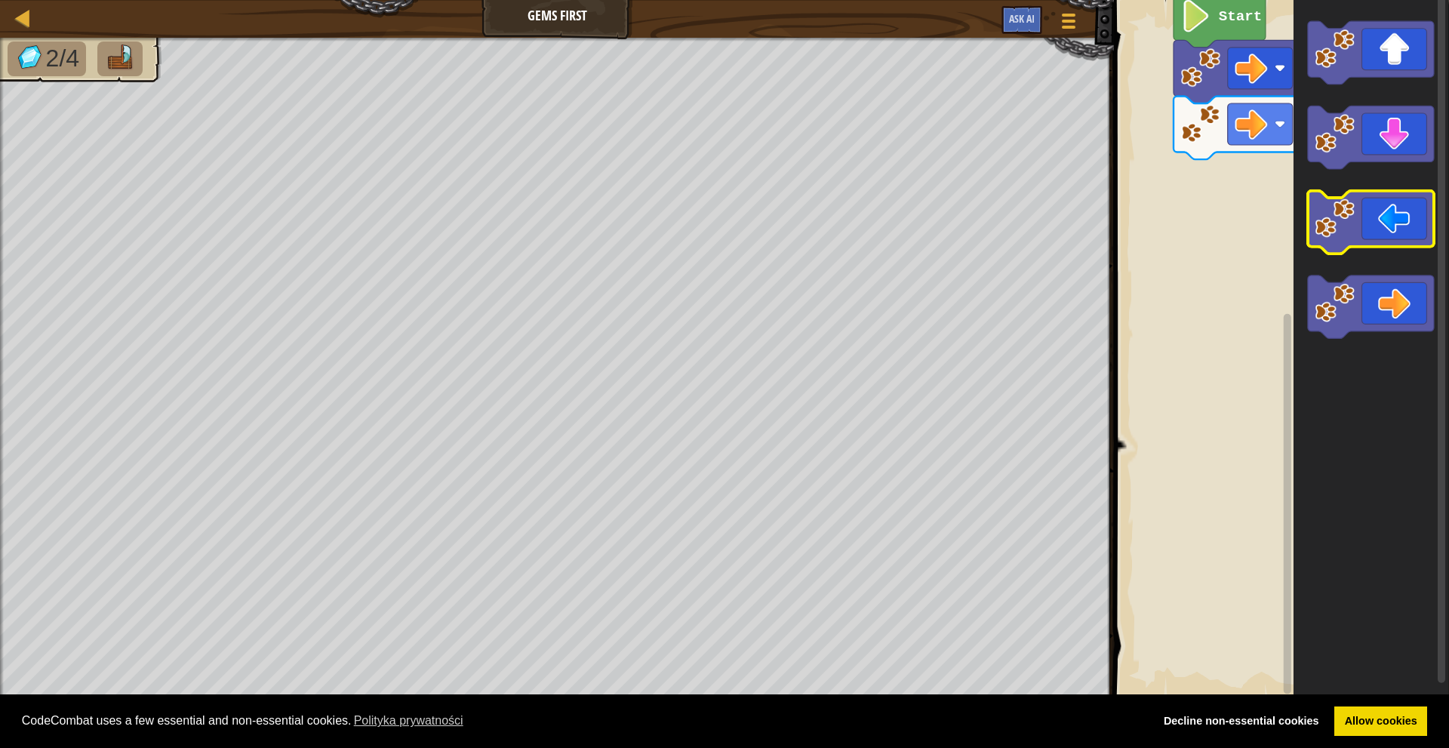
click at [1394, 228] on icon "Obszar roboczy Blockly" at bounding box center [1371, 222] width 126 height 63
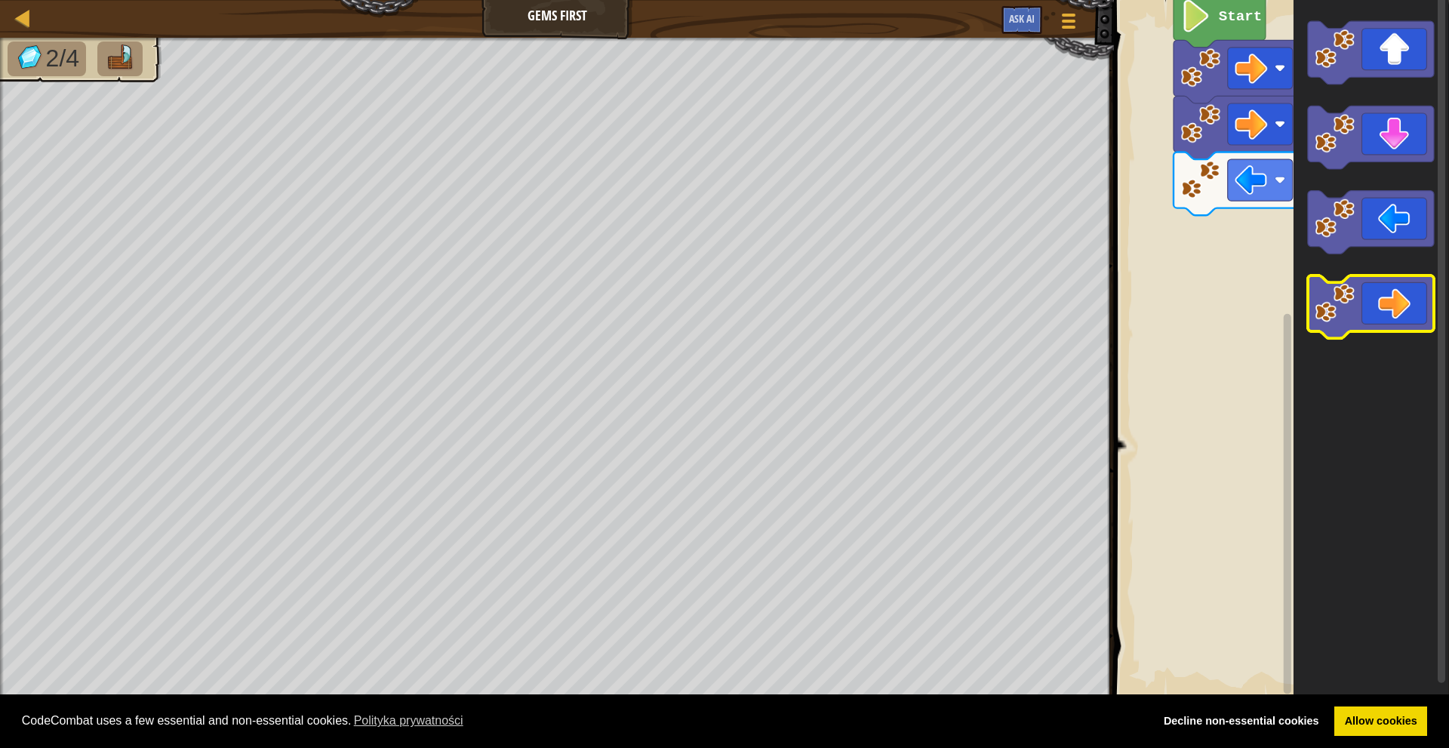
click at [1400, 316] on icon "Obszar roboczy Blockly" at bounding box center [1371, 307] width 126 height 63
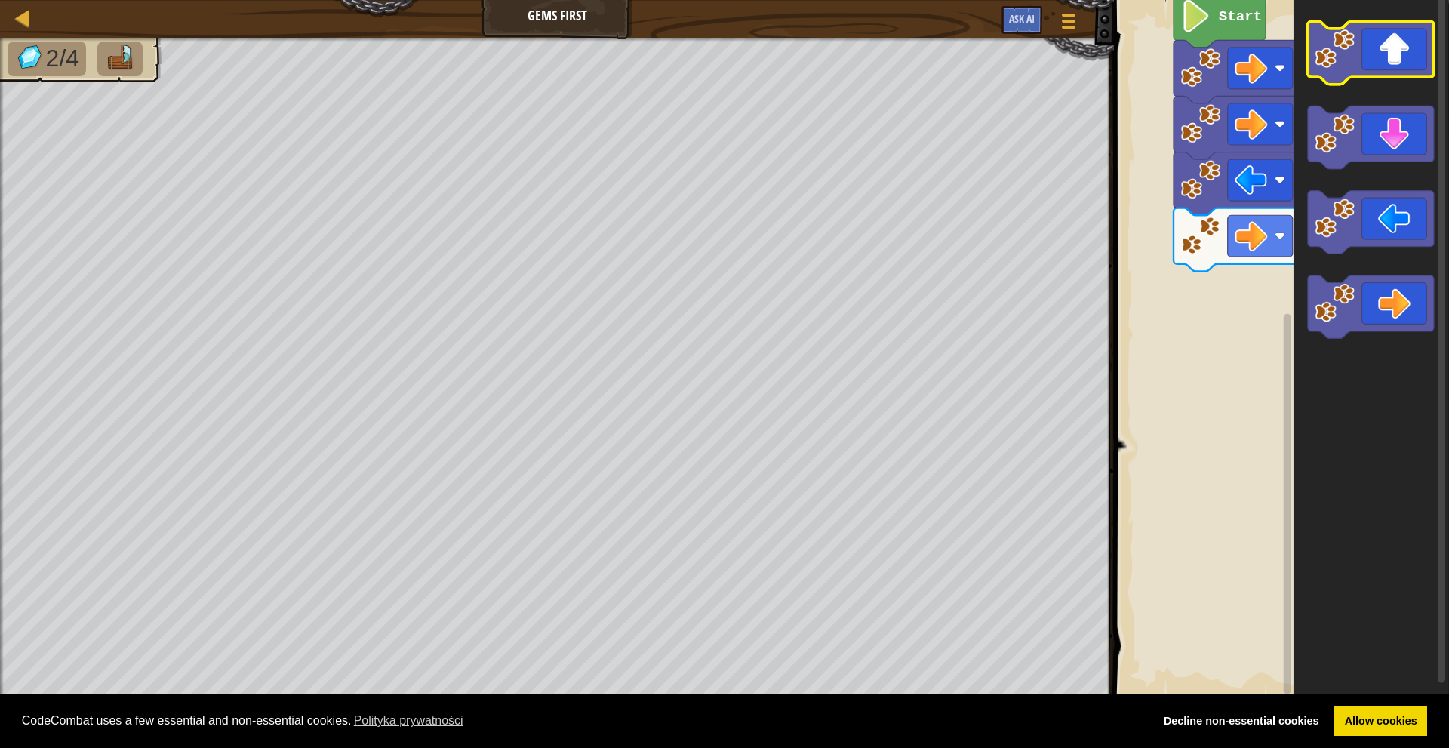
click at [1390, 67] on icon "Obszar roboczy Blockly" at bounding box center [1371, 52] width 126 height 63
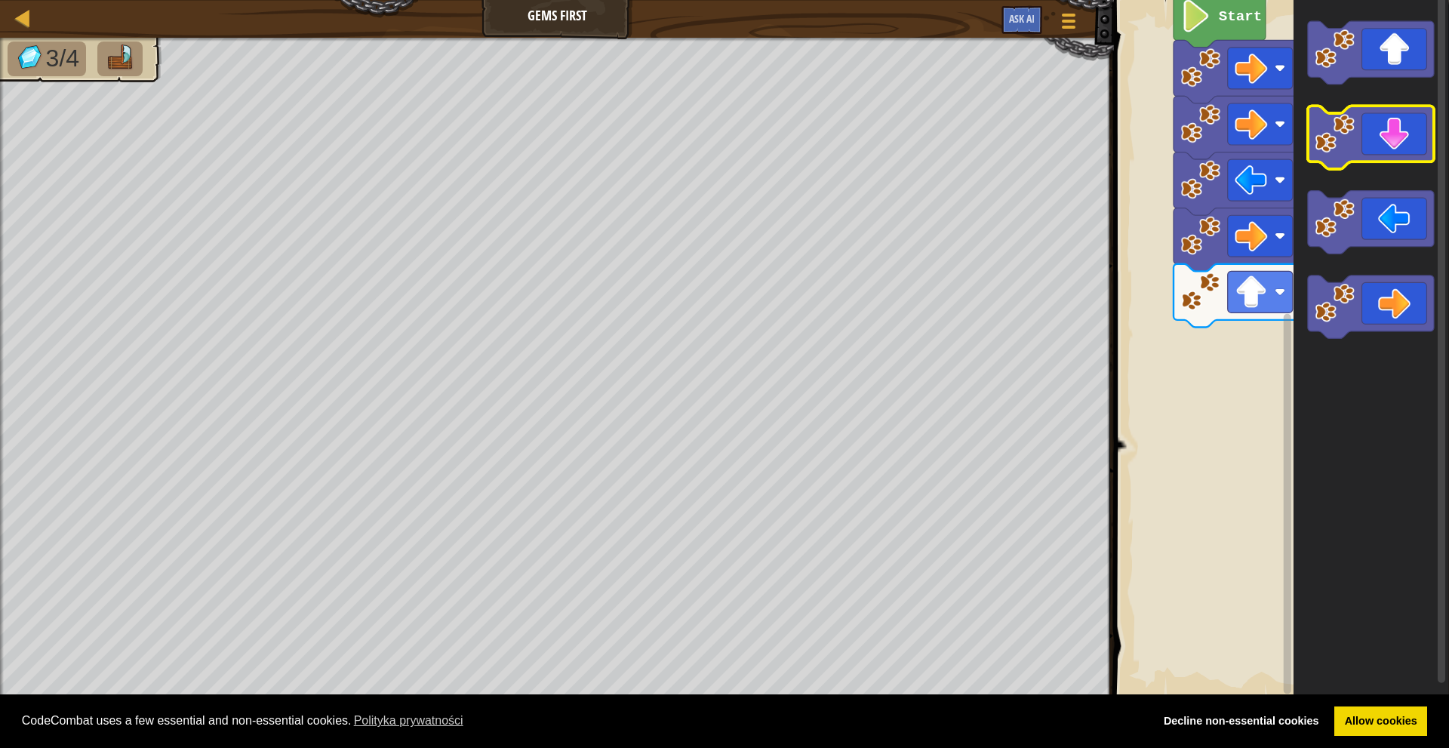
click at [1394, 152] on icon "Obszar roboczy Blockly" at bounding box center [1371, 137] width 126 height 63
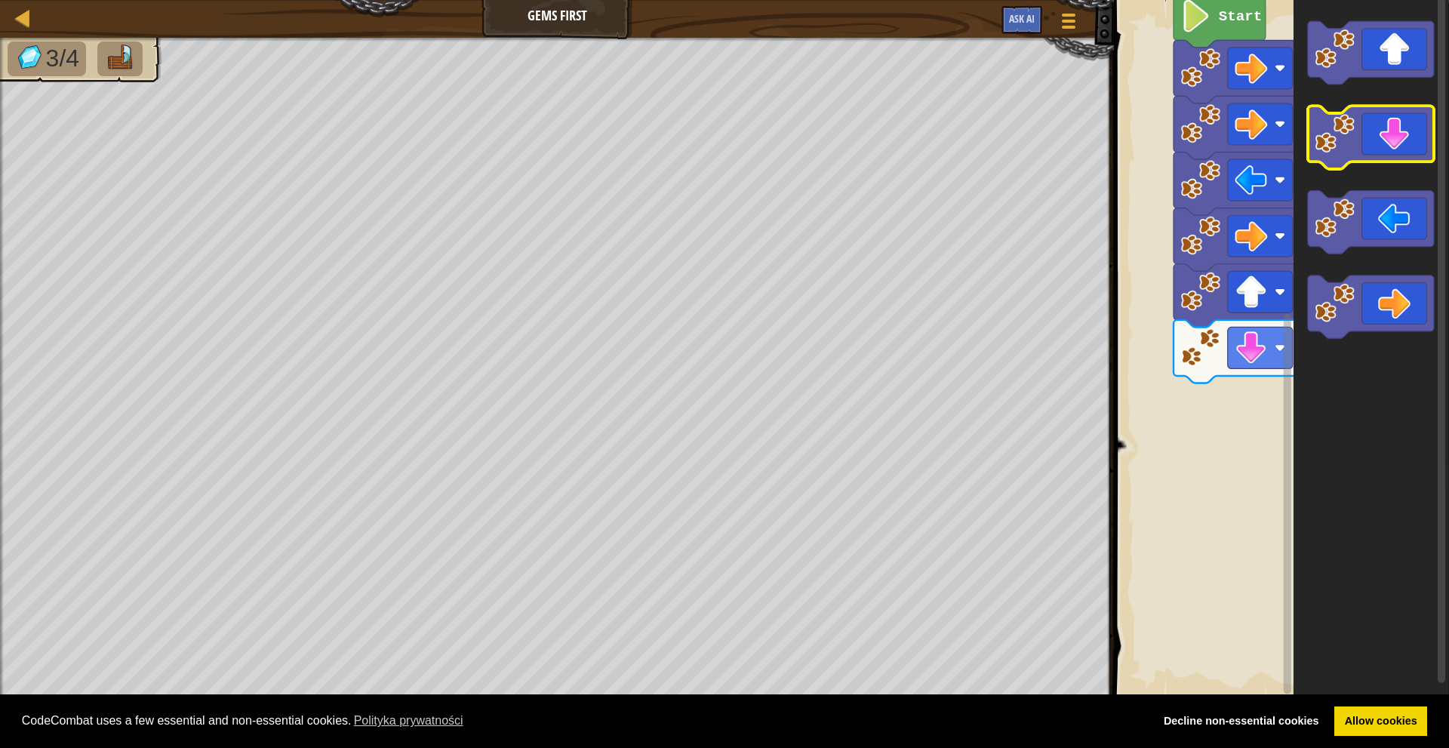
click at [1394, 152] on icon "Obszar roboczy Blockly" at bounding box center [1371, 137] width 126 height 63
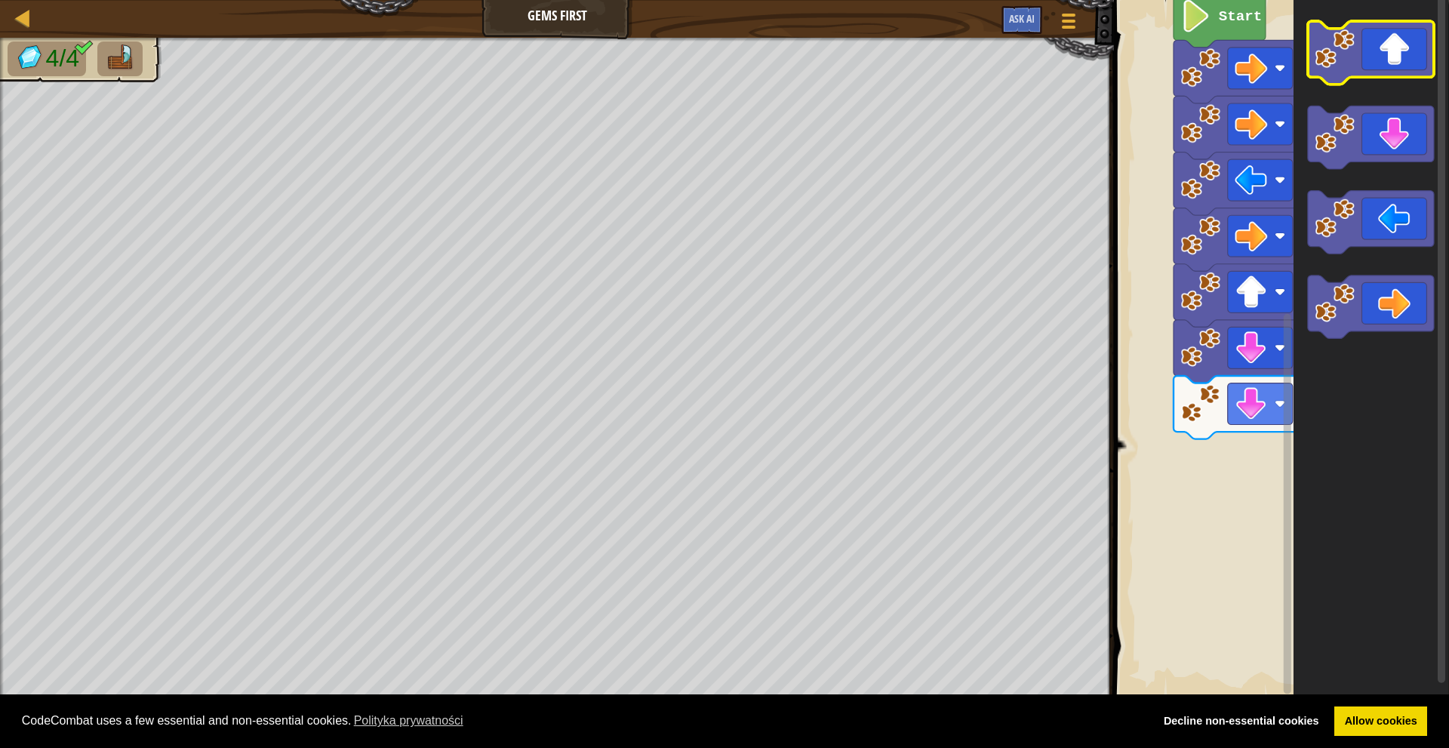
click at [1404, 54] on icon "Obszar roboczy Blockly" at bounding box center [1371, 52] width 126 height 63
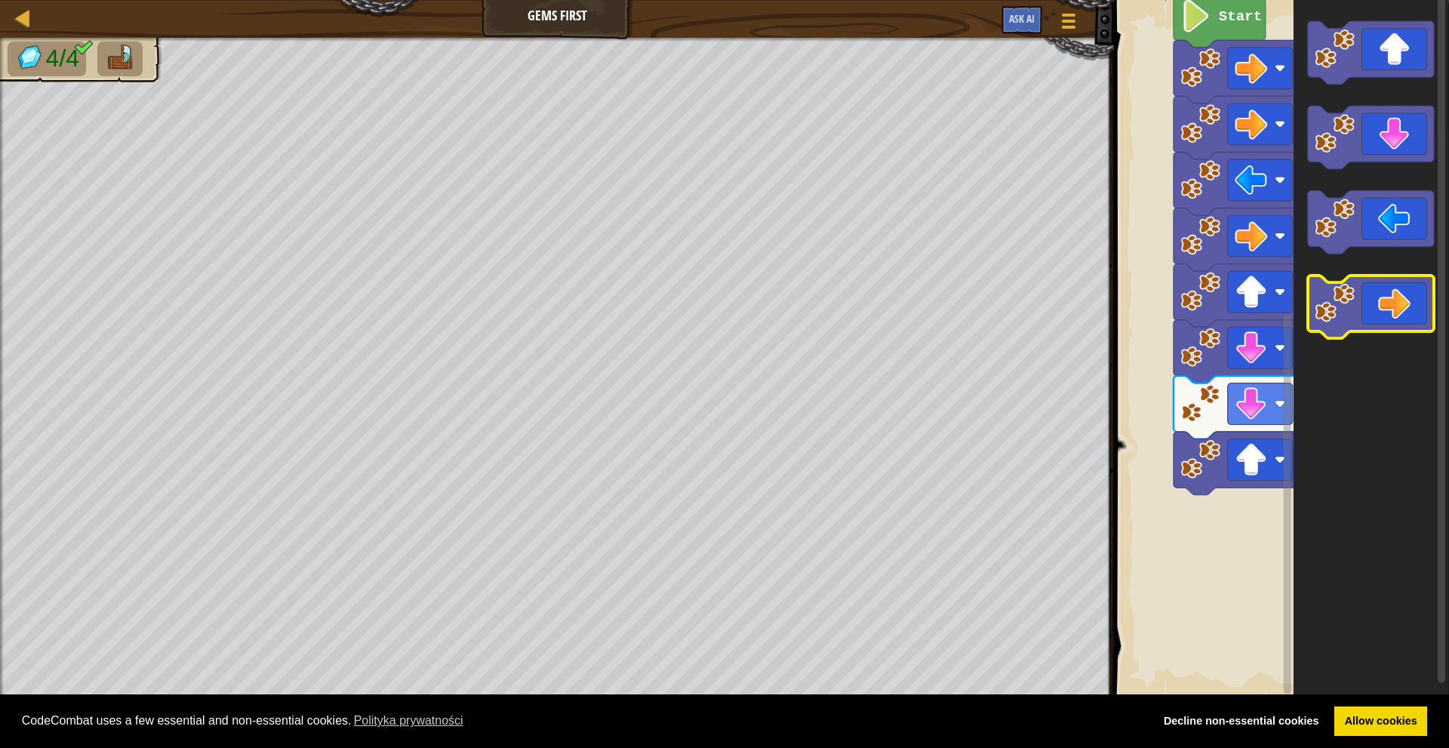
click at [1396, 311] on icon "Obszar roboczy Blockly" at bounding box center [1371, 307] width 126 height 63
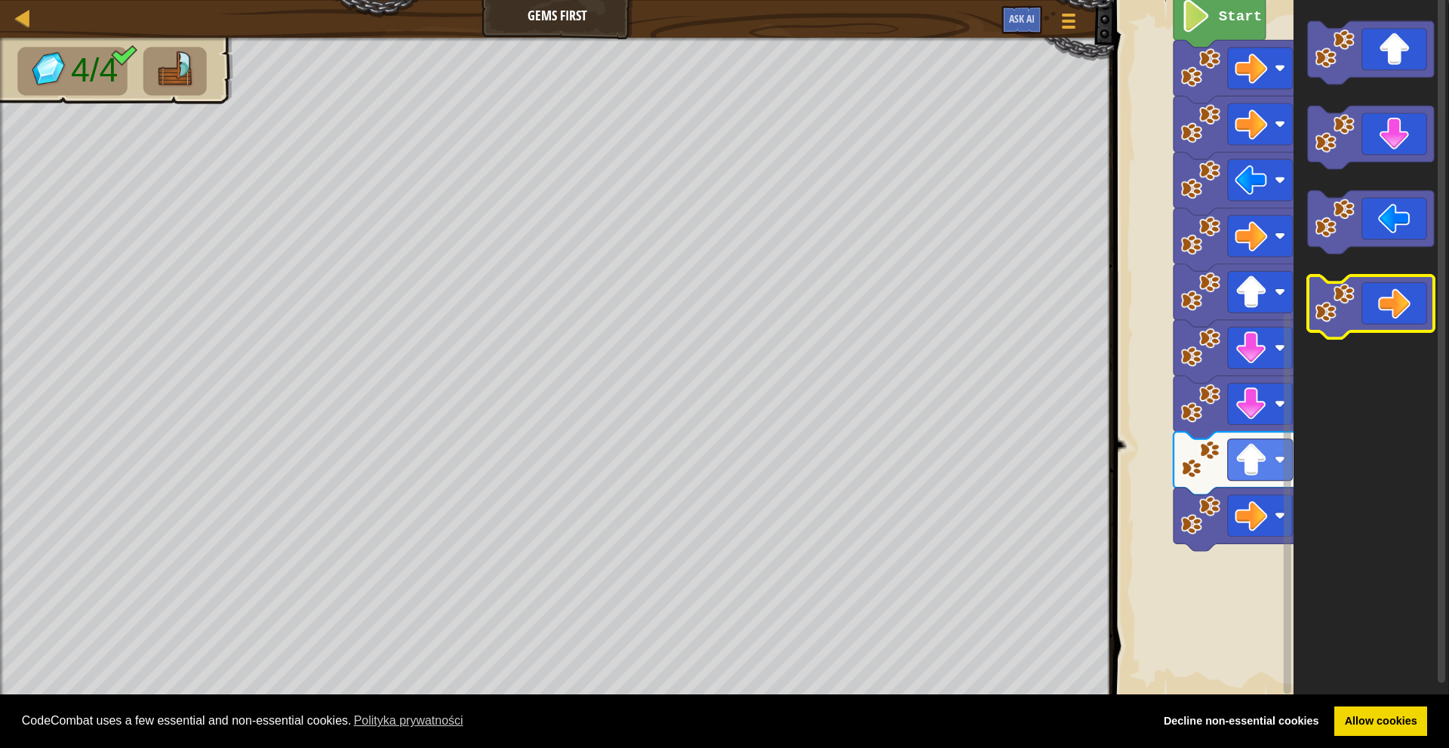
click at [1385, 322] on icon "Obszar roboczy Blockly" at bounding box center [1371, 307] width 126 height 63
click at [1414, 308] on icon "Obszar roboczy Blockly" at bounding box center [1371, 307] width 126 height 63
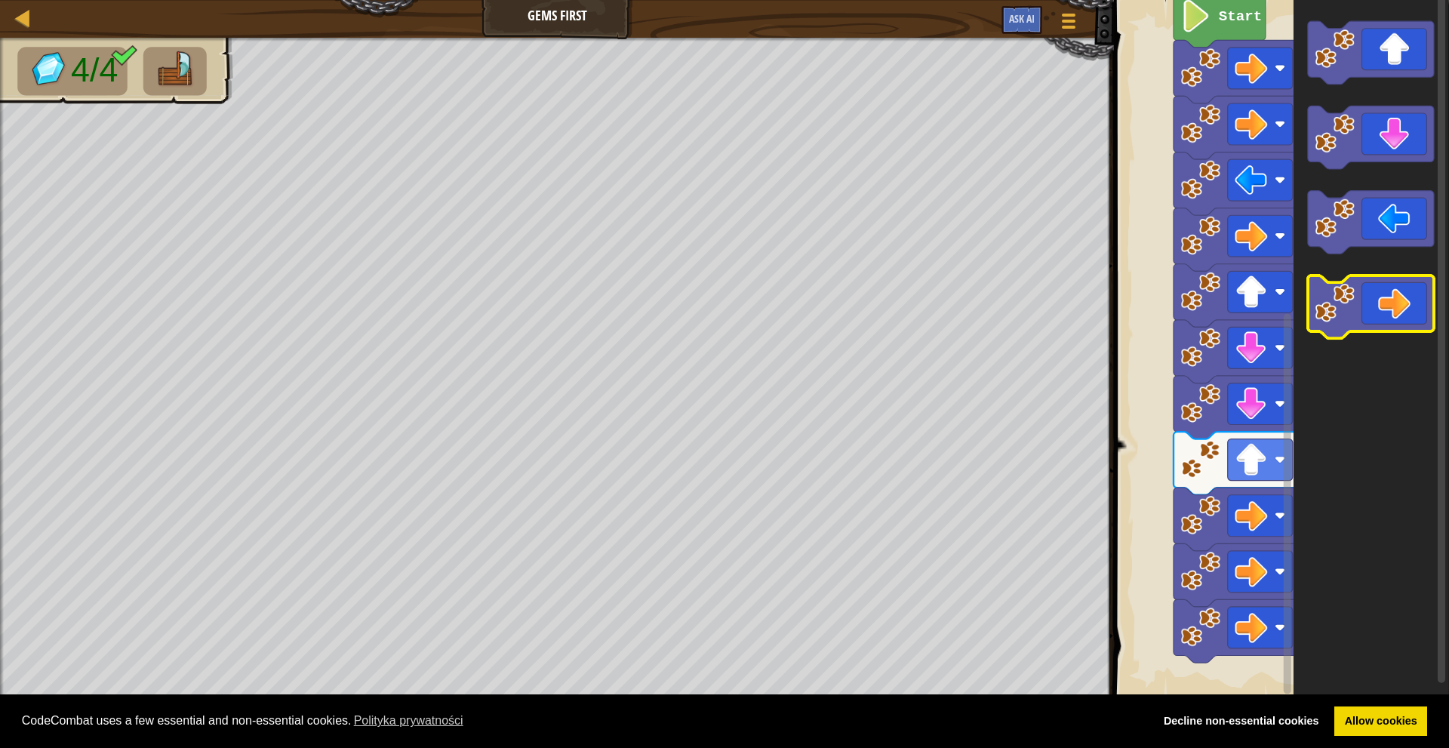
click at [1414, 309] on icon "Obszar roboczy Blockly" at bounding box center [1371, 307] width 126 height 63
click at [1414, 310] on icon "Obszar roboczy Blockly" at bounding box center [1371, 307] width 126 height 63
click at [1411, 316] on icon "Obszar roboczy Blockly" at bounding box center [1371, 307] width 126 height 63
click at [1411, 322] on icon "Obszar roboczy Blockly" at bounding box center [1371, 307] width 126 height 63
click at [1411, 325] on icon "Obszar roboczy Blockly" at bounding box center [1371, 307] width 126 height 63
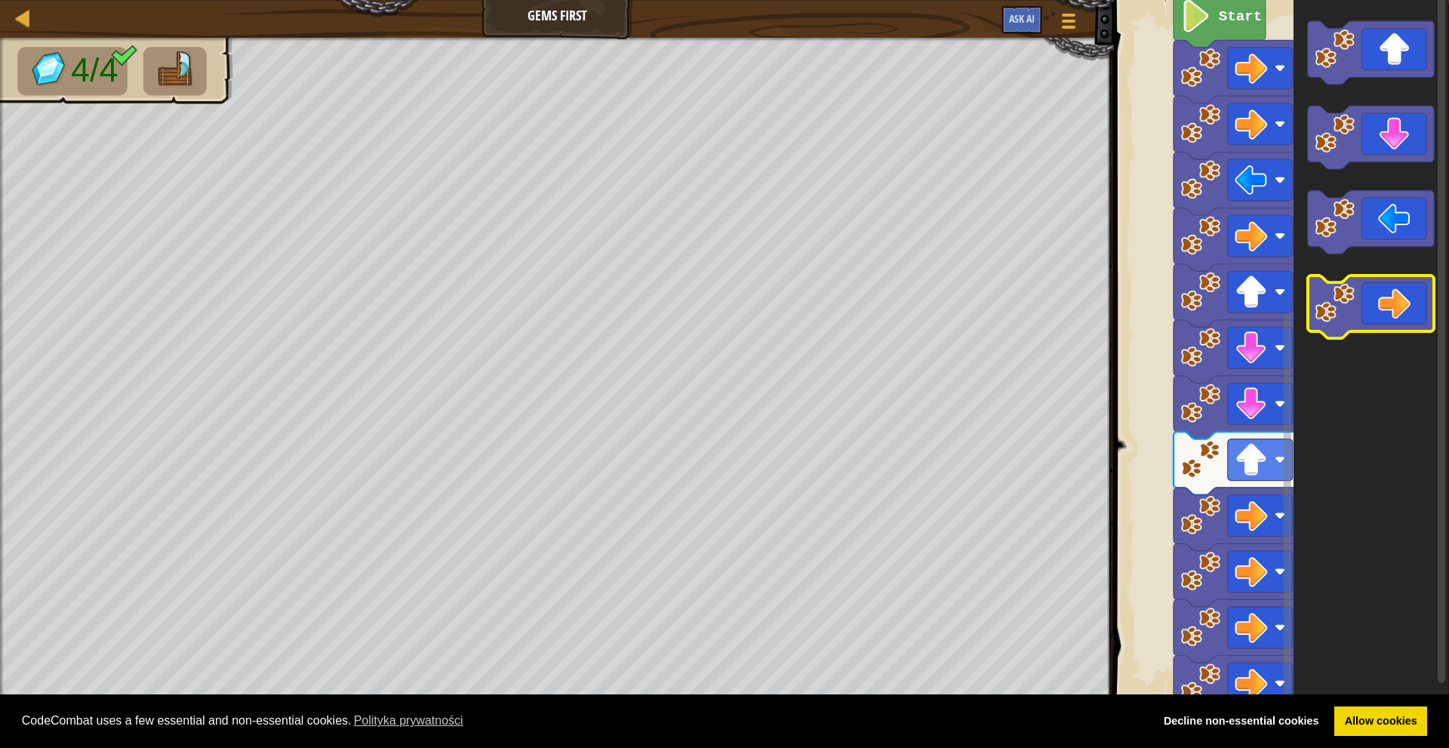
click at [1411, 325] on icon "Obszar roboczy Blockly" at bounding box center [1371, 307] width 126 height 63
click at [1411, 322] on icon "Obszar roboczy Blockly" at bounding box center [1371, 307] width 126 height 63
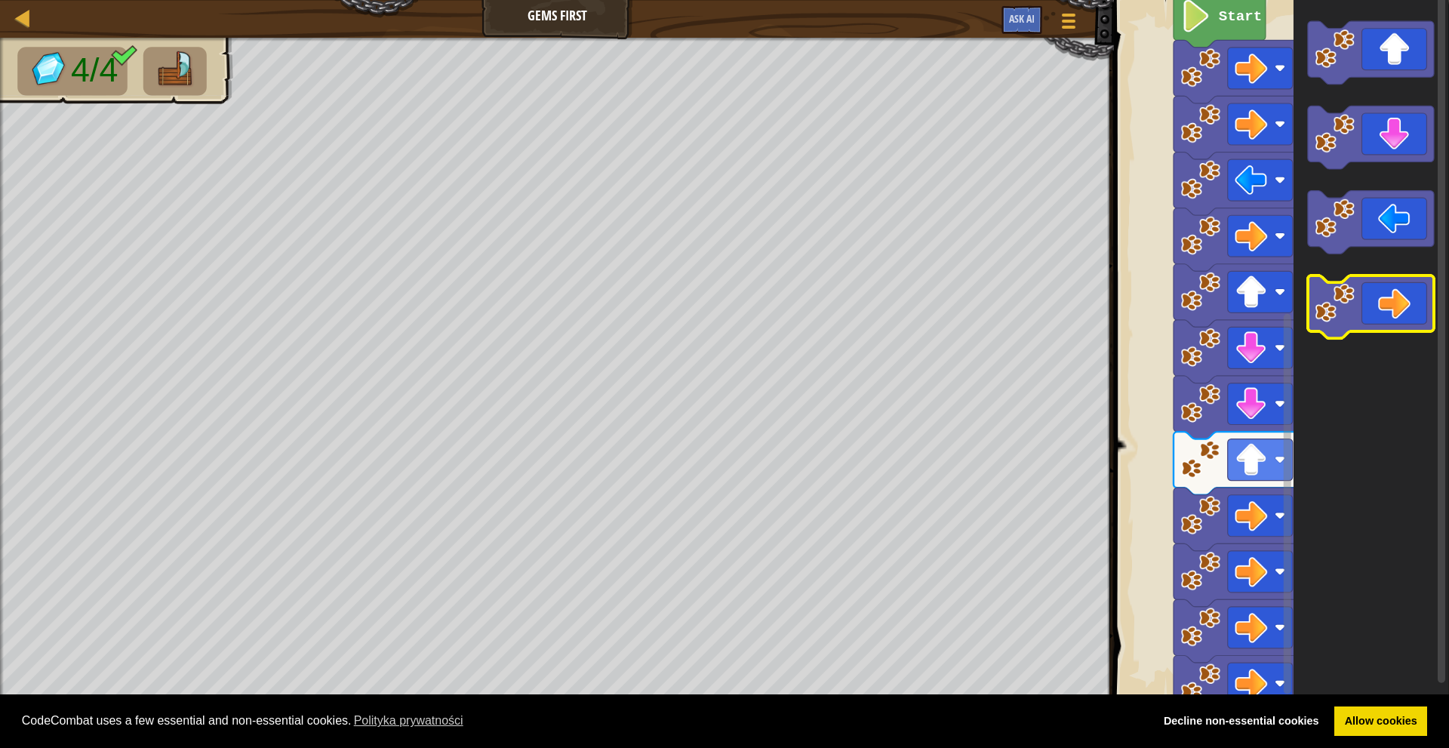
click at [1412, 322] on icon "Obszar roboczy Blockly" at bounding box center [1371, 307] width 126 height 63
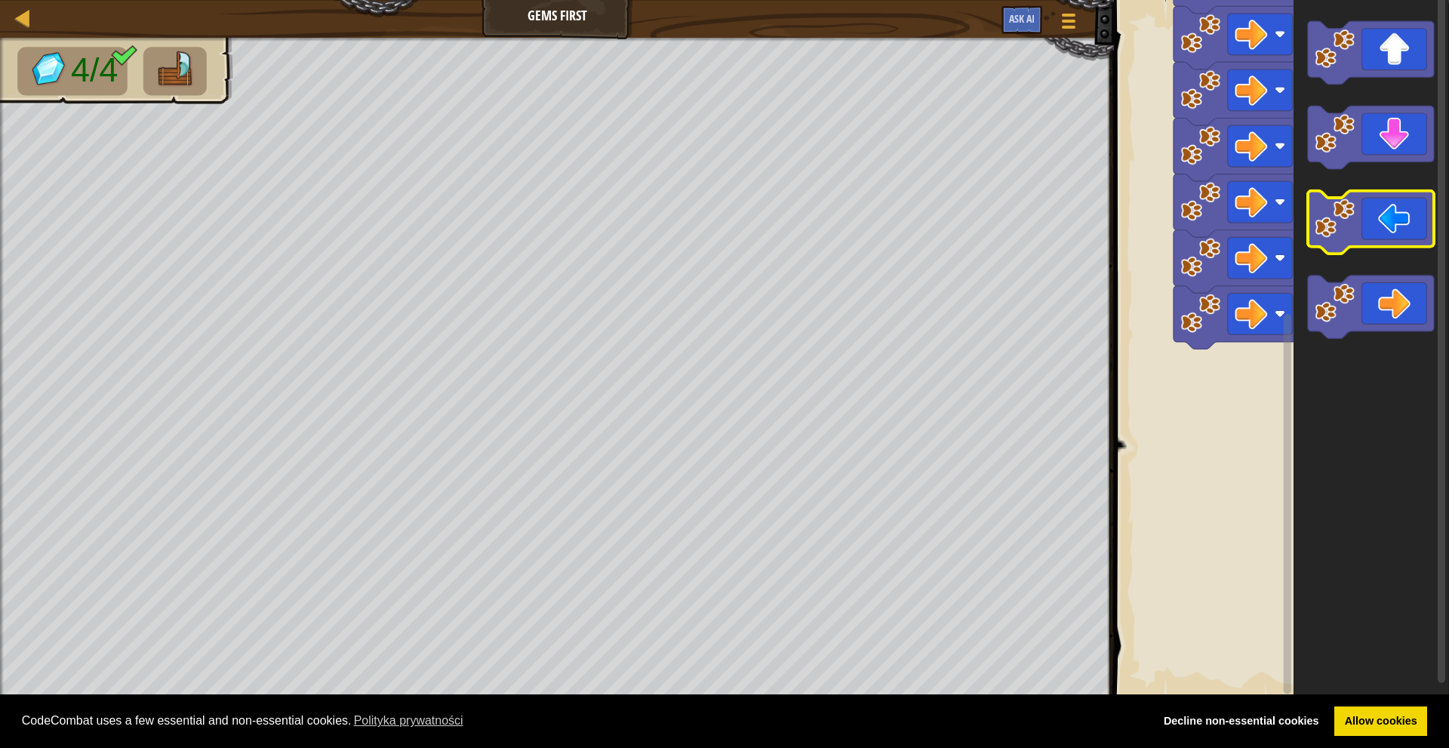
click at [1394, 235] on icon "Obszar roboczy Blockly" at bounding box center [1371, 222] width 126 height 63
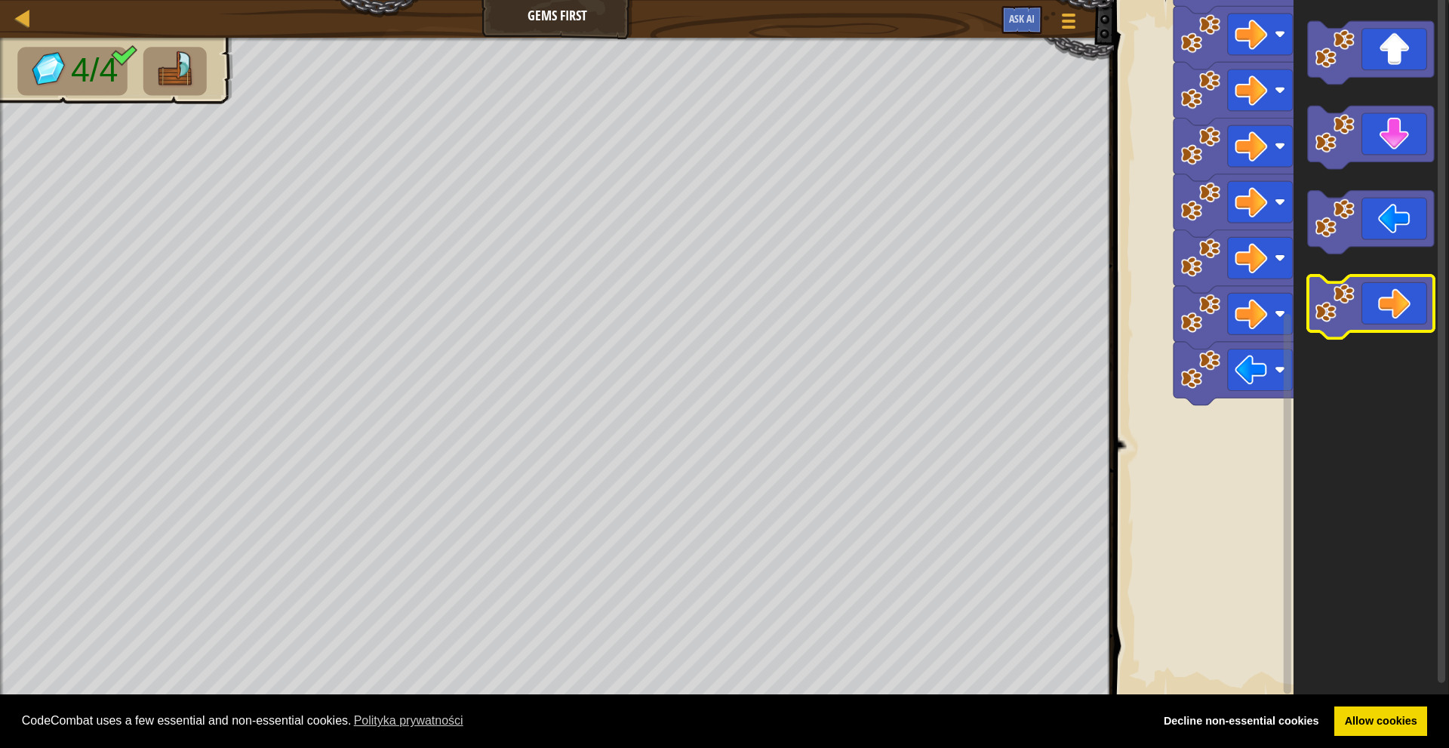
click at [1390, 303] on icon "Obszar roboczy Blockly" at bounding box center [1371, 307] width 126 height 63
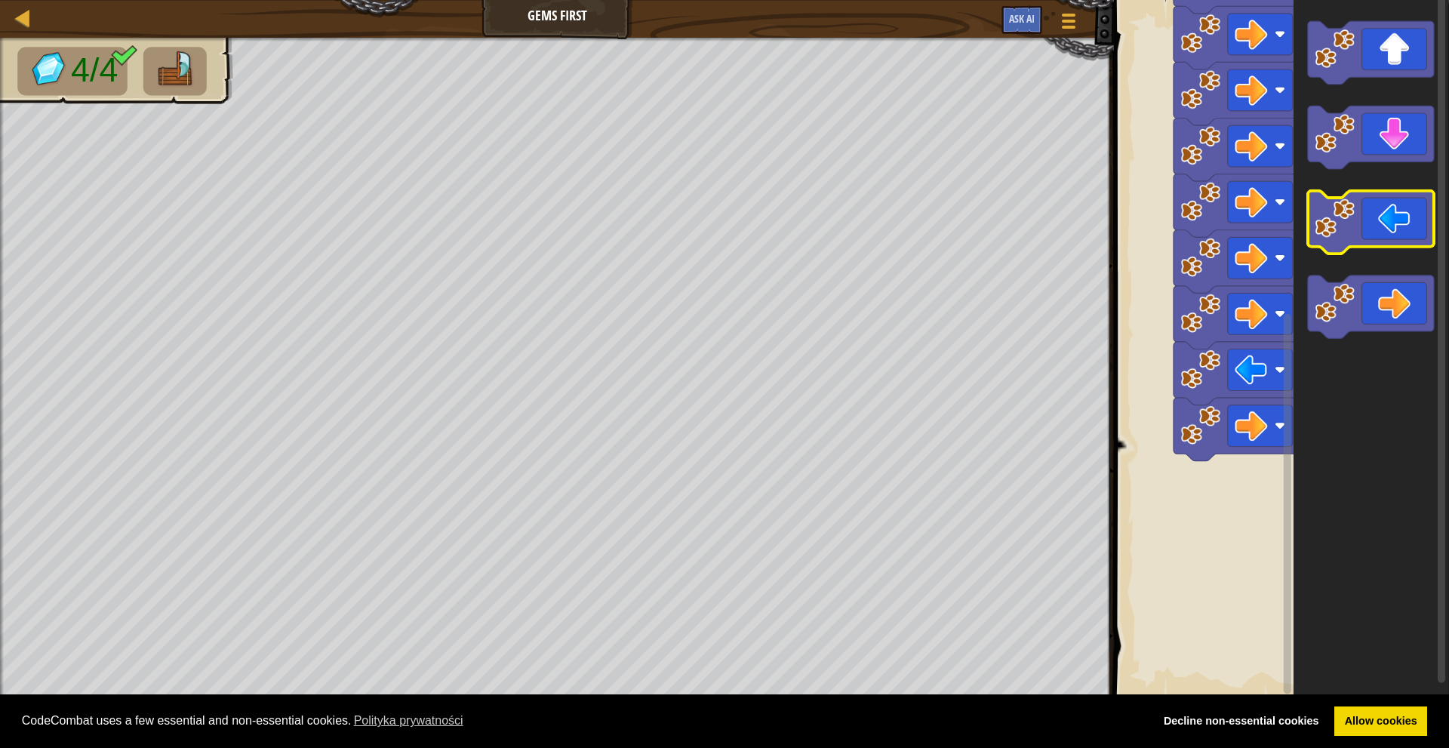
click at [1386, 183] on icon "Obszar roboczy Blockly" at bounding box center [1372, 348] width 156 height 713
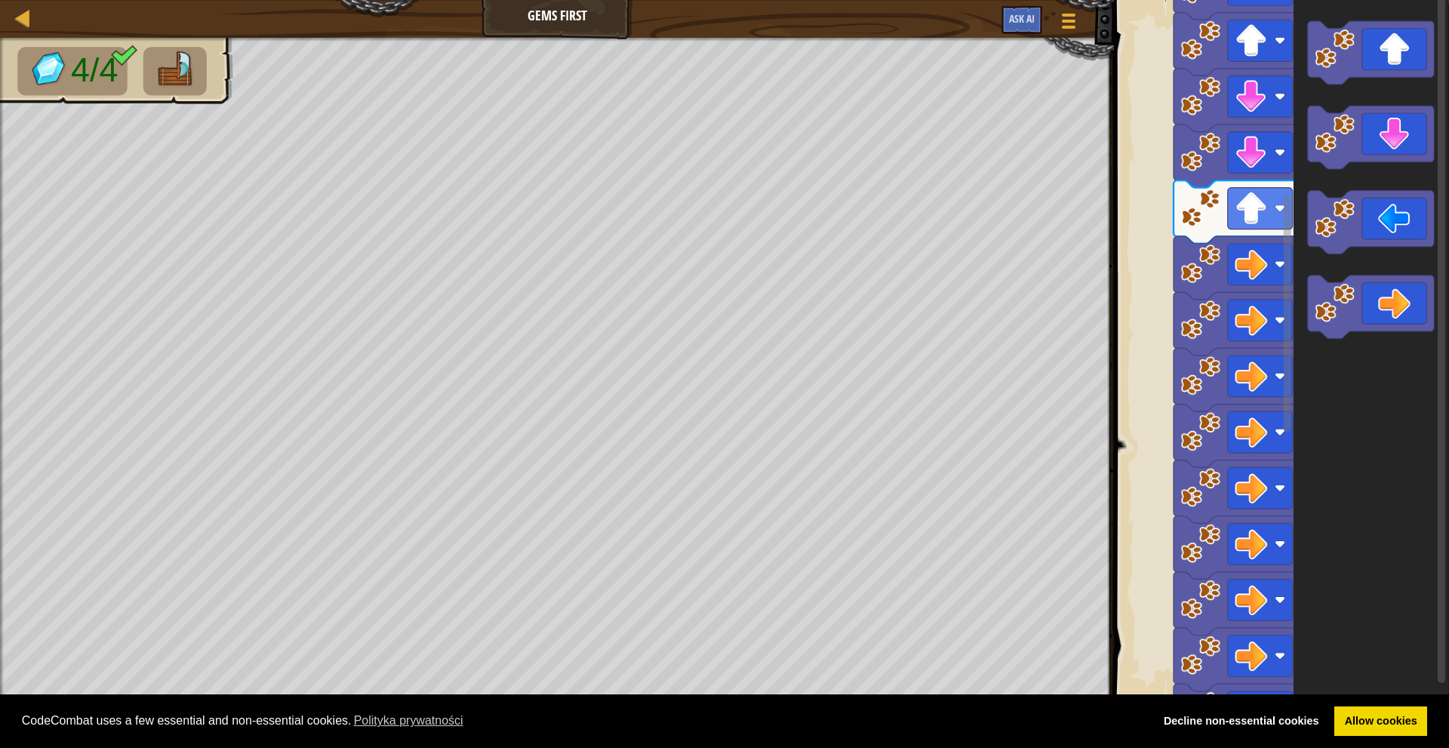
click at [1289, 141] on rect "Obszar roboczy Blockly" at bounding box center [1287, 343] width 11 height 701
click at [1336, 148] on image "Obszar roboczy Blockly" at bounding box center [1336, 134] width 40 height 40
click at [1375, 84] on icon "Obszar roboczy Blockly" at bounding box center [1372, 348] width 156 height 713
click at [1372, 75] on icon "Obszar roboczy Blockly" at bounding box center [1371, 52] width 126 height 63
click at [1400, 146] on g "Obszar roboczy Blockly" at bounding box center [1371, 180] width 126 height 318
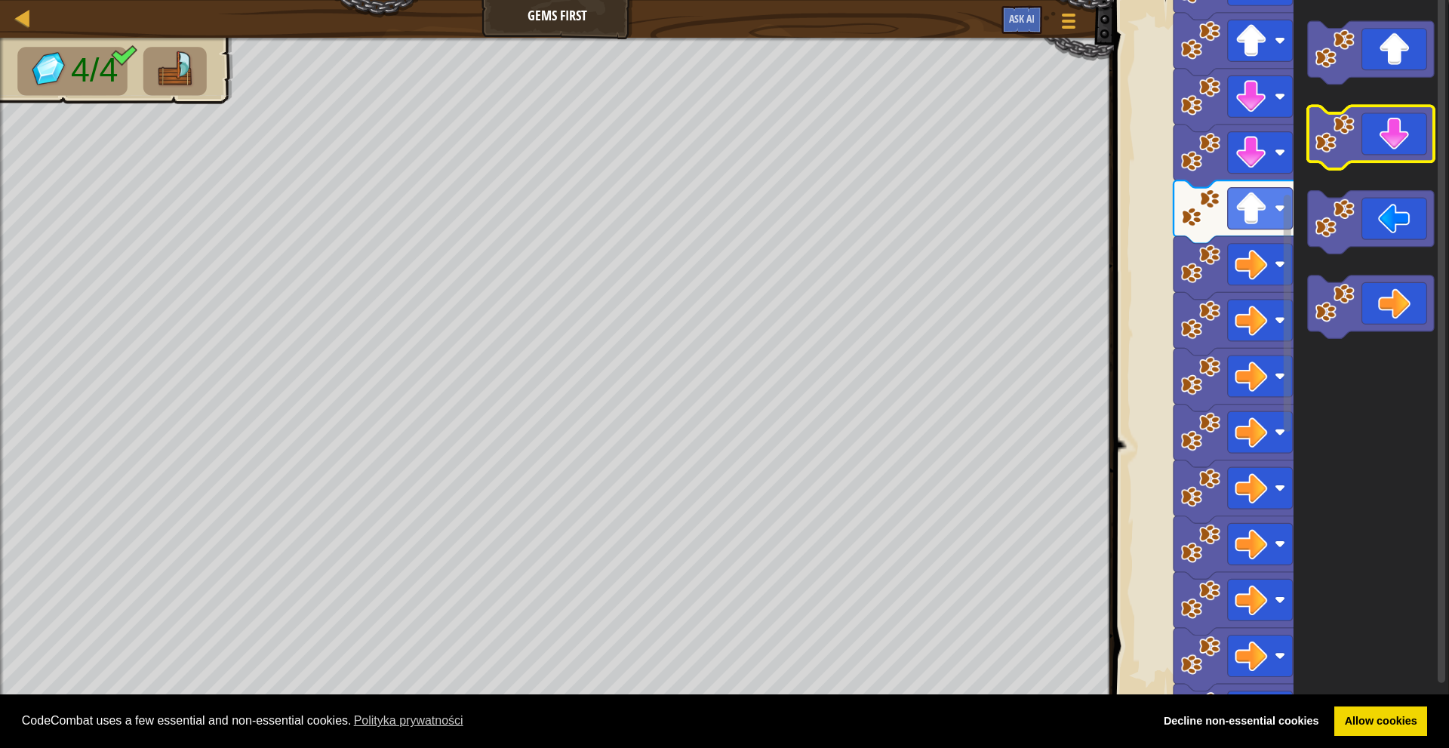
click at [1417, 202] on icon "Obszar roboczy Blockly" at bounding box center [1372, 348] width 156 height 713
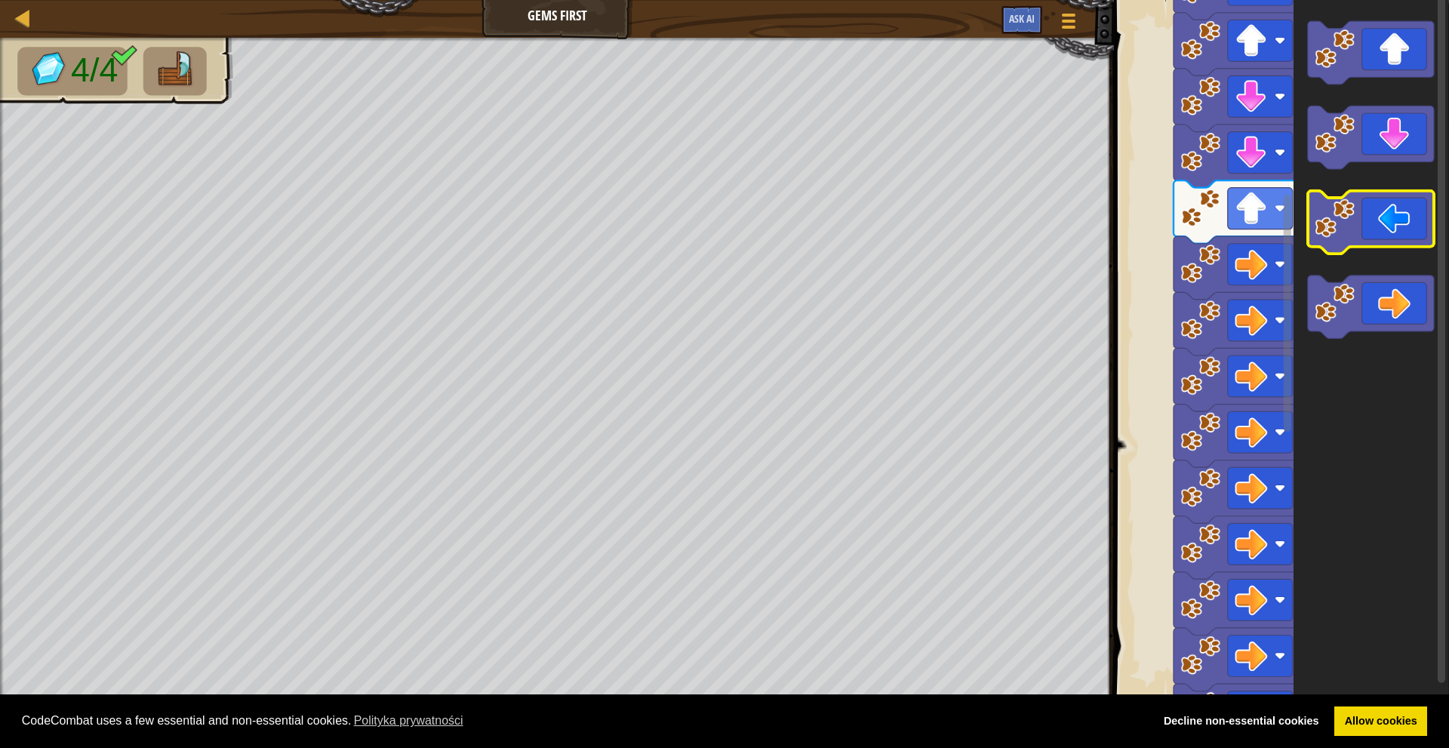
click at [1426, 317] on g "Obszar roboczy Blockly" at bounding box center [1371, 180] width 126 height 318
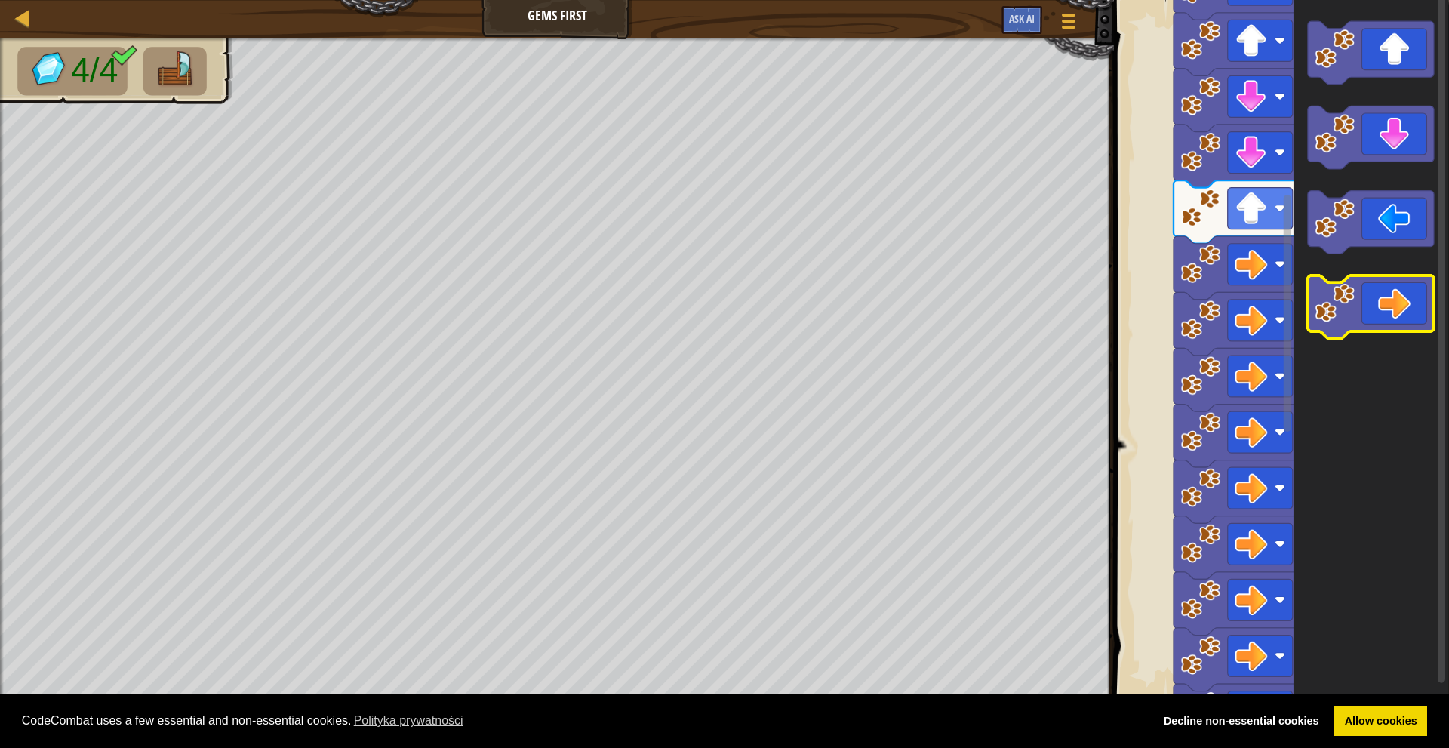
click at [1432, 310] on icon "Obszar roboczy Blockly" at bounding box center [1371, 307] width 126 height 63
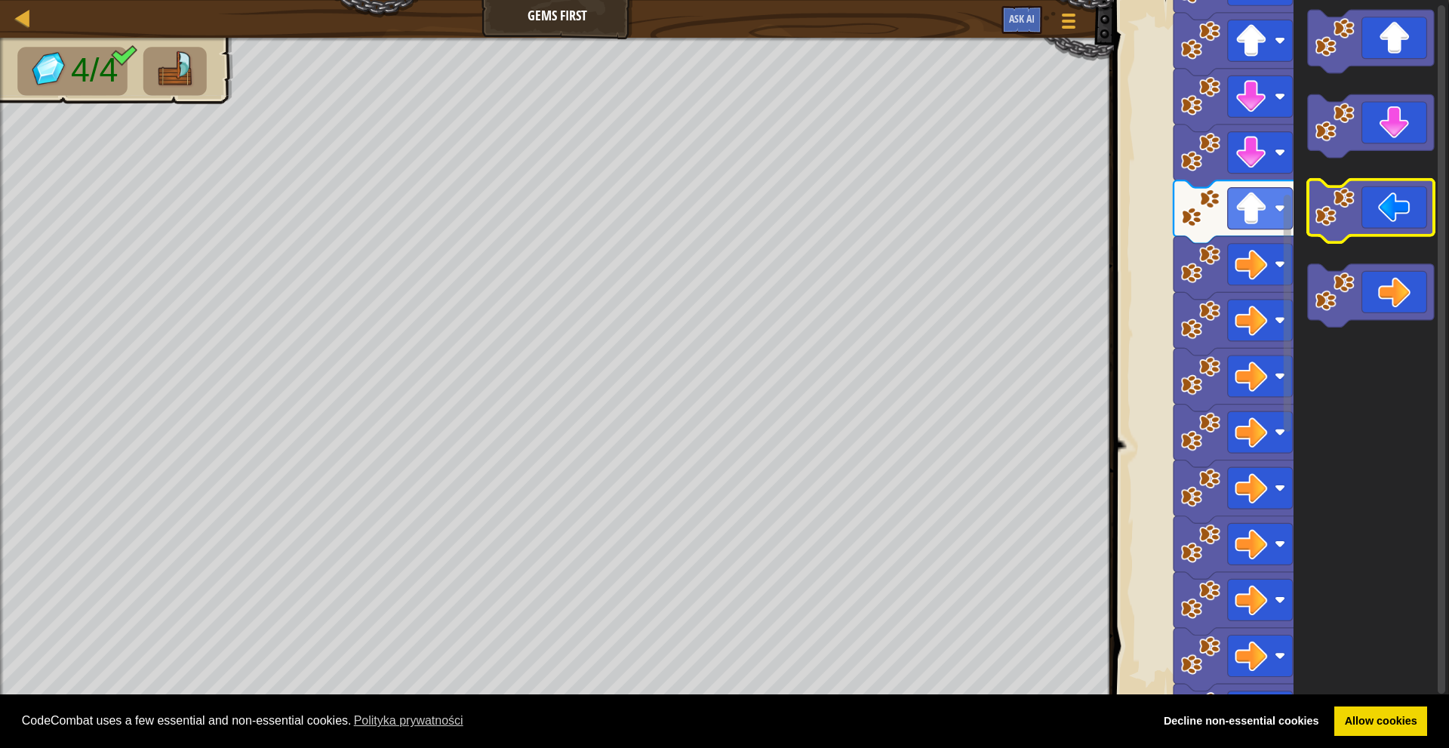
click at [1428, 159] on div "Start" at bounding box center [1280, 348] width 340 height 713
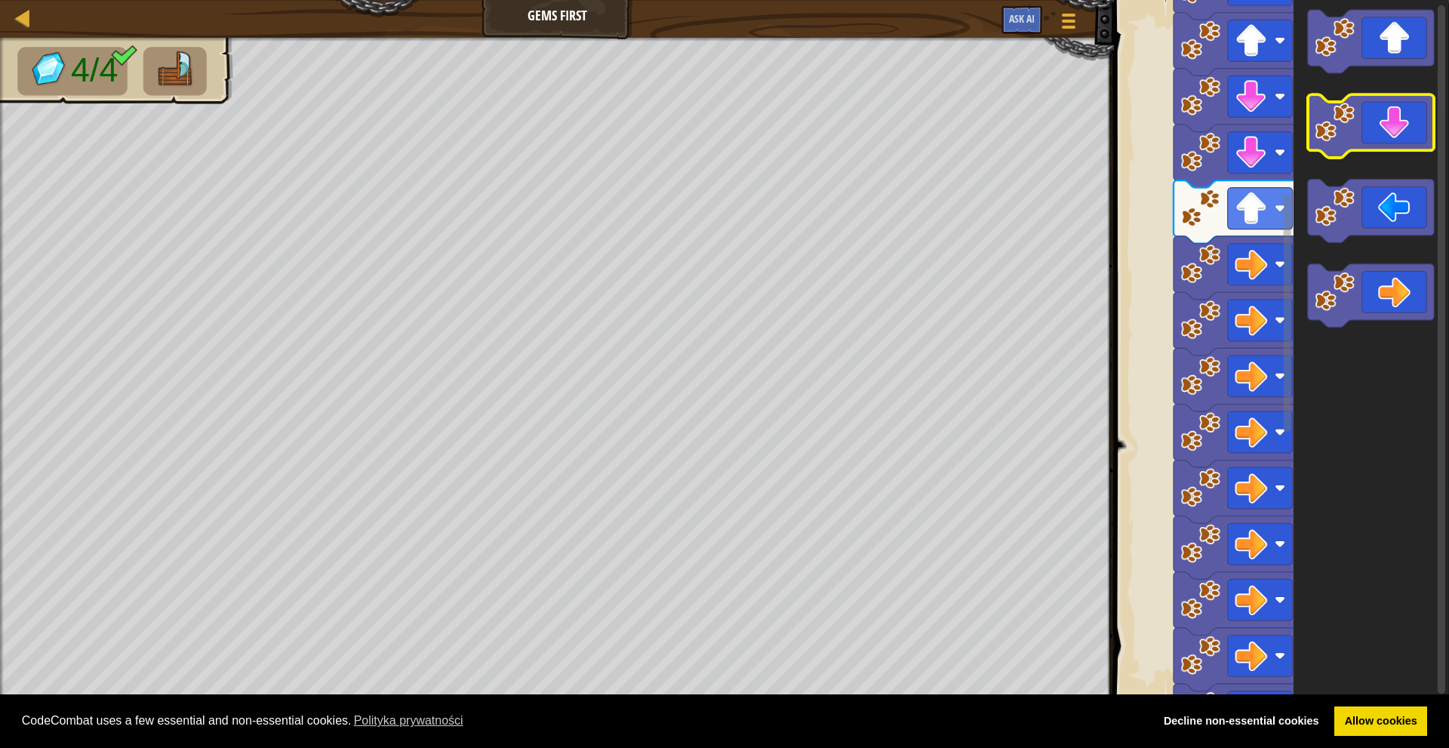
click at [1426, 122] on icon "Obszar roboczy Blockly" at bounding box center [1371, 126] width 126 height 63
click at [1409, 192] on icon "Obszar roboczy Blockly" at bounding box center [1372, 348] width 156 height 713
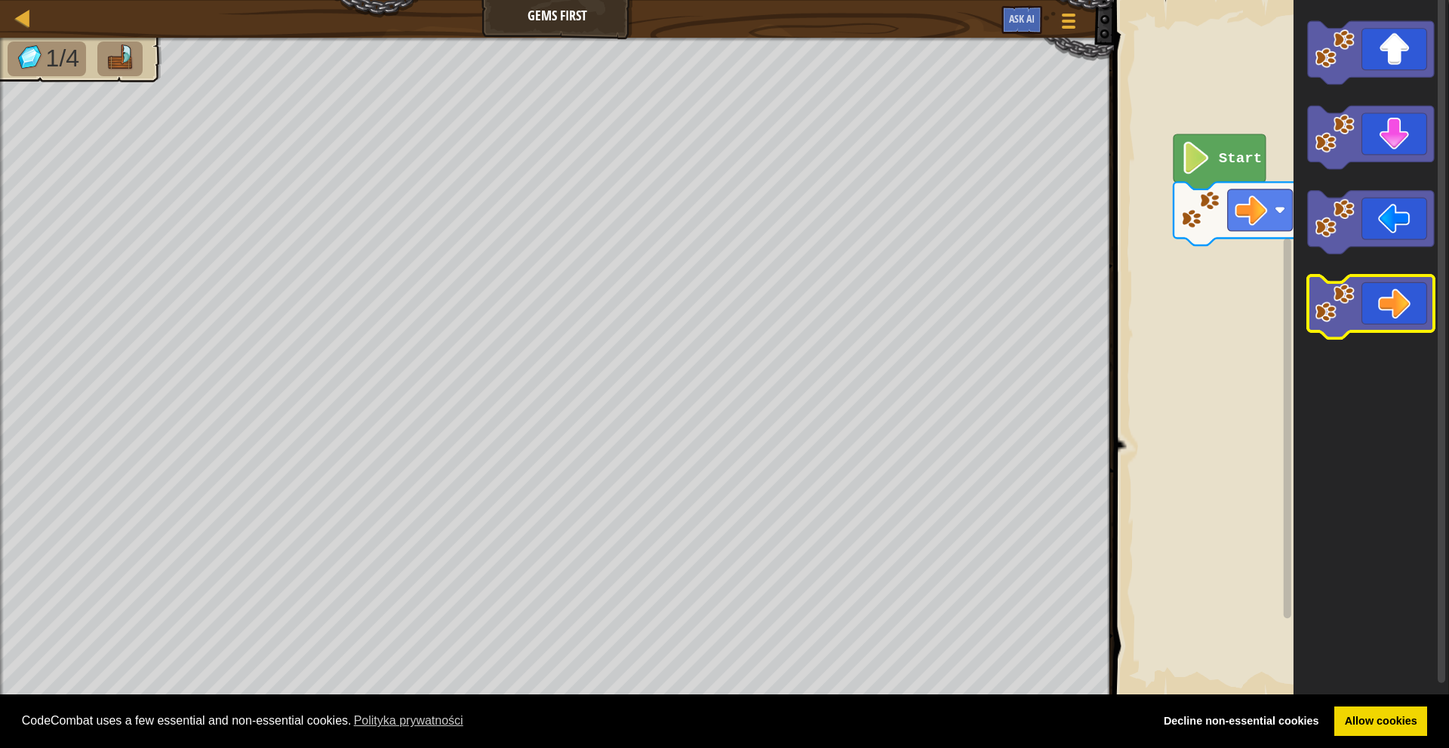
click at [1412, 305] on icon "Obszar roboczy Blockly" at bounding box center [1371, 307] width 126 height 63
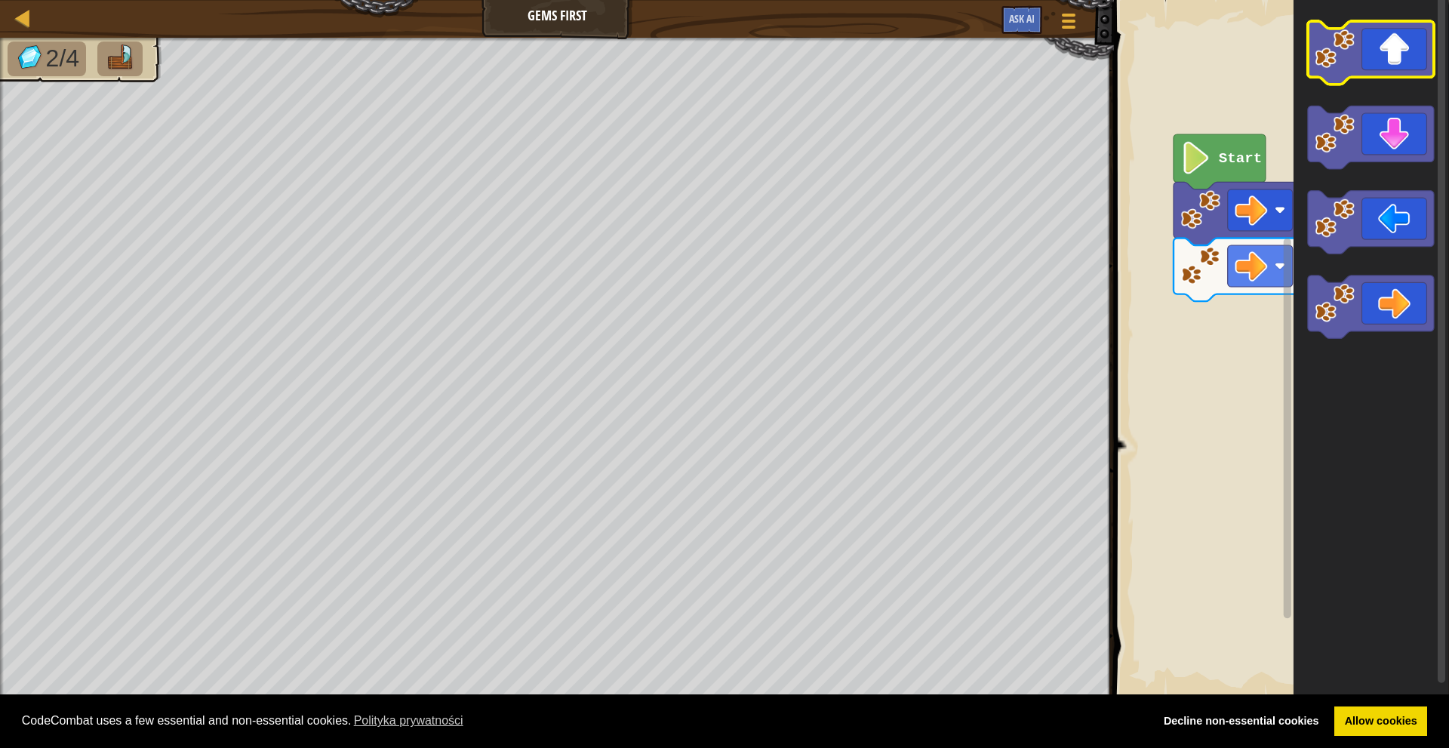
click at [1363, 60] on icon "Obszar roboczy Blockly" at bounding box center [1371, 52] width 126 height 63
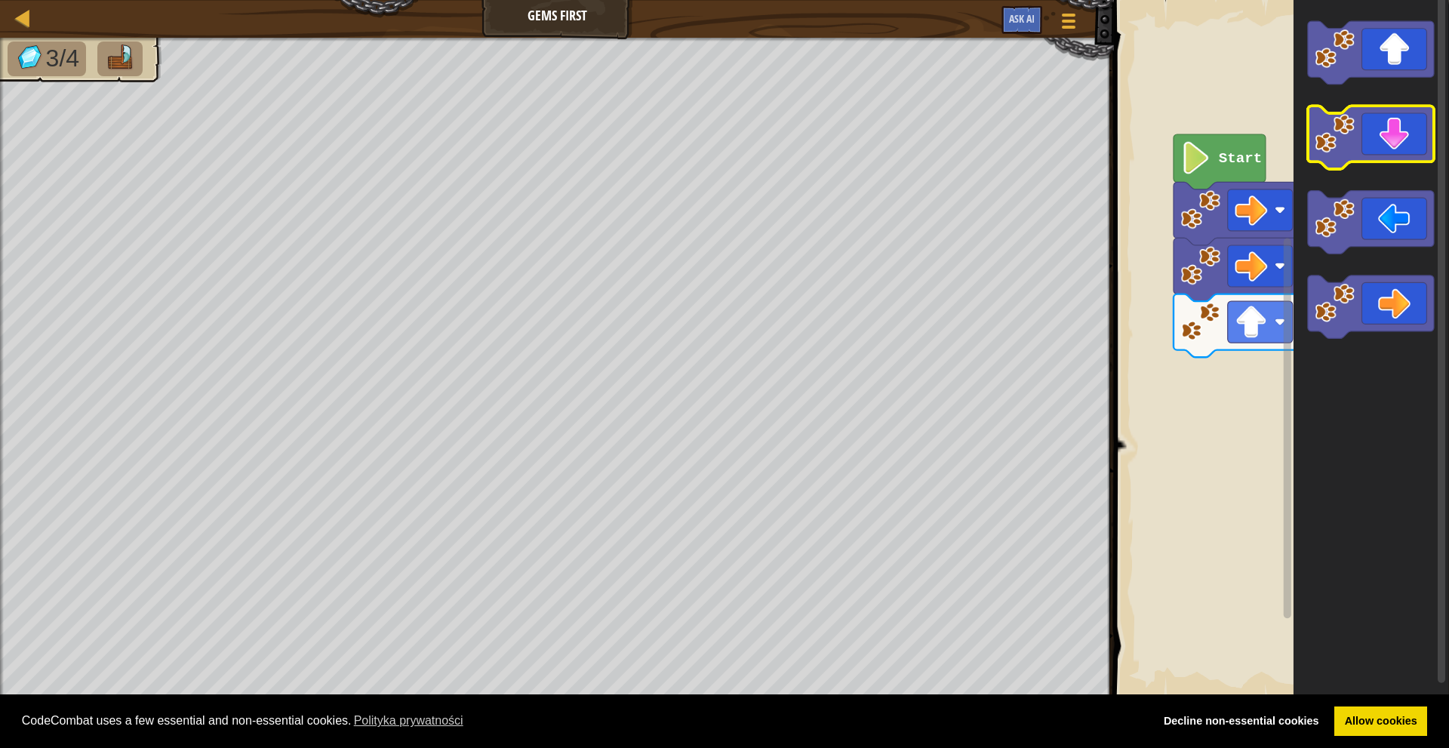
click at [1423, 140] on icon "Obszar roboczy Blockly" at bounding box center [1371, 137] width 126 height 63
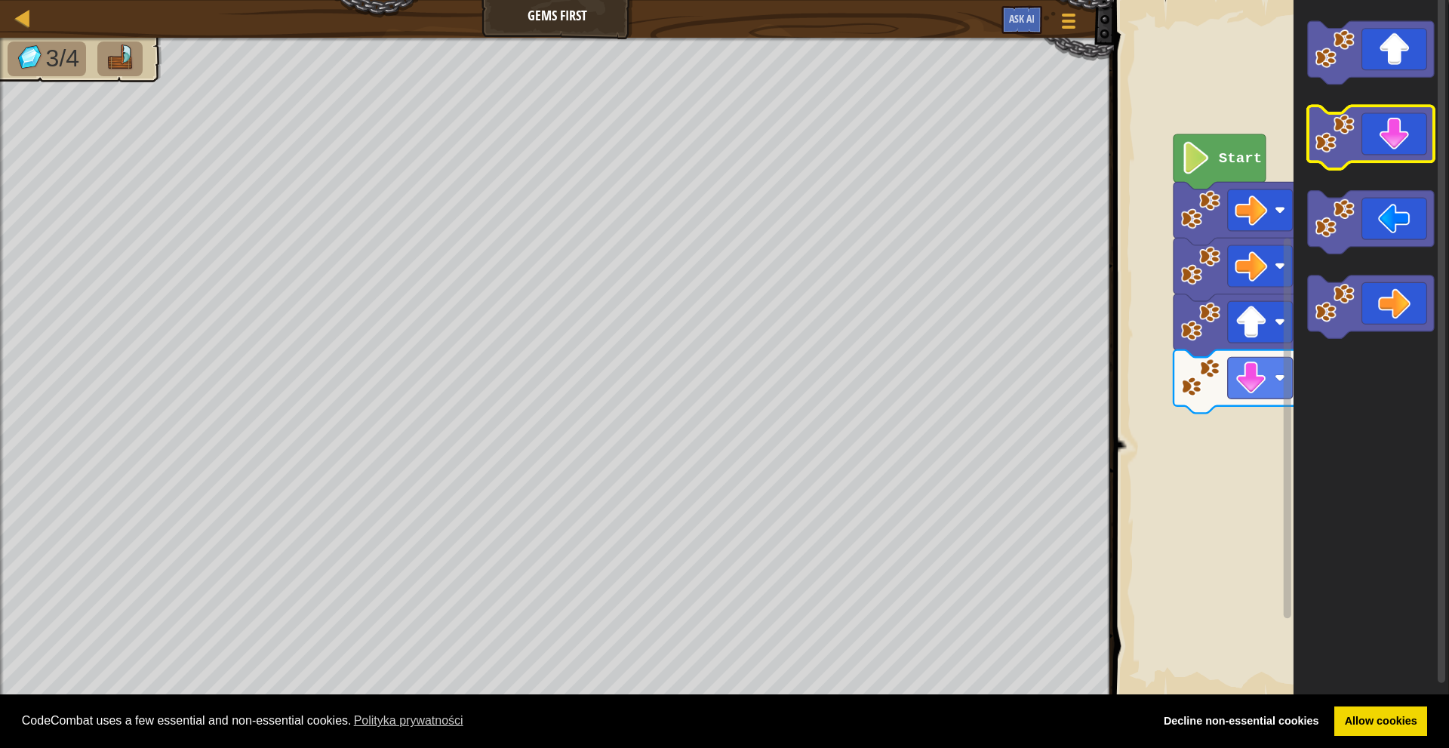
click at [1423, 140] on icon "Obszar roboczy Blockly" at bounding box center [1371, 137] width 126 height 63
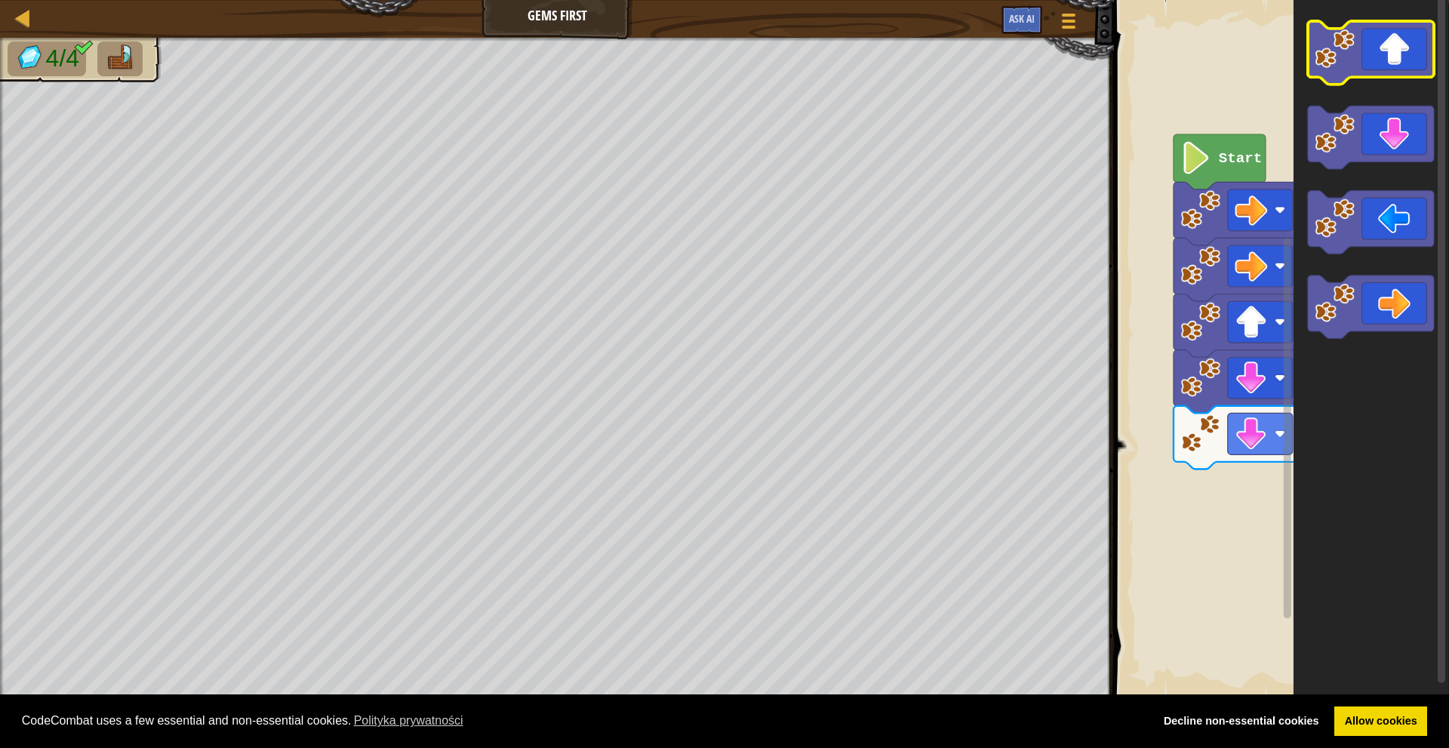
click at [1394, 75] on icon "Obszar roboczy Blockly" at bounding box center [1371, 52] width 126 height 63
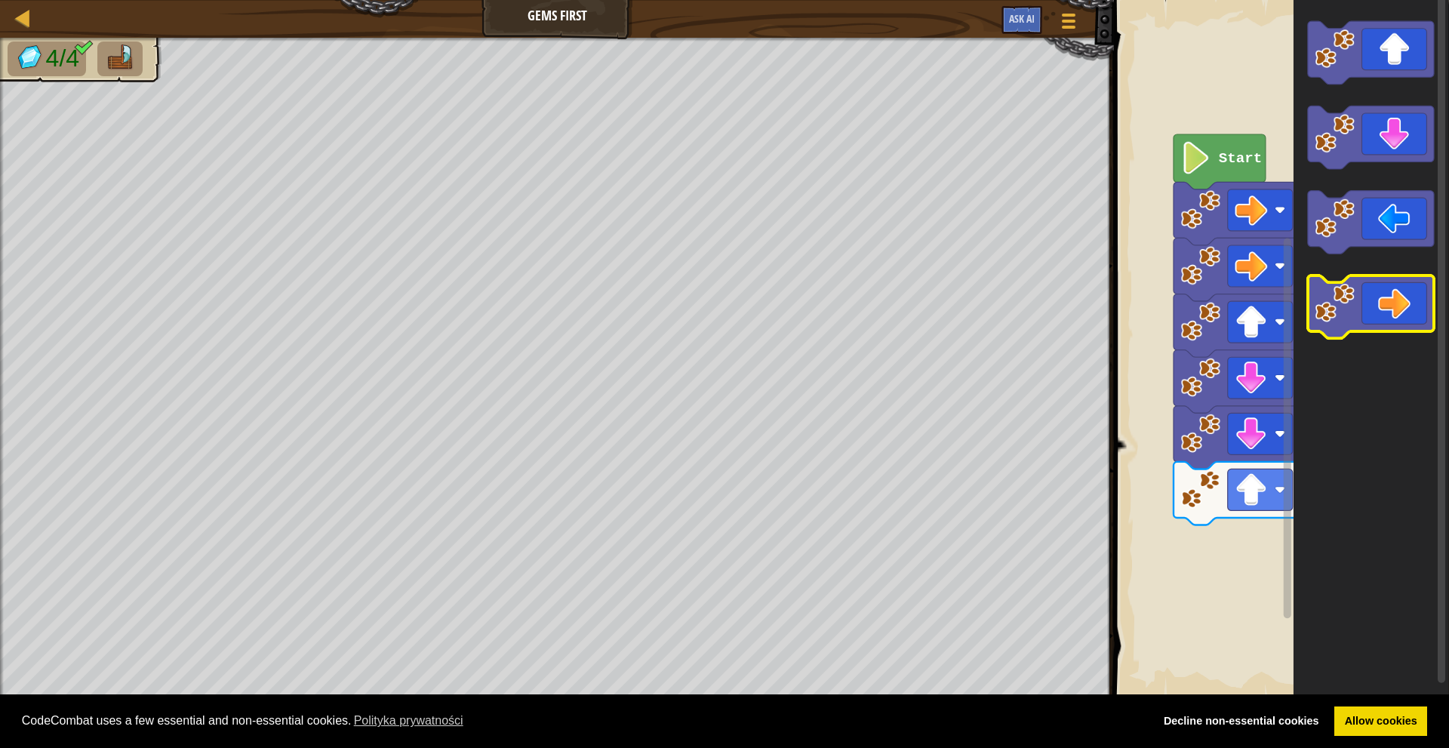
click at [1396, 313] on icon "Obszar roboczy Blockly" at bounding box center [1371, 307] width 126 height 63
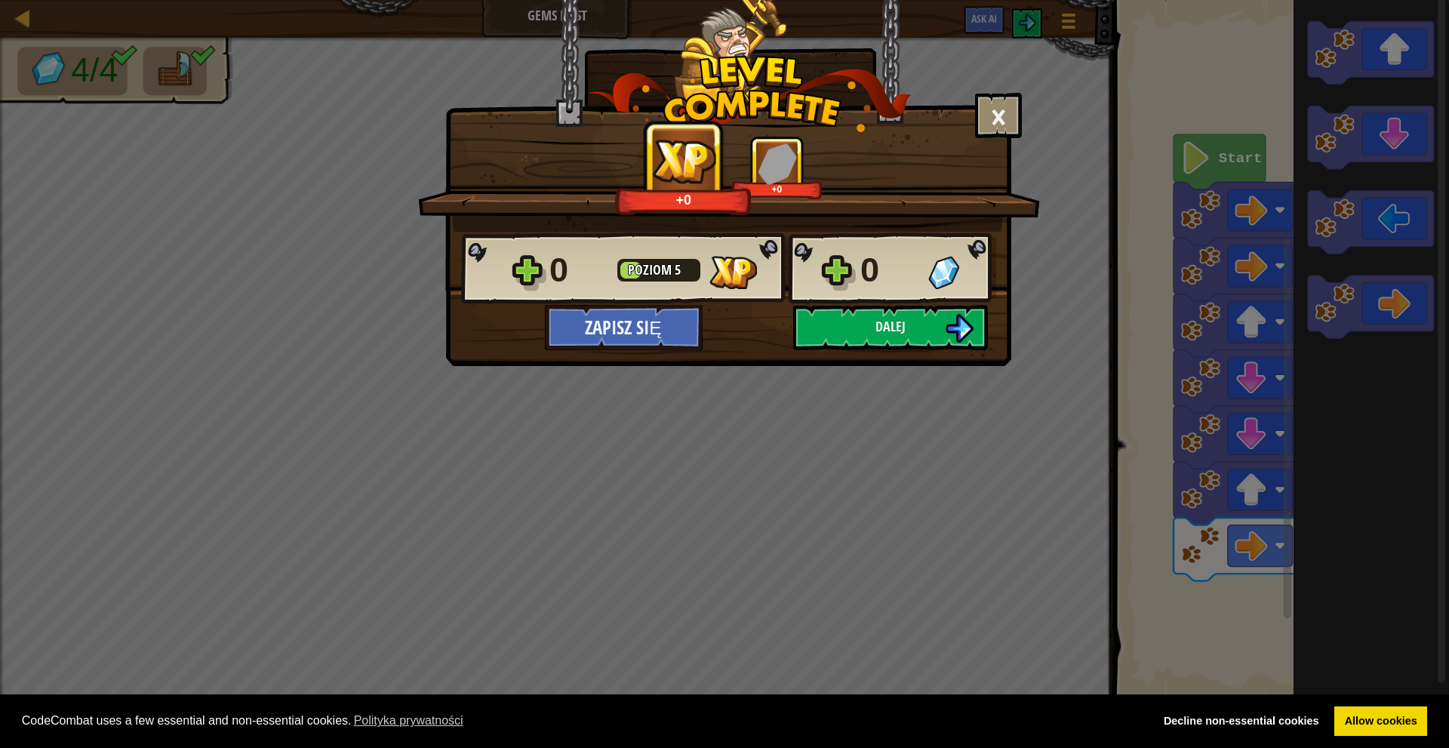
drag, startPoint x: 895, startPoint y: 344, endPoint x: 898, endPoint y: 353, distance: 8.6
click at [897, 353] on div "× Jak podobał ci się ten poziom? Powiedz nam coś więcej! +0 +0 Reticulating Spl…" at bounding box center [728, 183] width 566 height 366
click at [903, 334] on span "Dalej" at bounding box center [891, 326] width 30 height 19
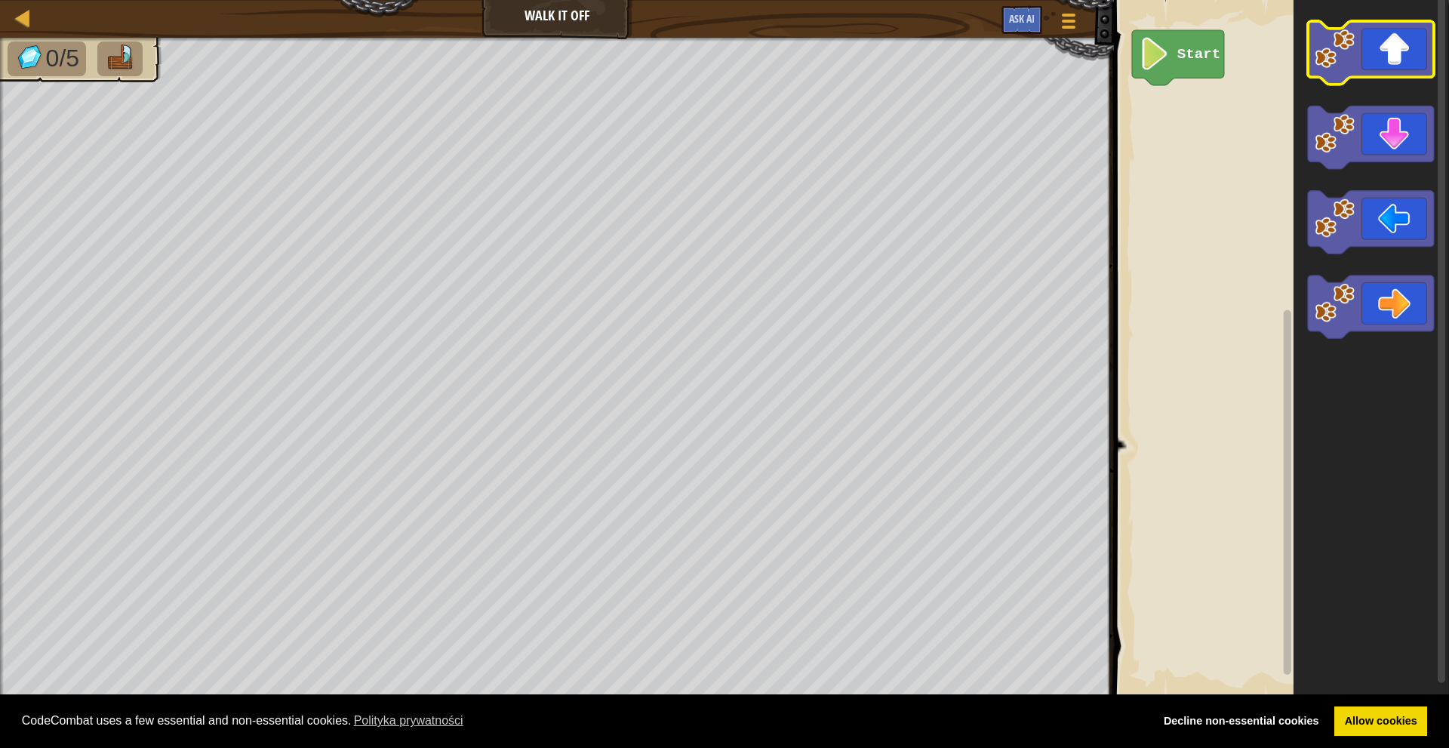
click at [1400, 64] on icon "Obszar roboczy Blockly" at bounding box center [1371, 52] width 126 height 63
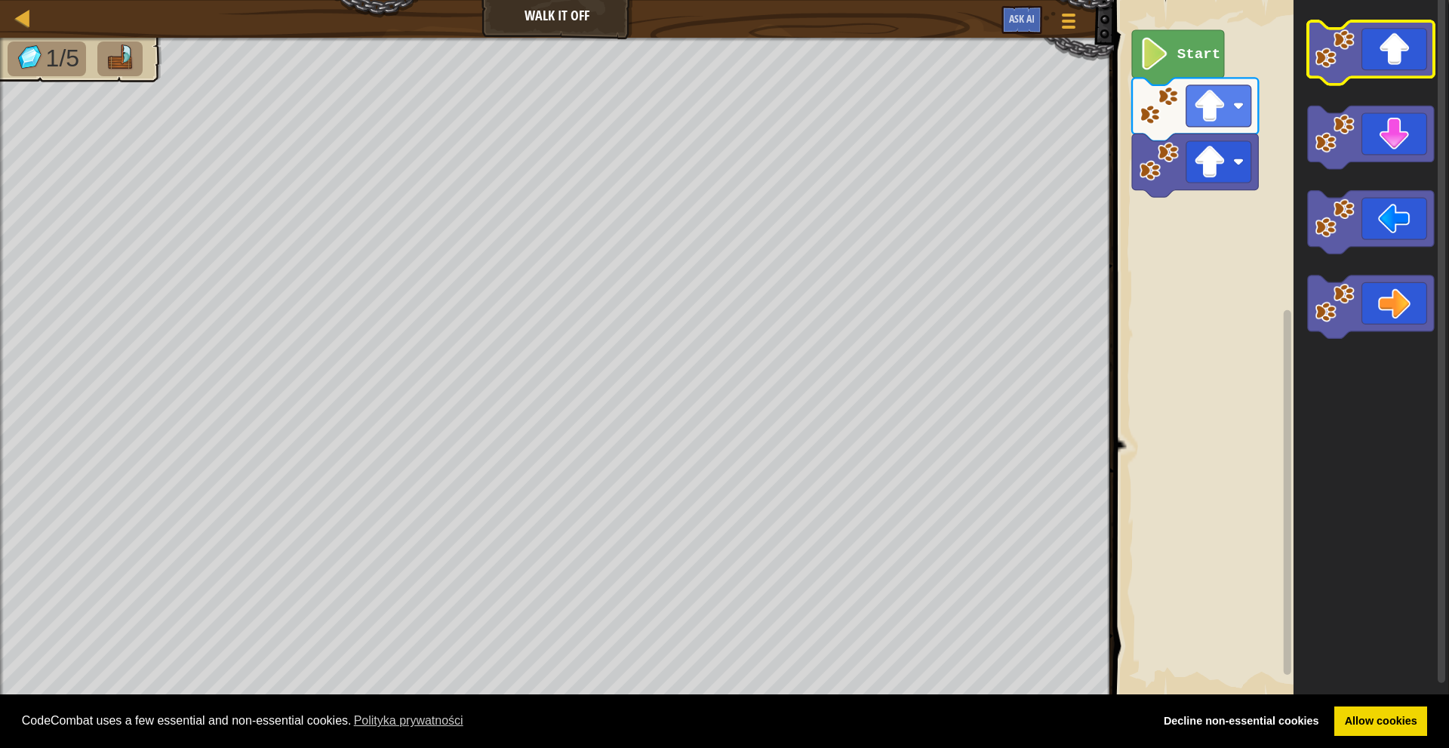
click at [1400, 64] on icon "Obszar roboczy Blockly" at bounding box center [1371, 52] width 126 height 63
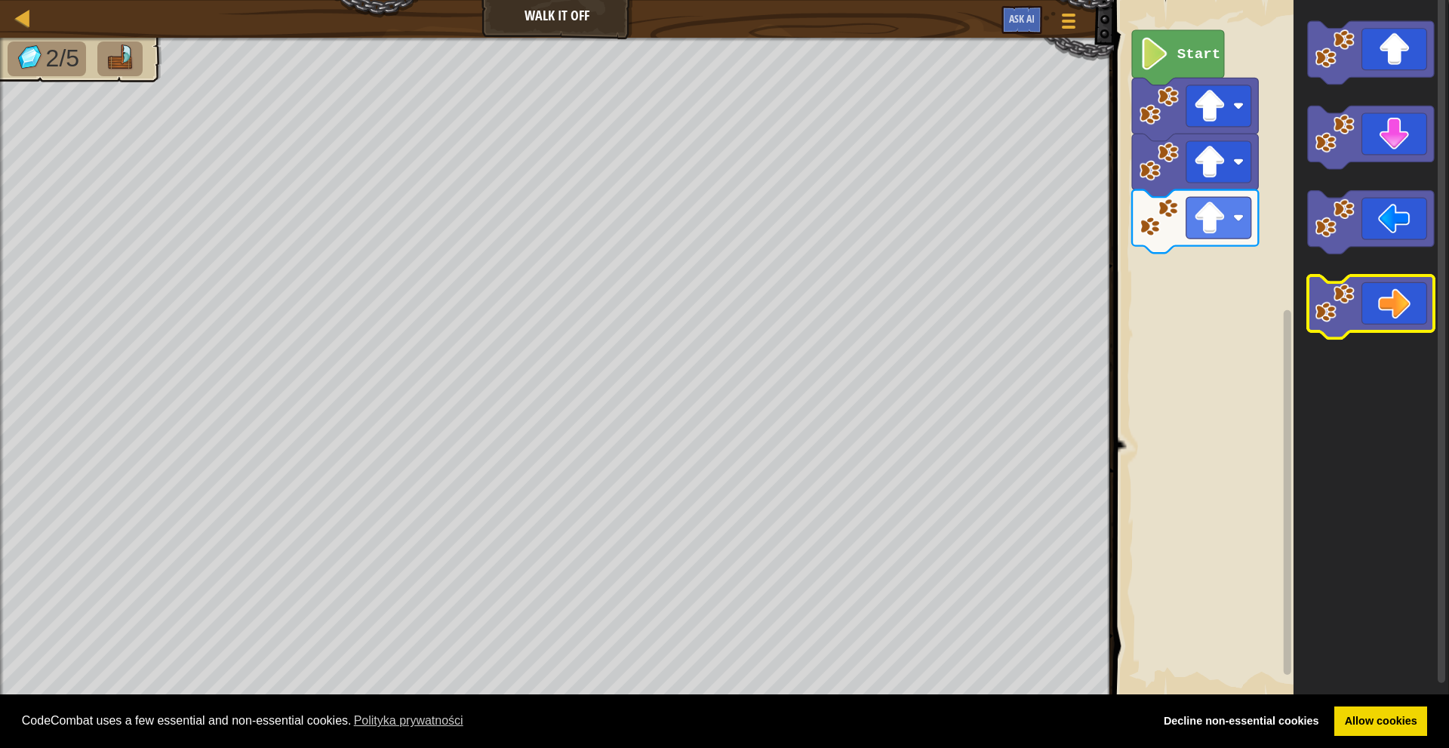
click at [1375, 331] on icon "Obszar roboczy Blockly" at bounding box center [1371, 307] width 126 height 63
click at [1377, 331] on icon "Obszar roboczy Blockly" at bounding box center [1371, 307] width 126 height 63
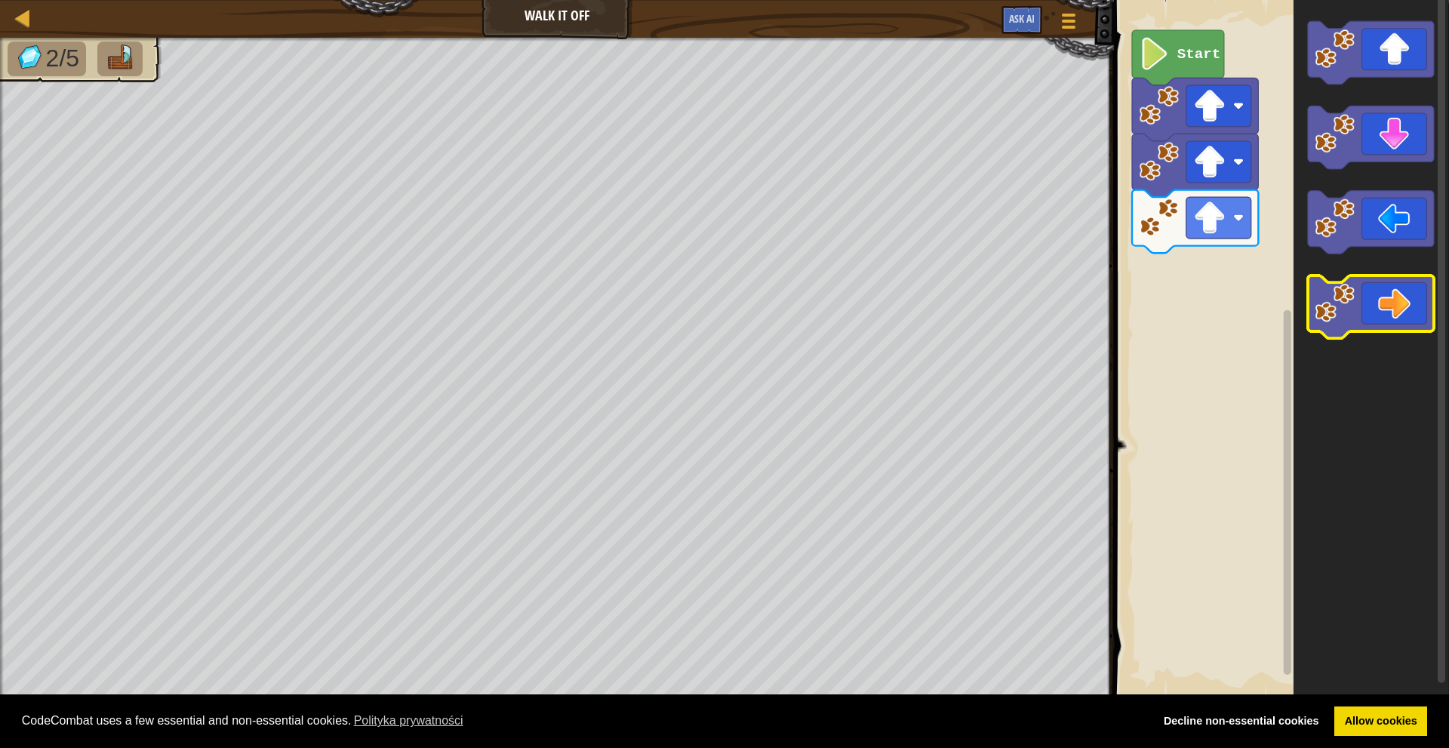
click at [1384, 321] on icon "Obszar roboczy Blockly" at bounding box center [1371, 307] width 126 height 63
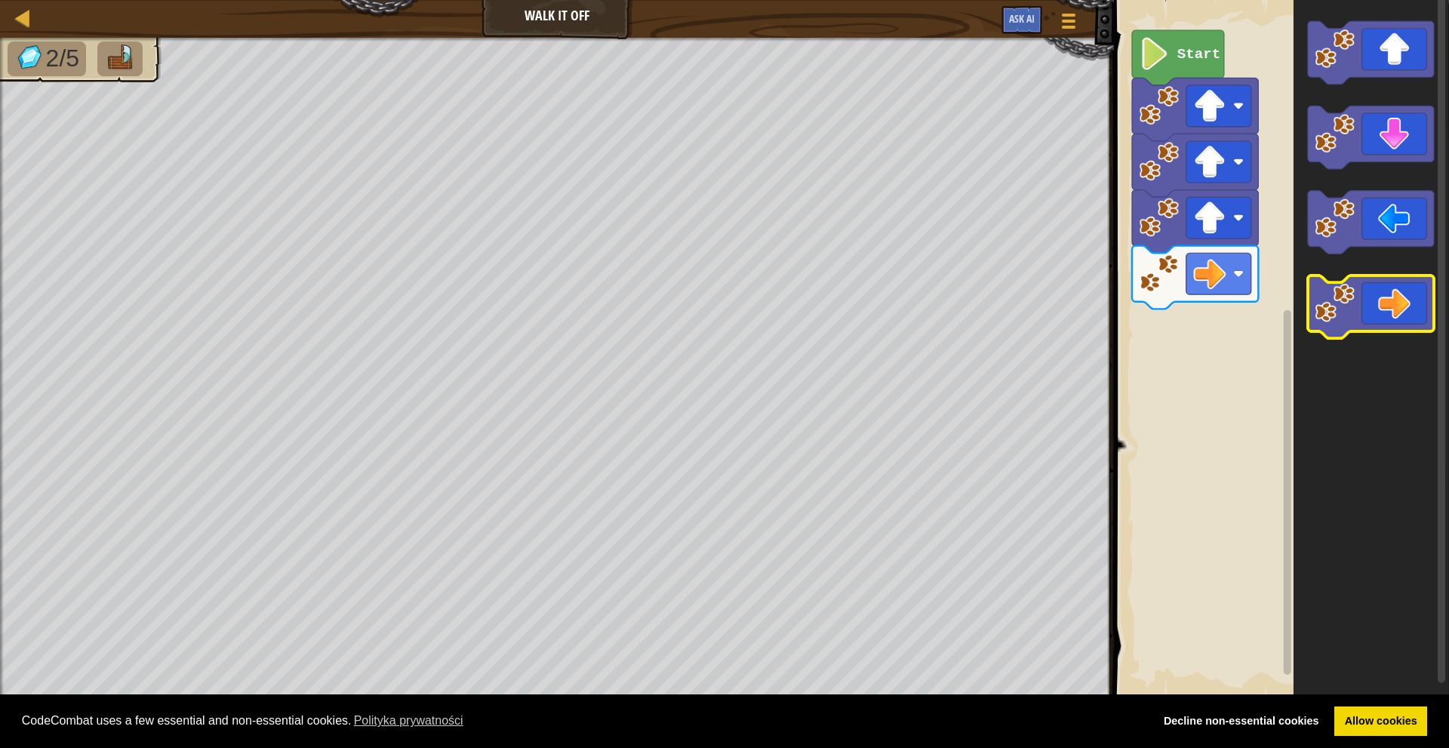
click at [1385, 319] on icon "Obszar roboczy Blockly" at bounding box center [1371, 307] width 126 height 63
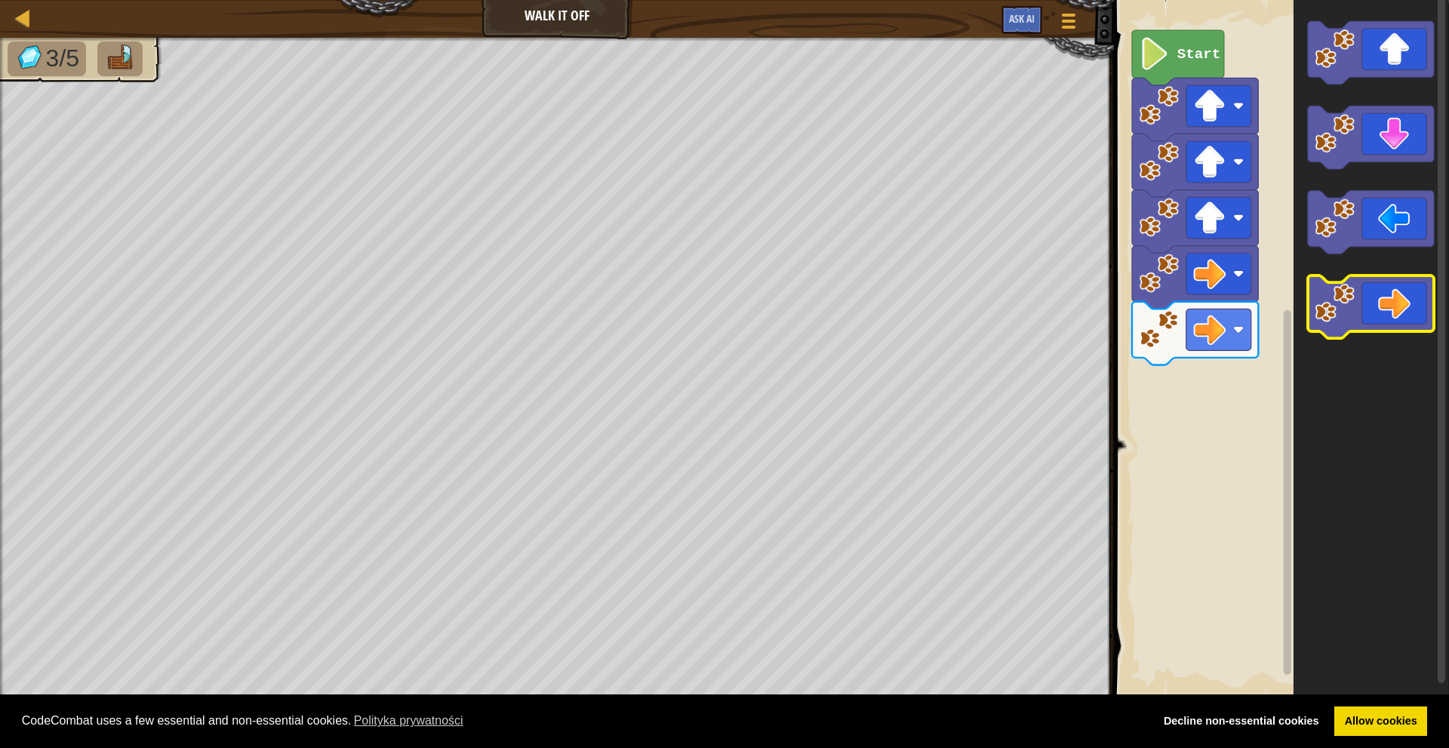
click at [1385, 319] on icon "Obszar roboczy Blockly" at bounding box center [1371, 307] width 126 height 63
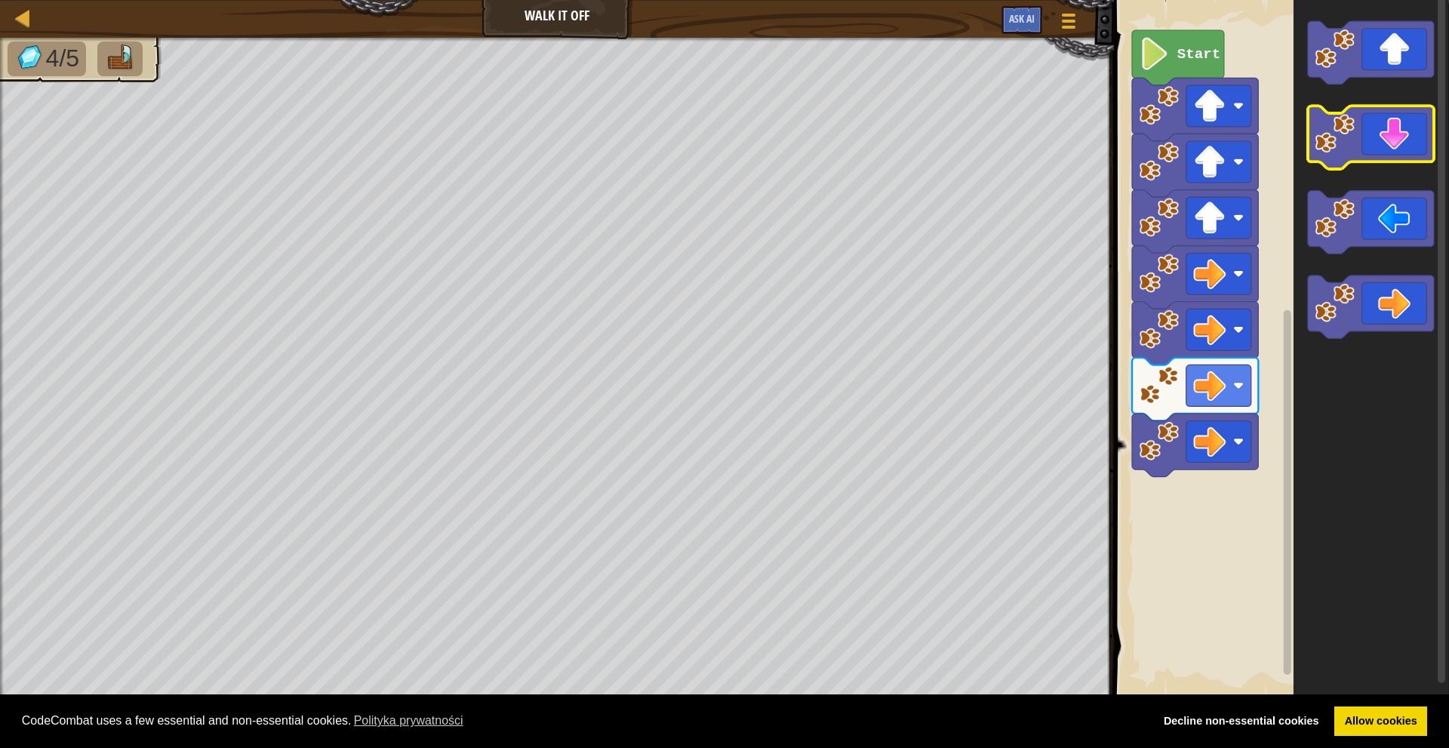
click at [1401, 139] on icon "Obszar roboczy Blockly" at bounding box center [1371, 137] width 126 height 63
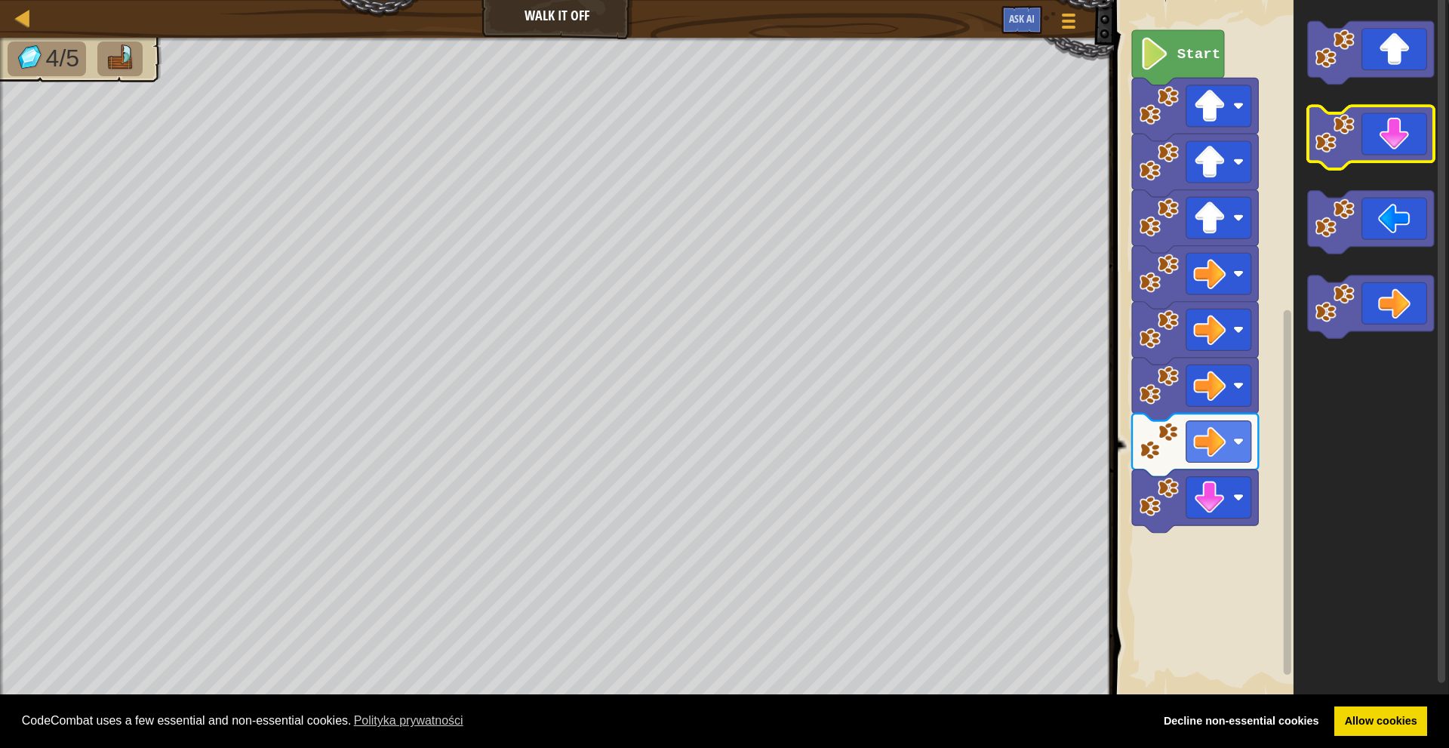
click at [1400, 141] on icon "Obszar roboczy Blockly" at bounding box center [1371, 137] width 126 height 63
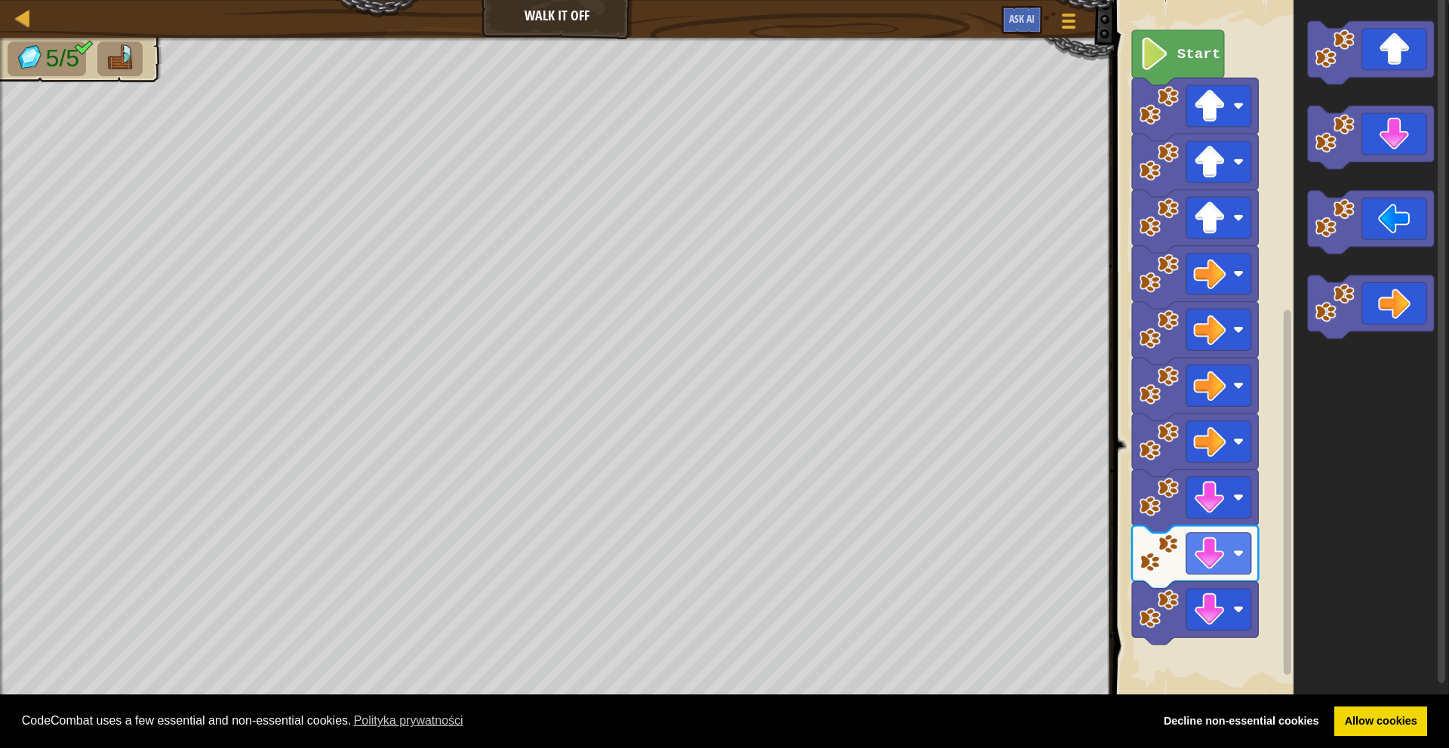
click at [1397, 276] on icon "Obszar roboczy Blockly" at bounding box center [1371, 307] width 126 height 63
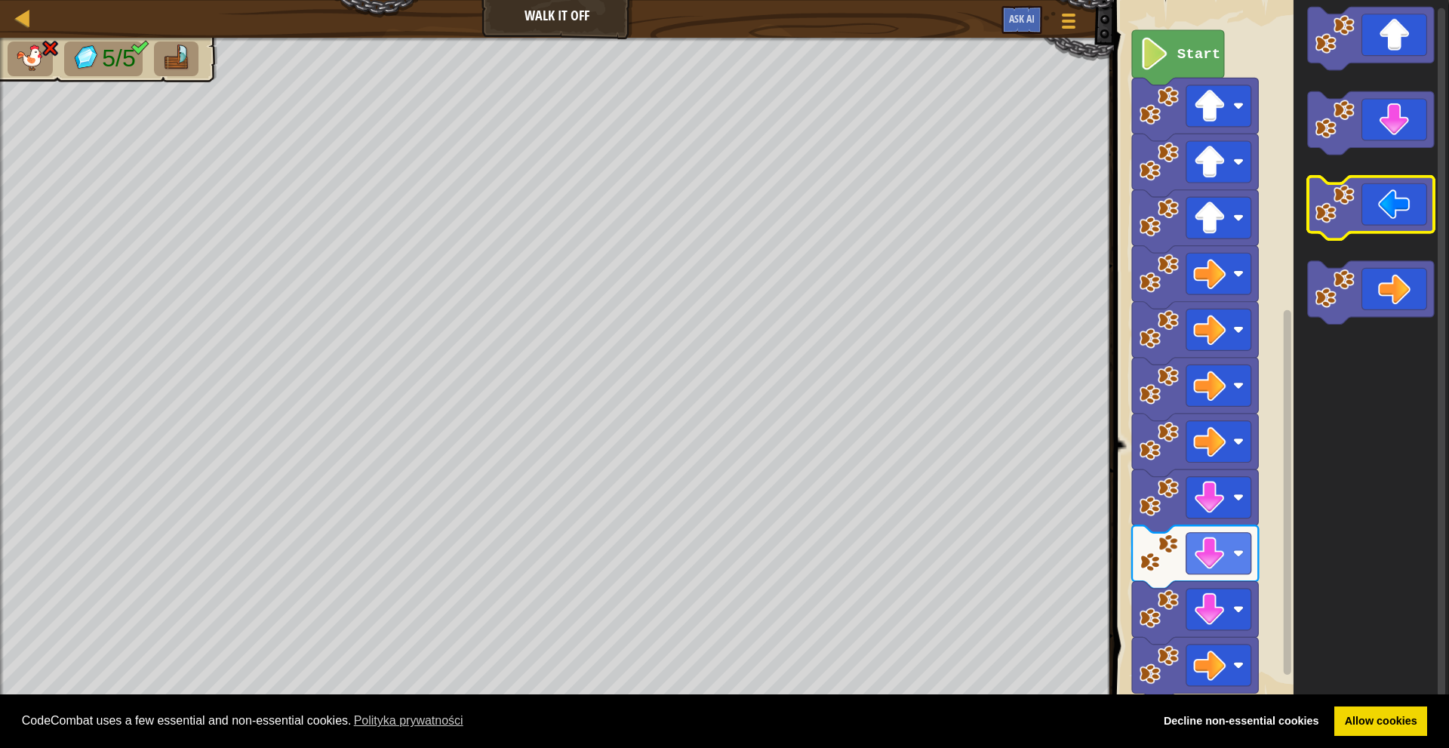
click at [1393, 217] on icon "Obszar roboczy Blockly" at bounding box center [1371, 208] width 126 height 63
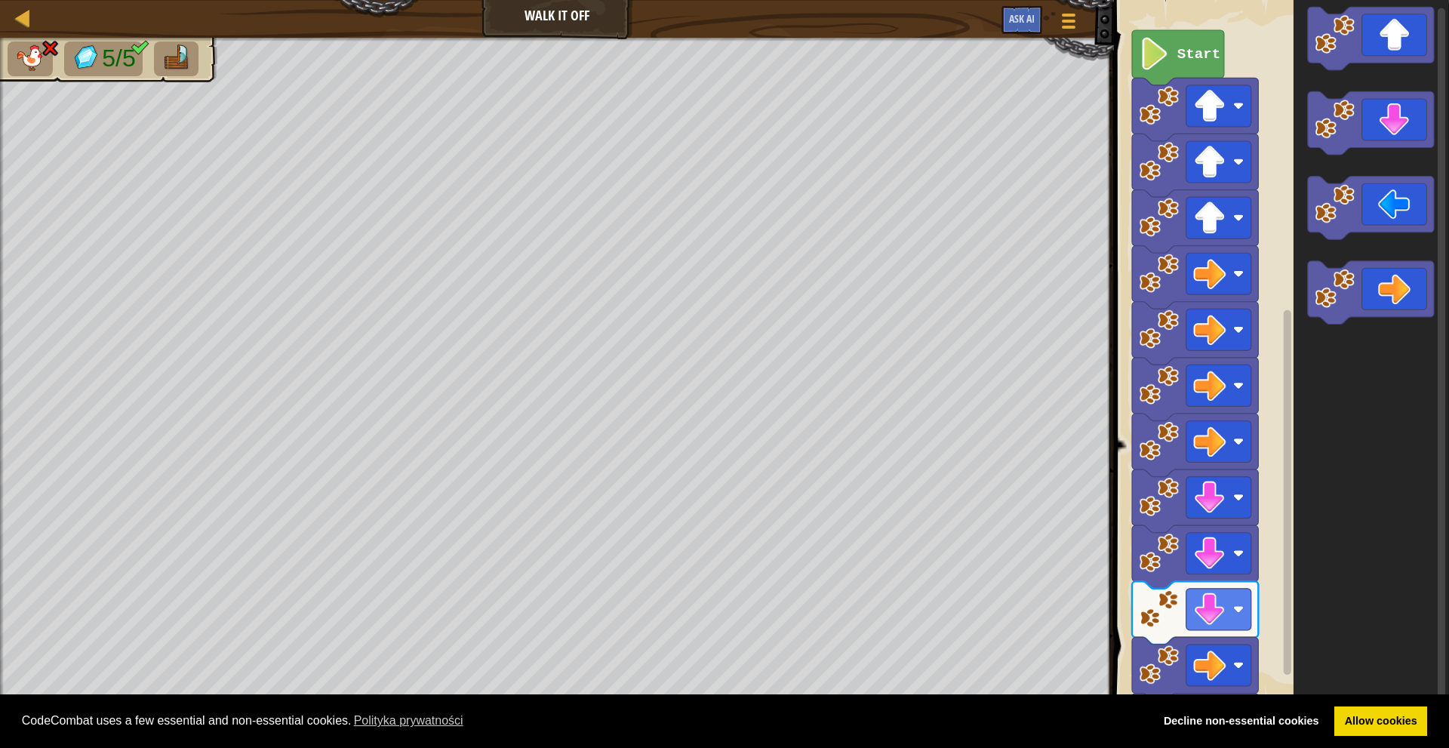
click at [1369, 264] on icon "Obszar roboczy Blockly" at bounding box center [1372, 348] width 156 height 713
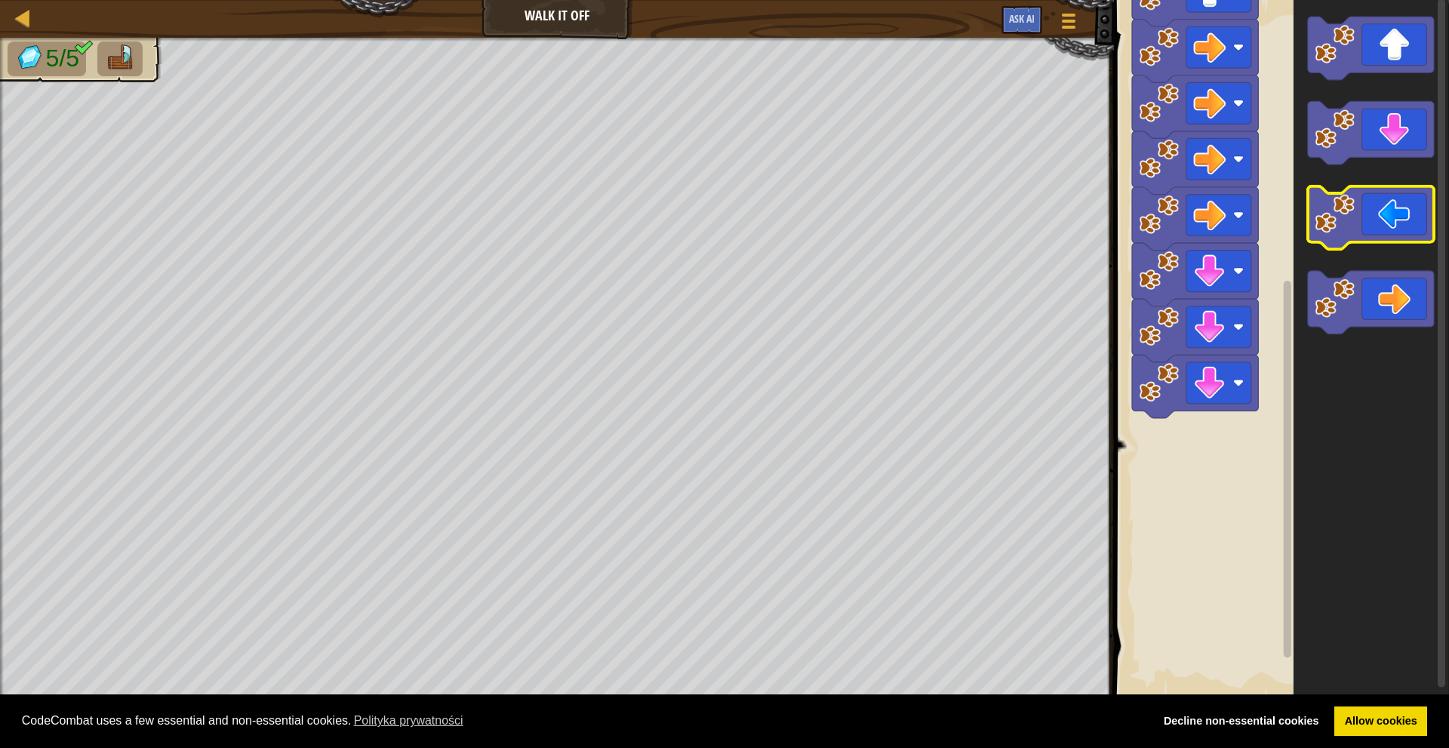
click at [1362, 220] on icon "Obszar roboczy Blockly" at bounding box center [1371, 217] width 126 height 63
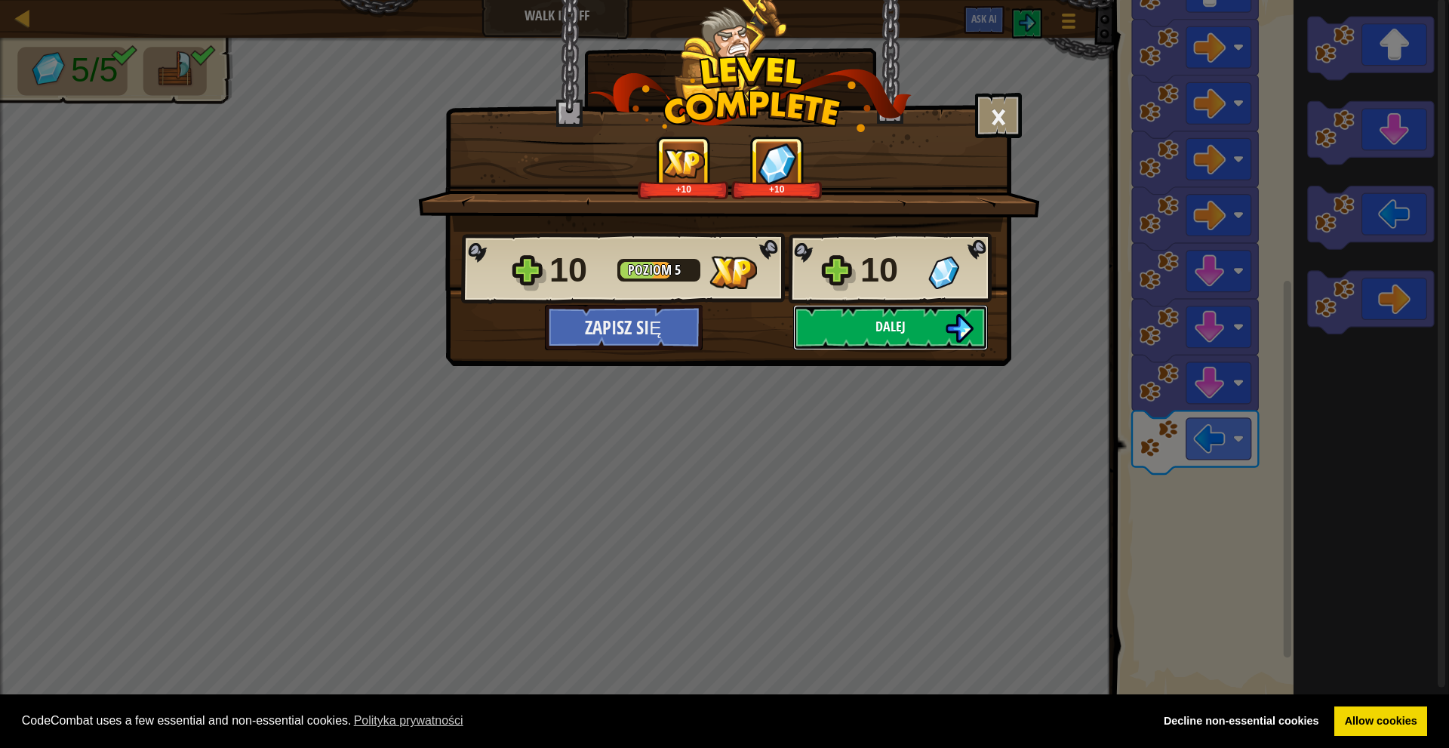
click at [885, 326] on span "Dalej" at bounding box center [891, 326] width 30 height 19
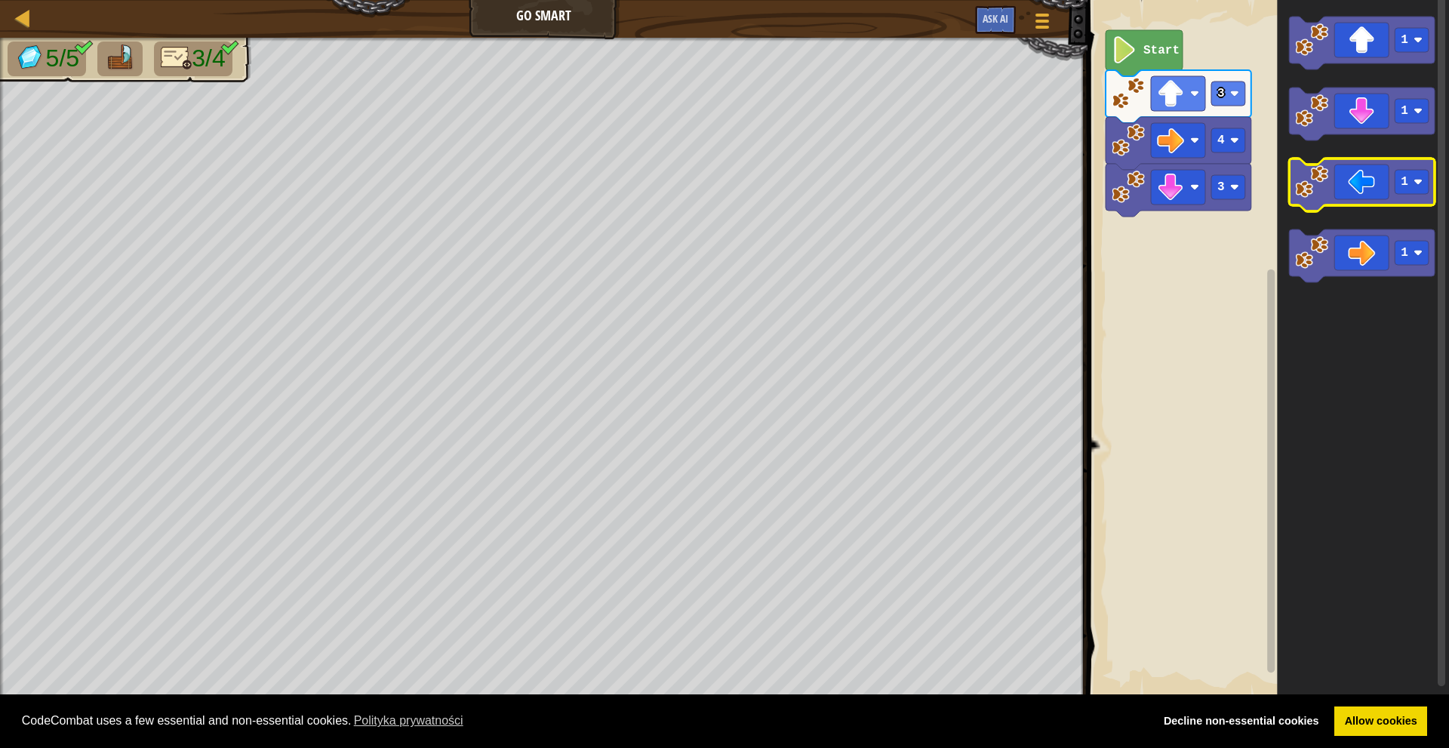
click at [1357, 198] on icon "Obszar roboczy Blockly" at bounding box center [1362, 185] width 146 height 53
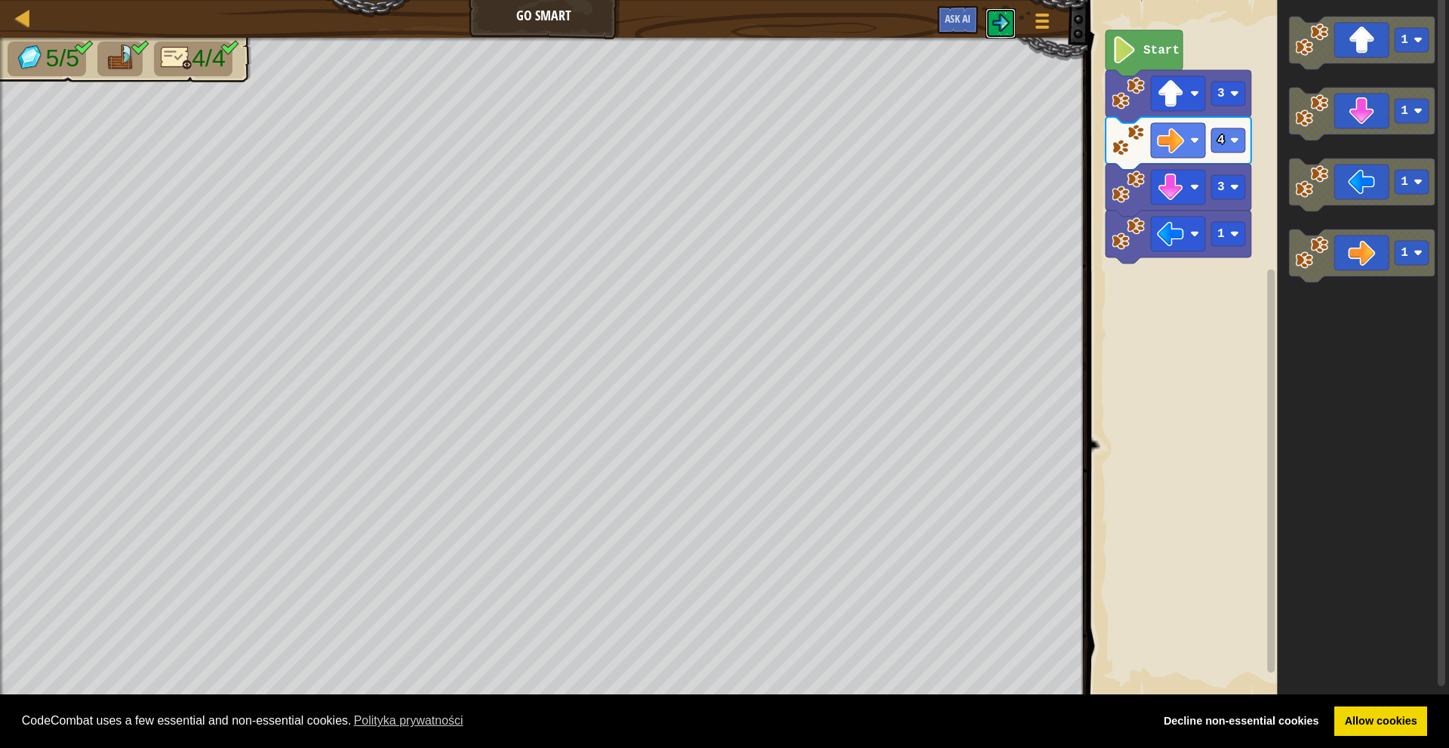
click at [985, 25] on div "Menu gry Ask AI" at bounding box center [995, 23] width 131 height 35
click at [999, 17] on img at bounding box center [1001, 23] width 18 height 18
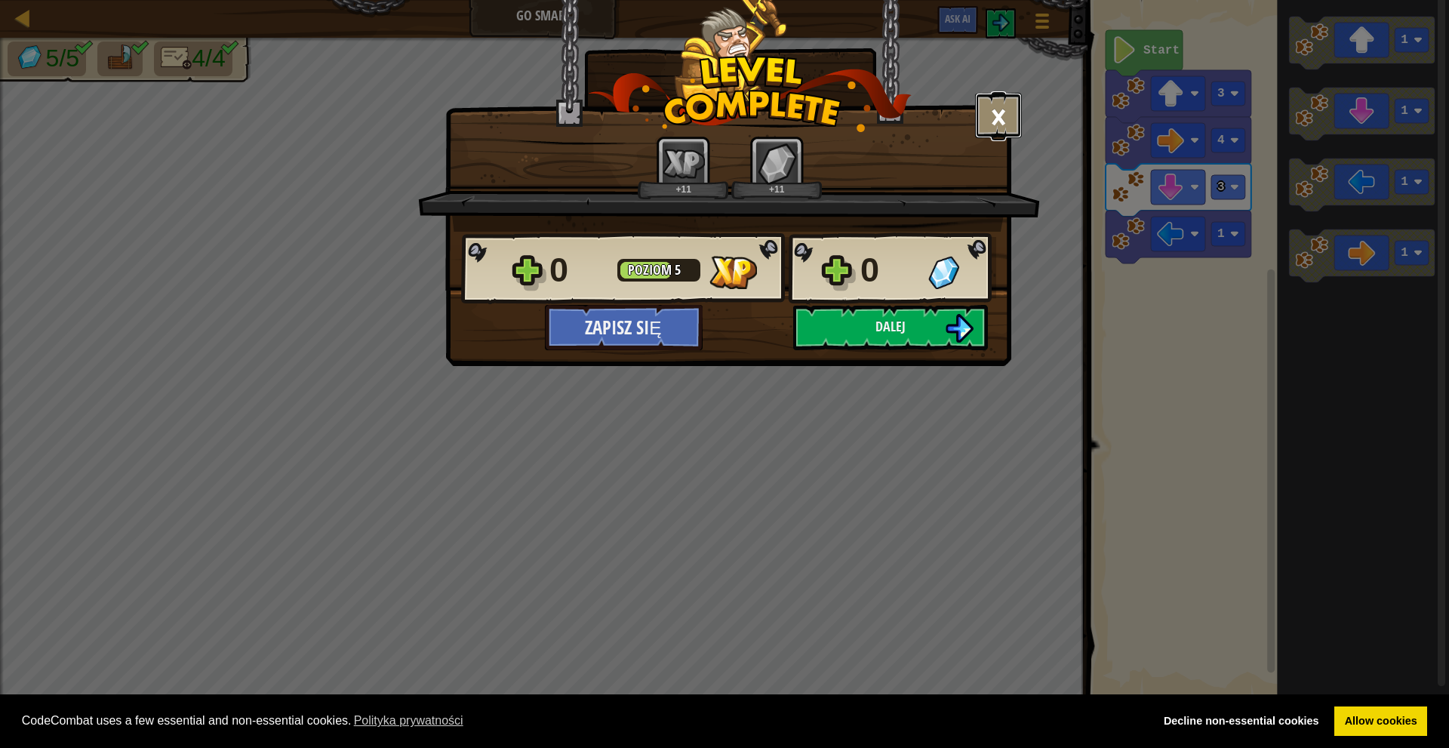
click at [996, 122] on button "×" at bounding box center [998, 115] width 47 height 45
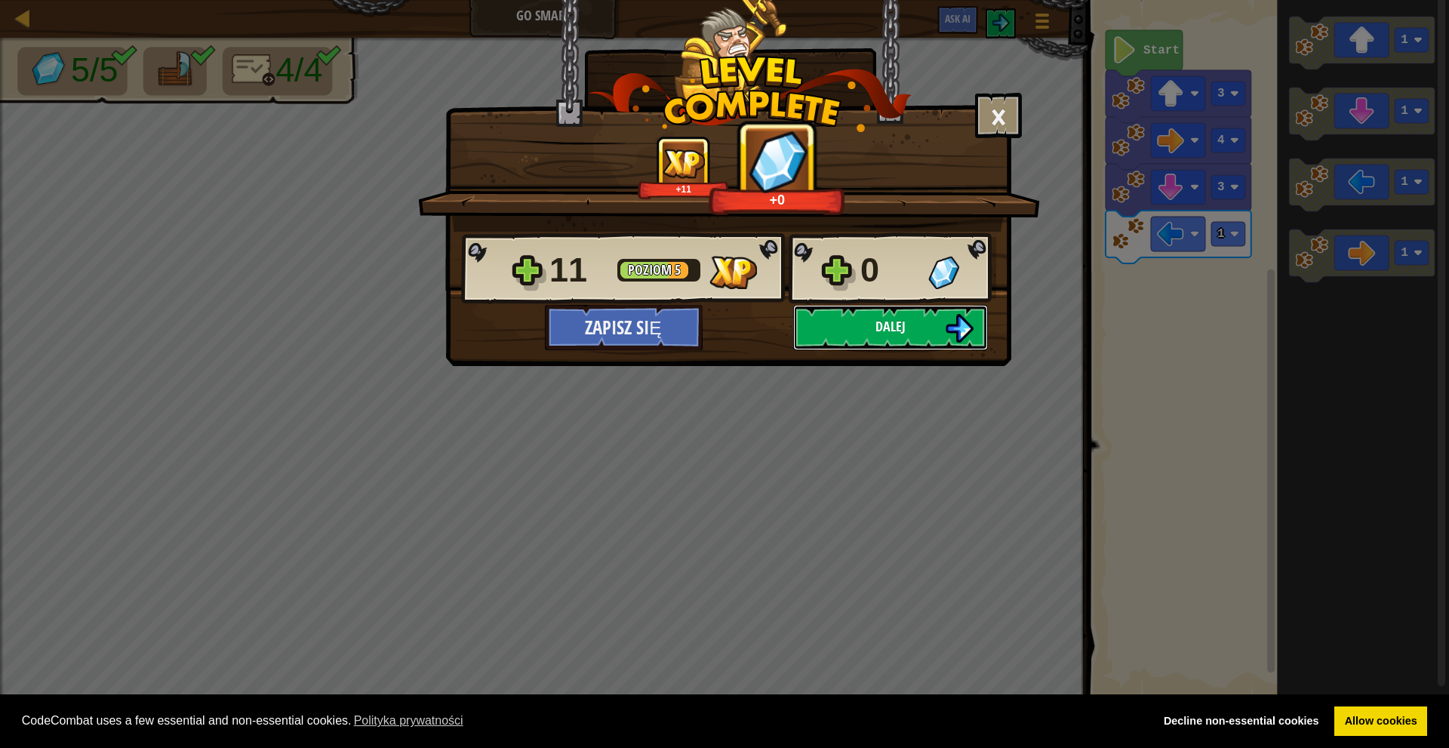
click at [898, 332] on span "Dalej" at bounding box center [891, 326] width 30 height 19
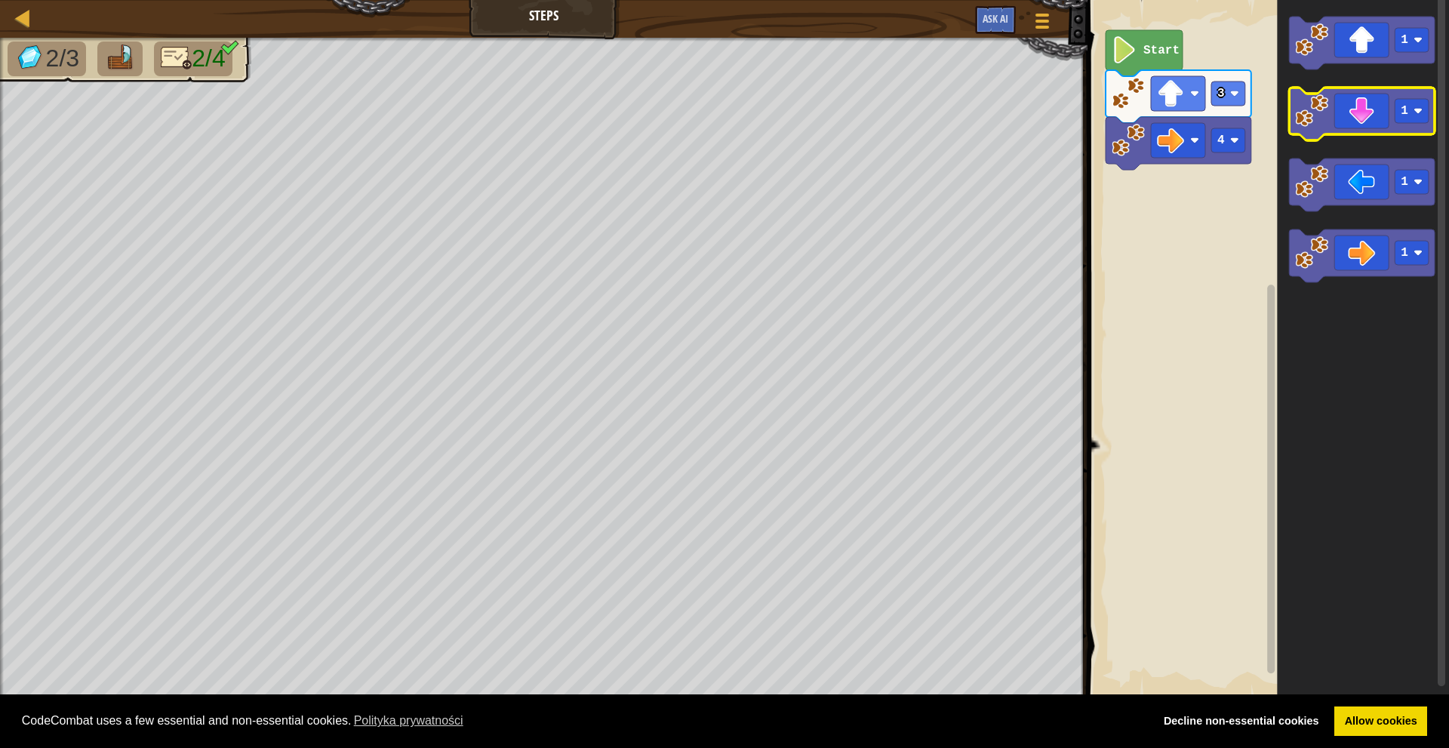
click at [1375, 135] on rect "Obszar roboczy Blockly" at bounding box center [1362, 114] width 146 height 53
click at [1385, 109] on icon "Obszar roboczy Blockly" at bounding box center [1362, 114] width 146 height 53
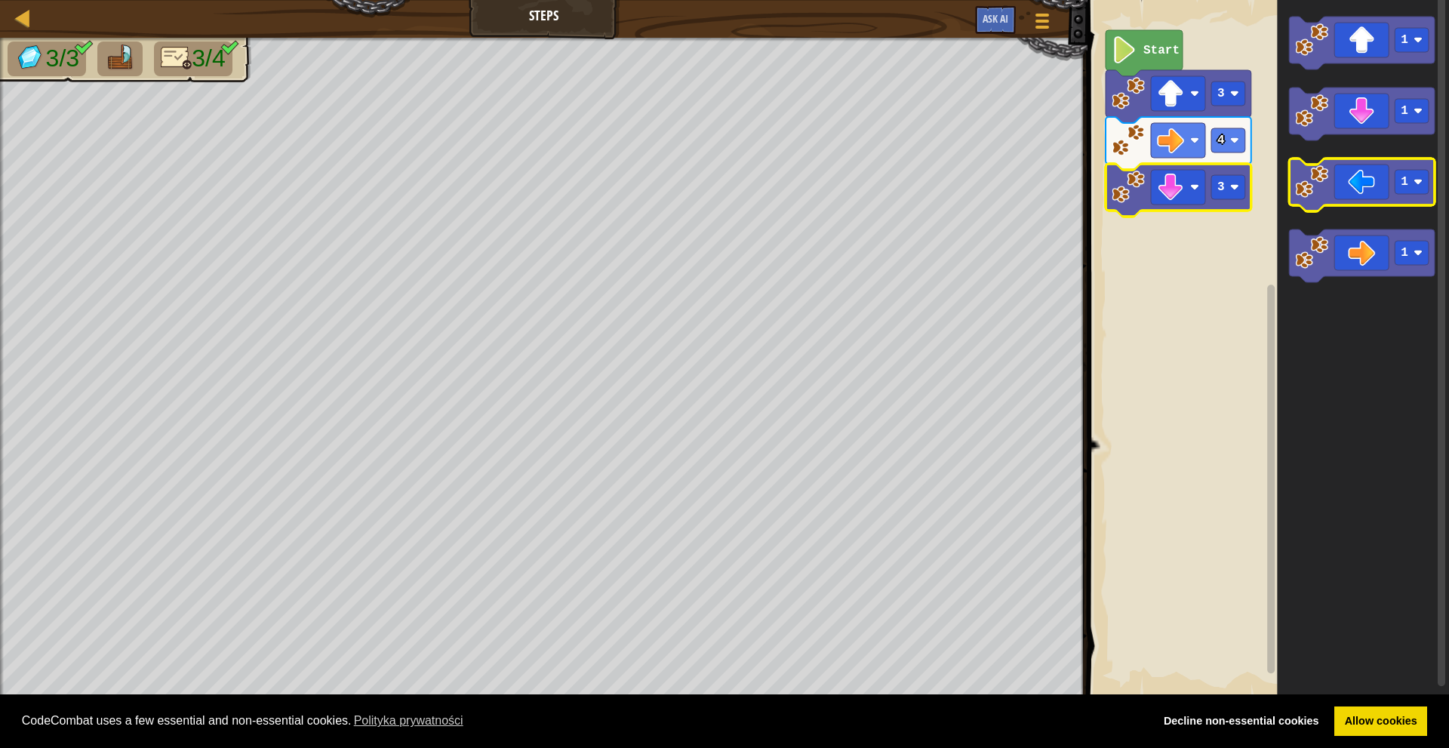
click at [1377, 196] on icon "Obszar roboczy Blockly" at bounding box center [1362, 185] width 146 height 53
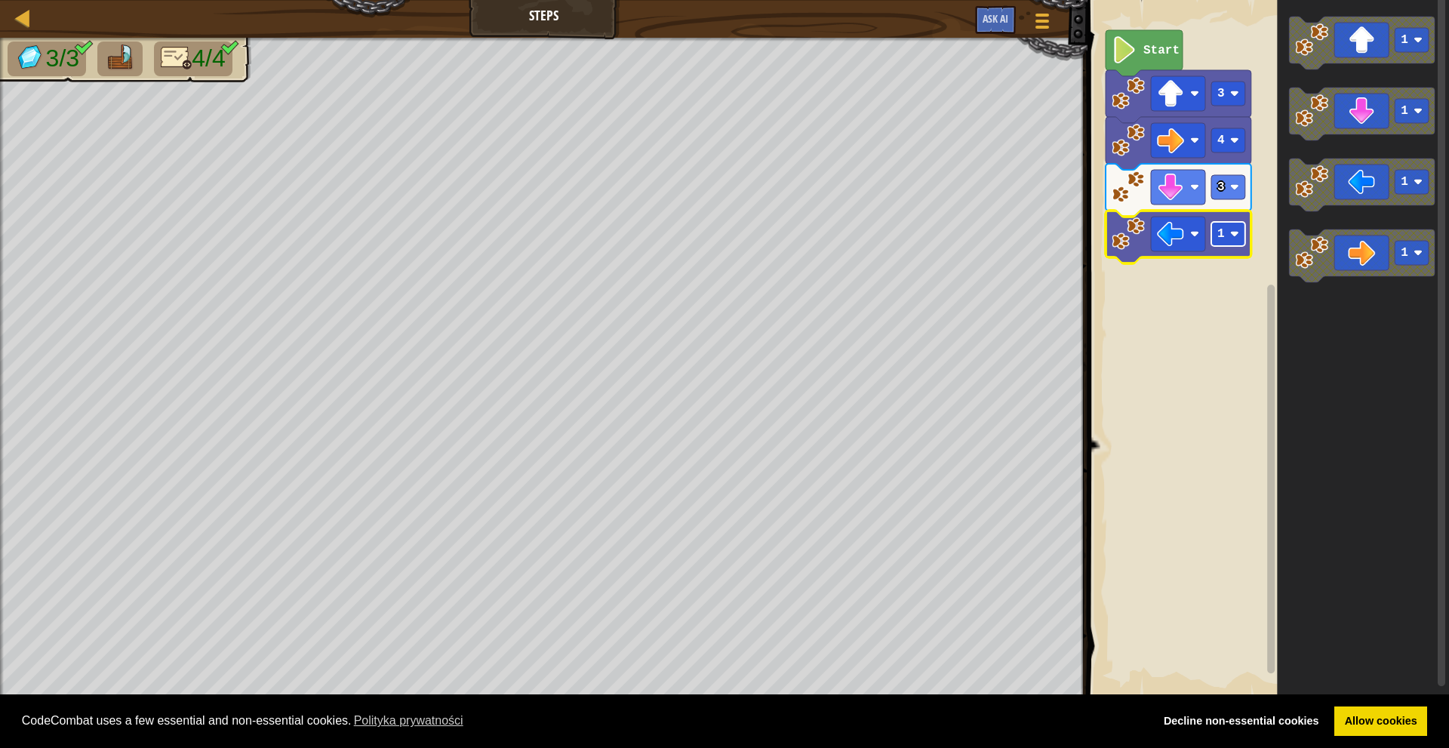
click at [1219, 233] on text "1" at bounding box center [1222, 234] width 8 height 14
click at [1243, 239] on rect "Obszar roboczy Blockly" at bounding box center [1229, 234] width 34 height 24
click at [1237, 237] on image "Obszar roboczy Blockly" at bounding box center [1235, 233] width 9 height 9
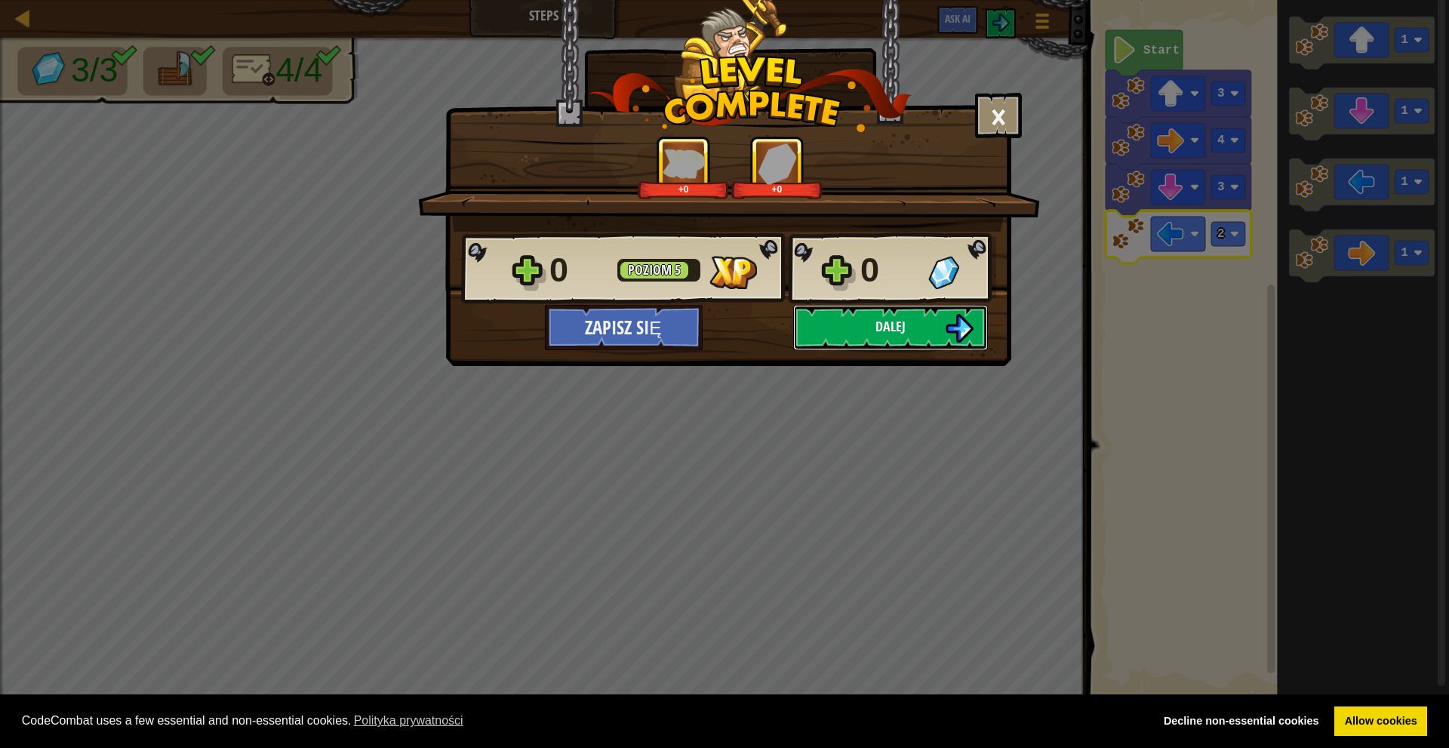
click at [877, 322] on span "Dalej" at bounding box center [891, 326] width 30 height 19
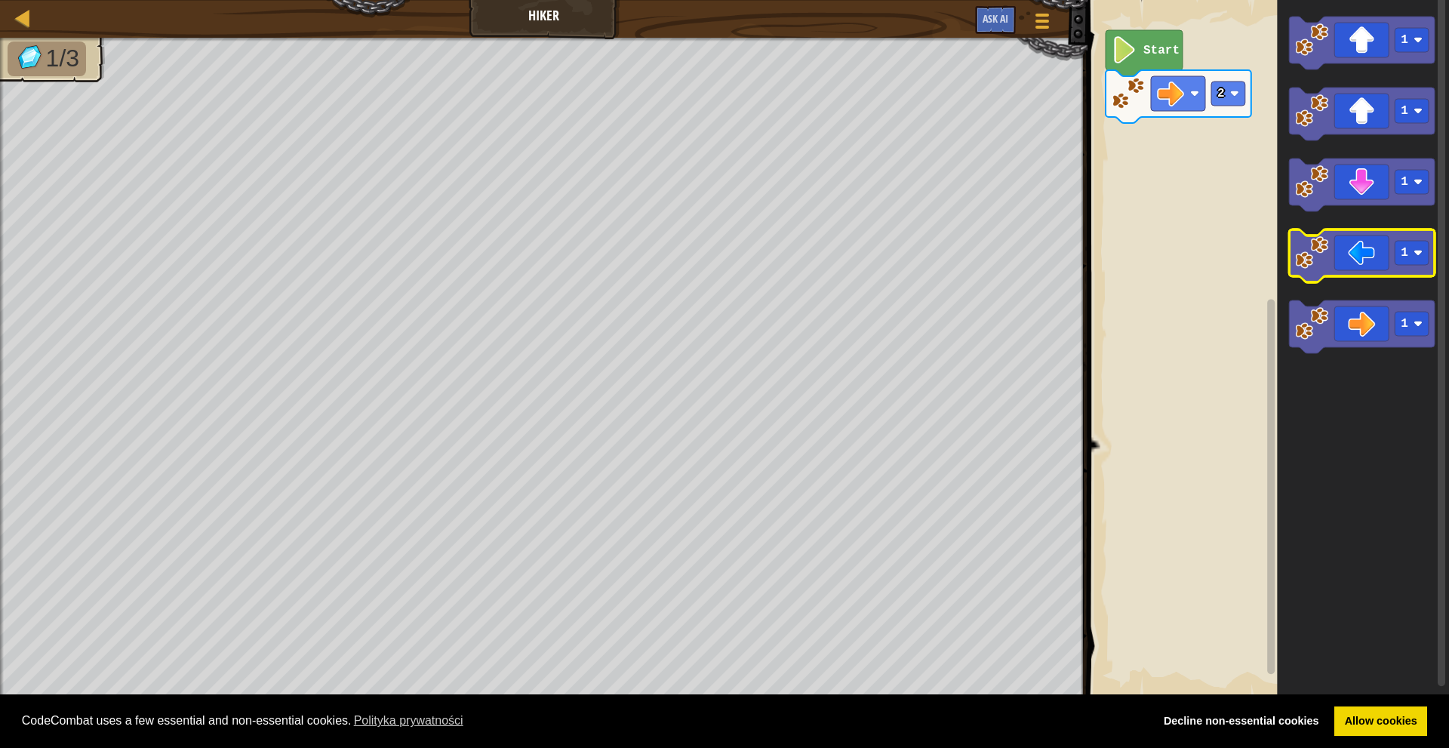
click at [1378, 266] on icon "Obszar roboczy Blockly" at bounding box center [1362, 255] width 146 height 53
click at [1378, 273] on icon "Obszar roboczy Blockly" at bounding box center [1362, 255] width 146 height 53
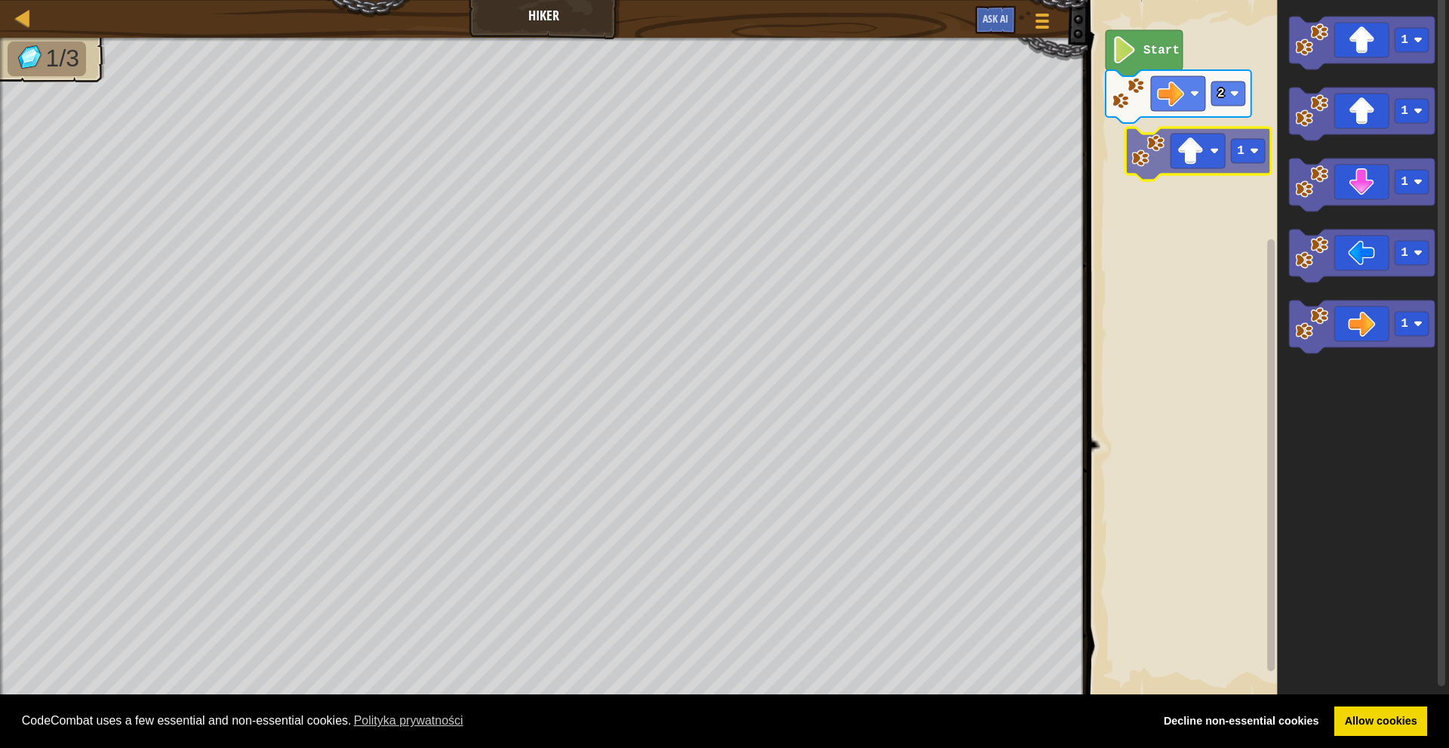
click at [1209, 156] on div "Start 2 1 1 1 1 1 1 1" at bounding box center [1266, 348] width 366 height 713
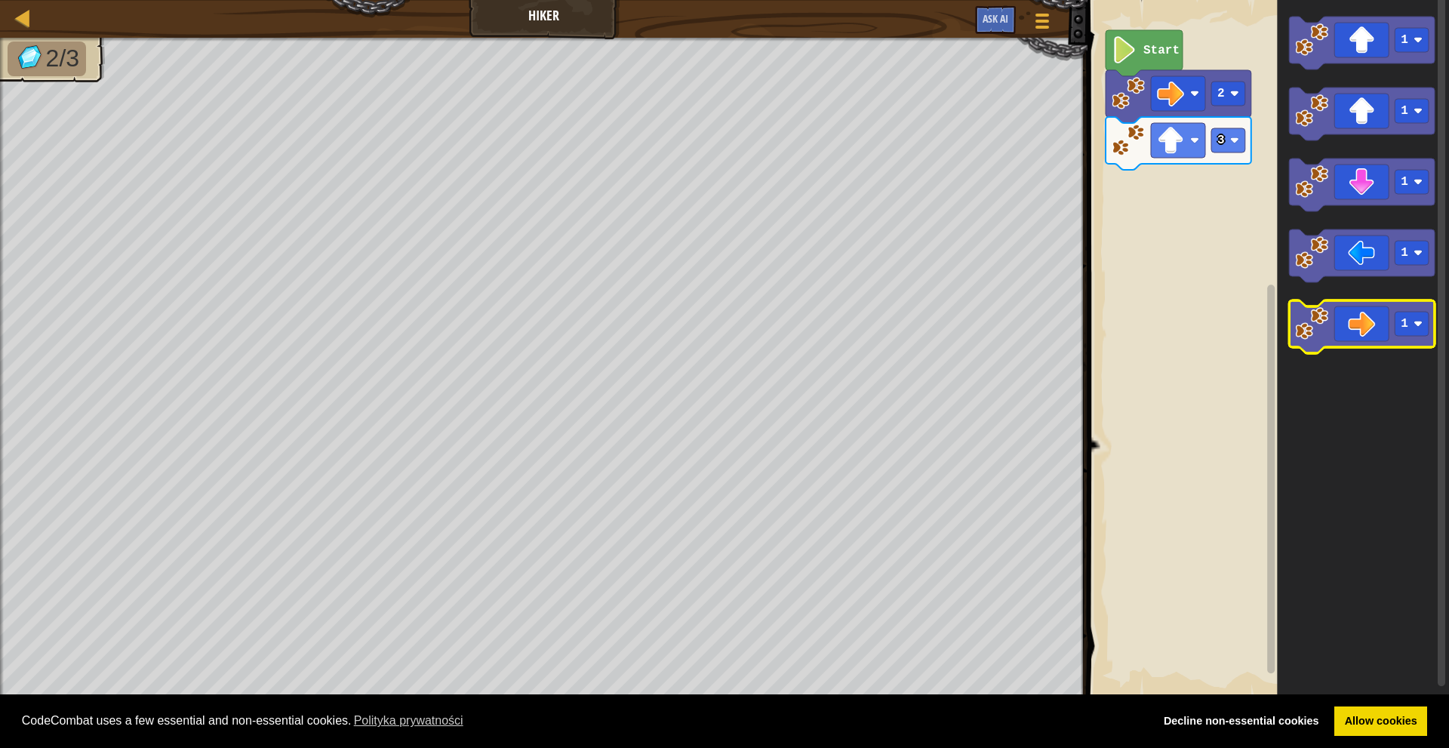
click at [1360, 334] on icon "Obszar roboczy Blockly" at bounding box center [1362, 326] width 146 height 53
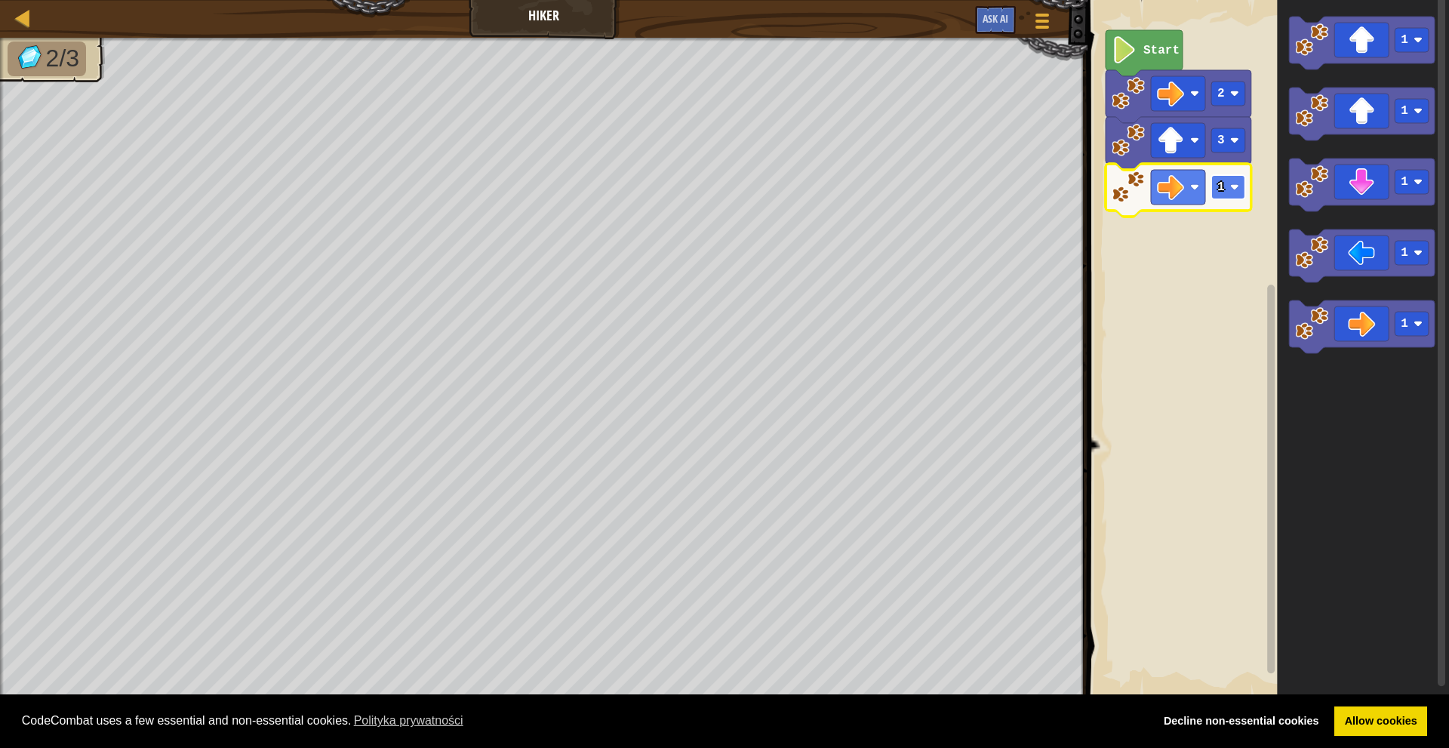
click at [1234, 189] on image "Obszar roboczy Blockly" at bounding box center [1235, 187] width 9 height 9
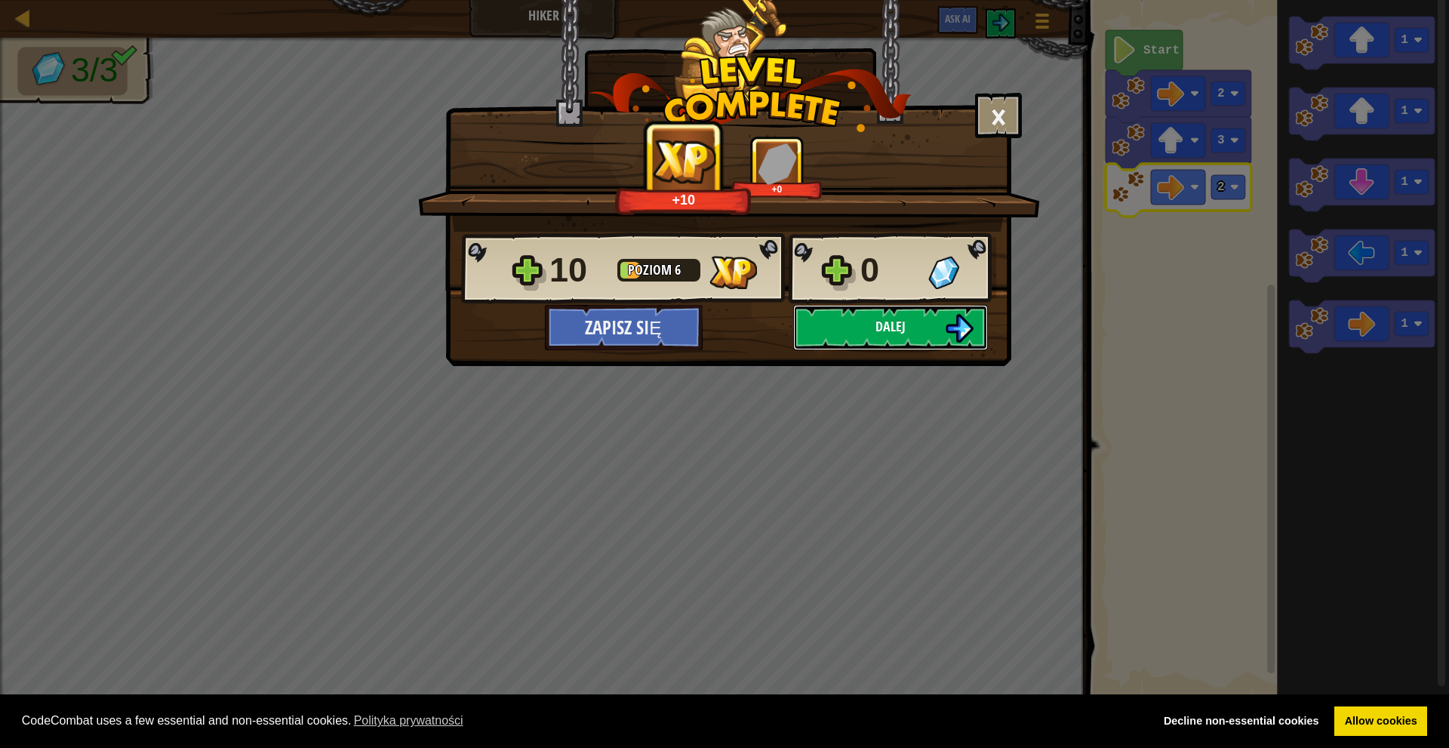
click at [929, 325] on button "Dalej" at bounding box center [890, 327] width 195 height 45
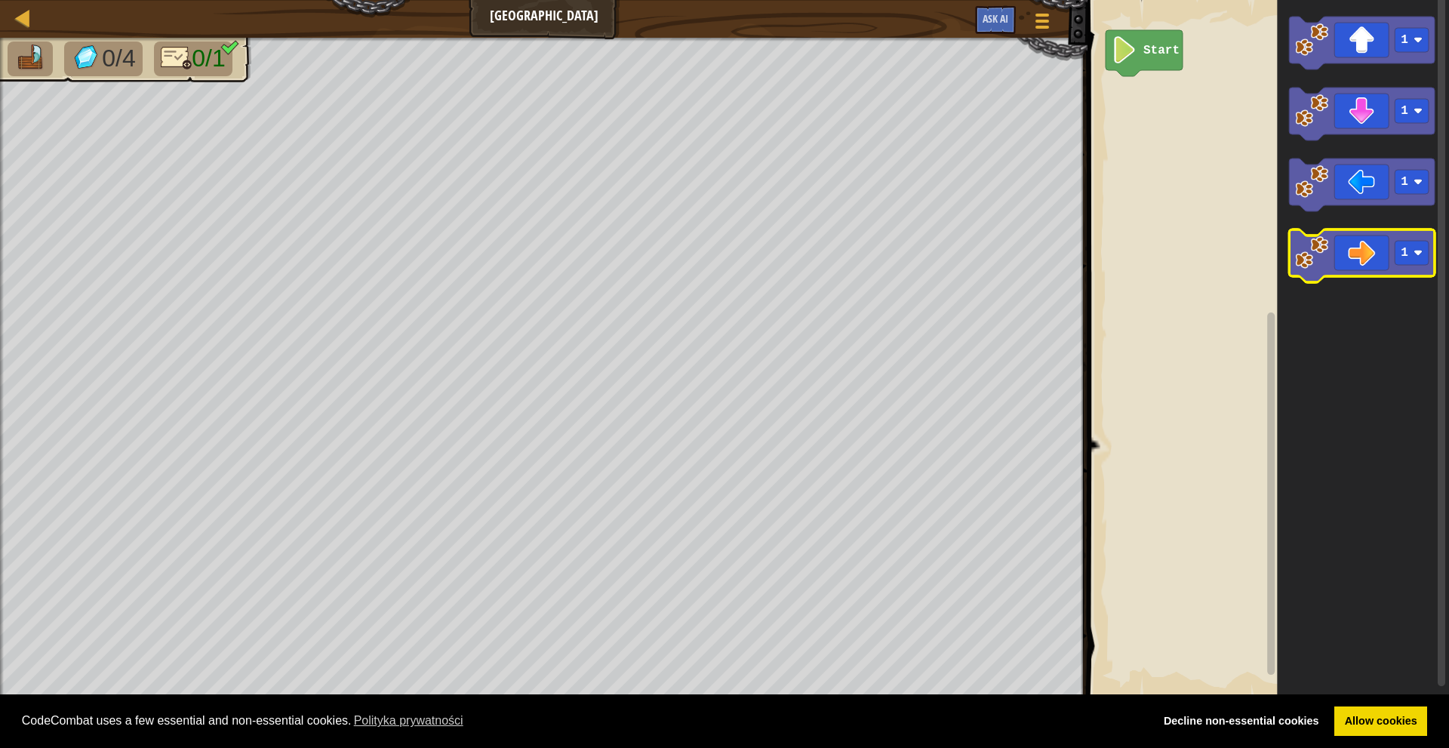
click at [1355, 262] on icon "Obszar roboczy Blockly" at bounding box center [1362, 255] width 146 height 53
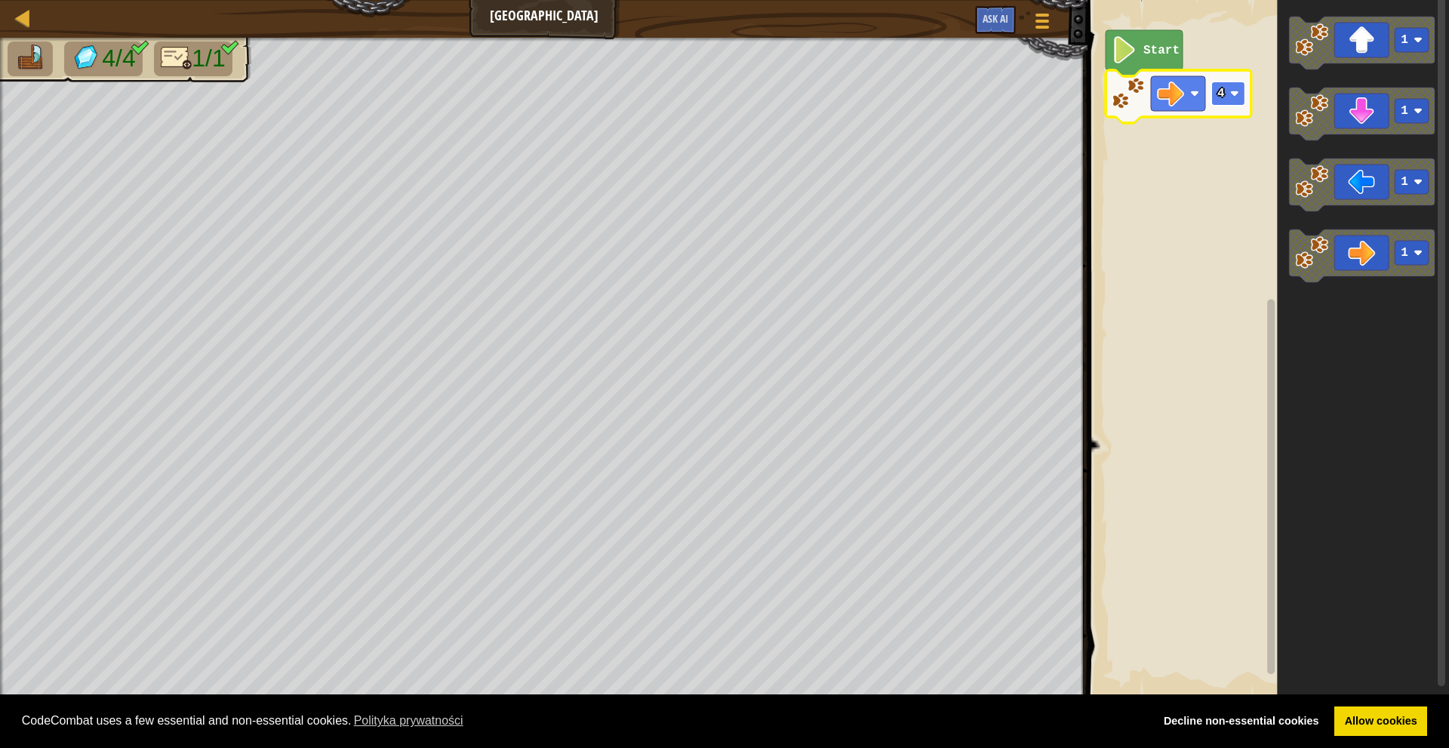
click at [1226, 92] on rect "Obszar roboczy Blockly" at bounding box center [1229, 94] width 34 height 24
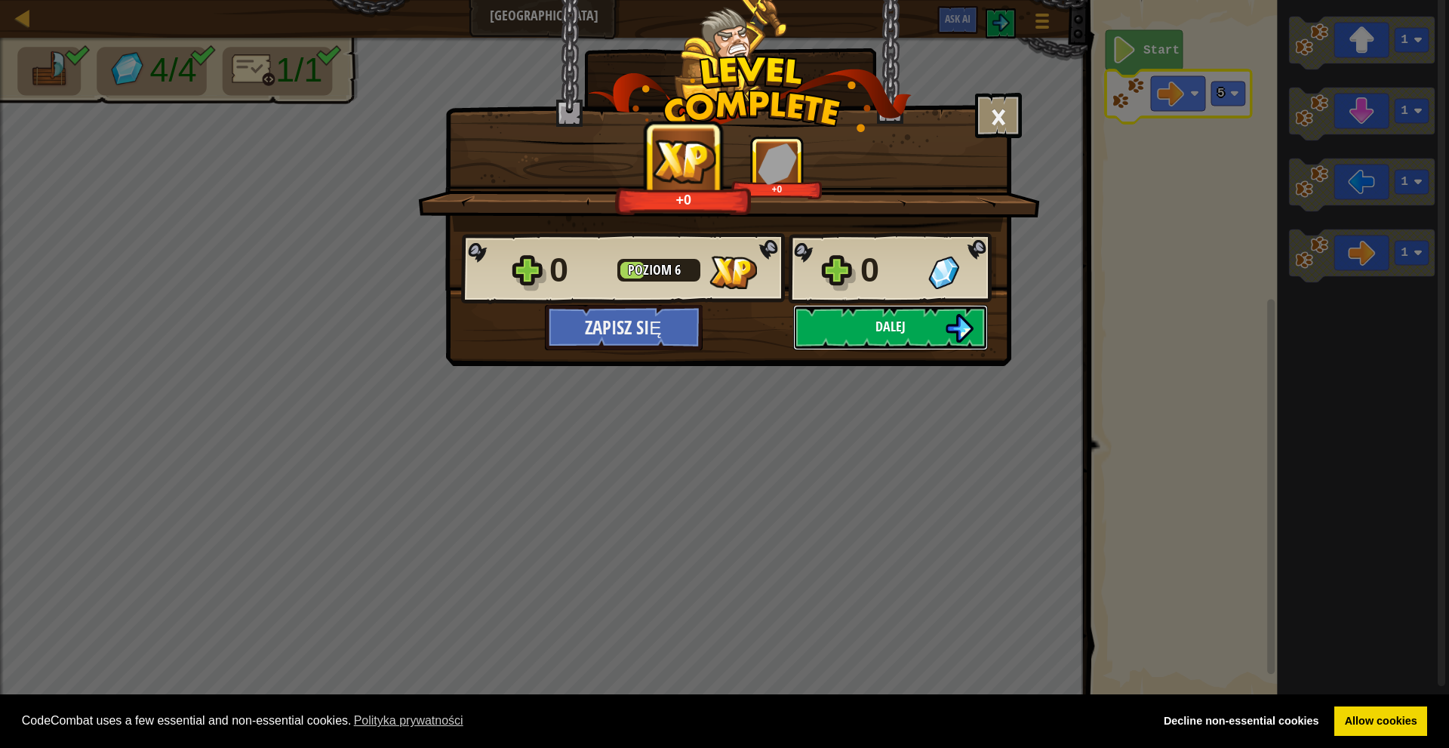
click at [933, 325] on button "Dalej" at bounding box center [890, 327] width 195 height 45
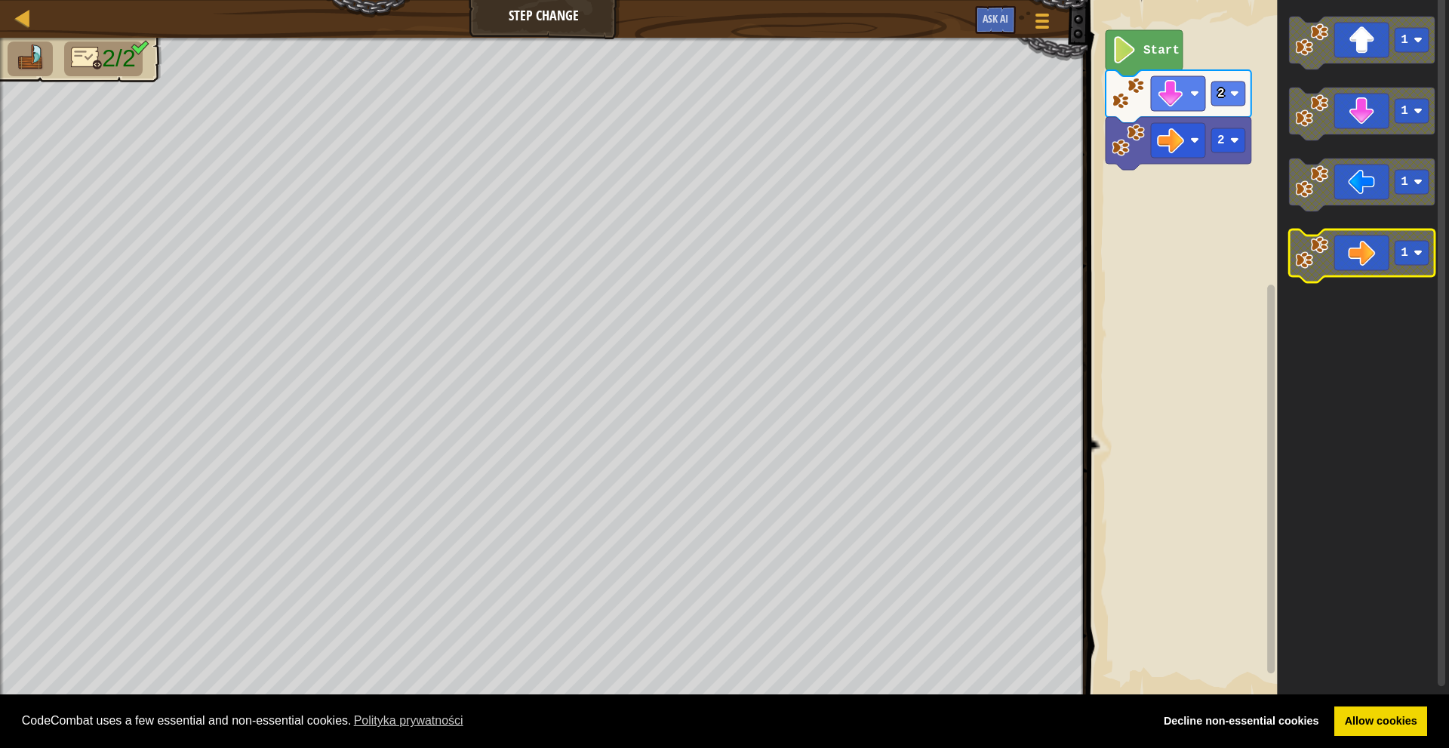
click at [1347, 262] on icon "Obszar roboczy Blockly" at bounding box center [1362, 255] width 146 height 53
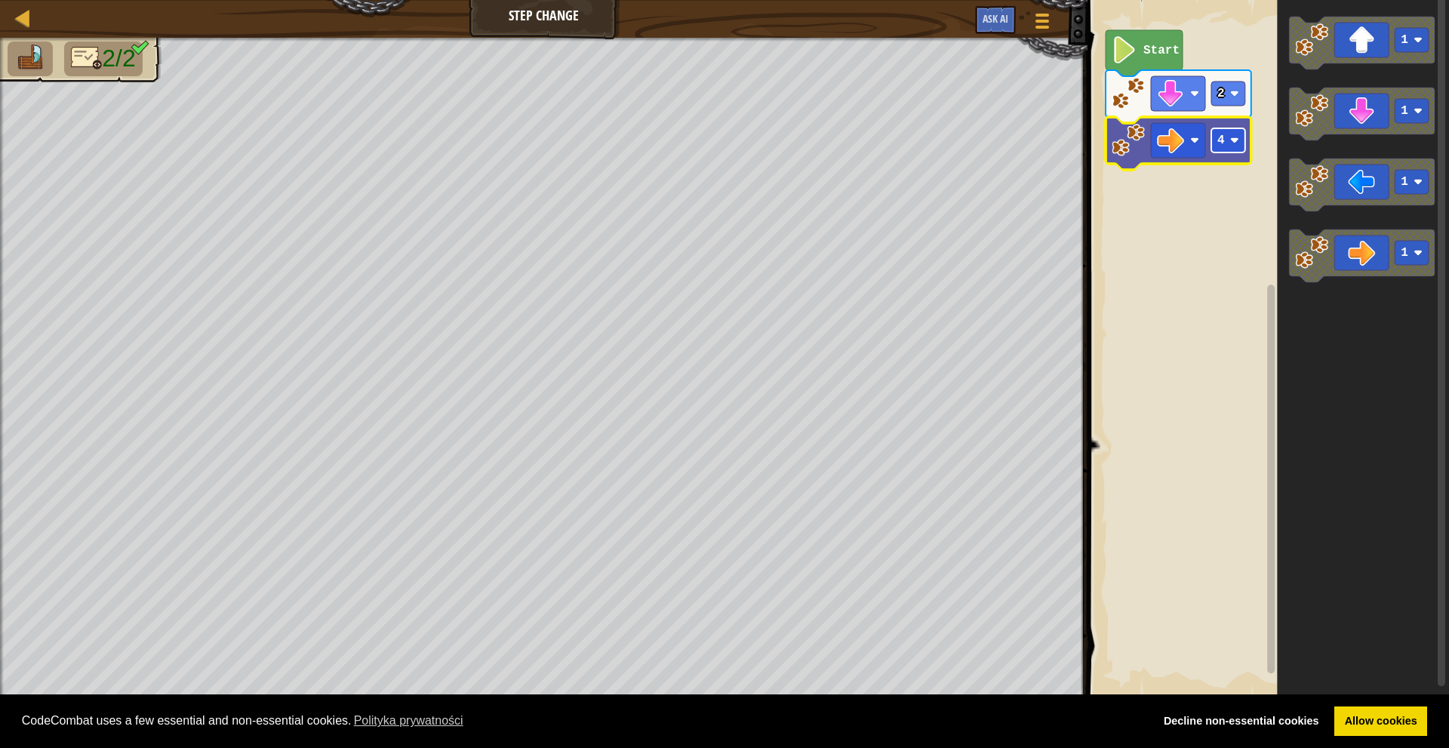
click at [1223, 145] on text "4" at bounding box center [1222, 141] width 8 height 14
